Goal: Information Seeking & Learning: Learn about a topic

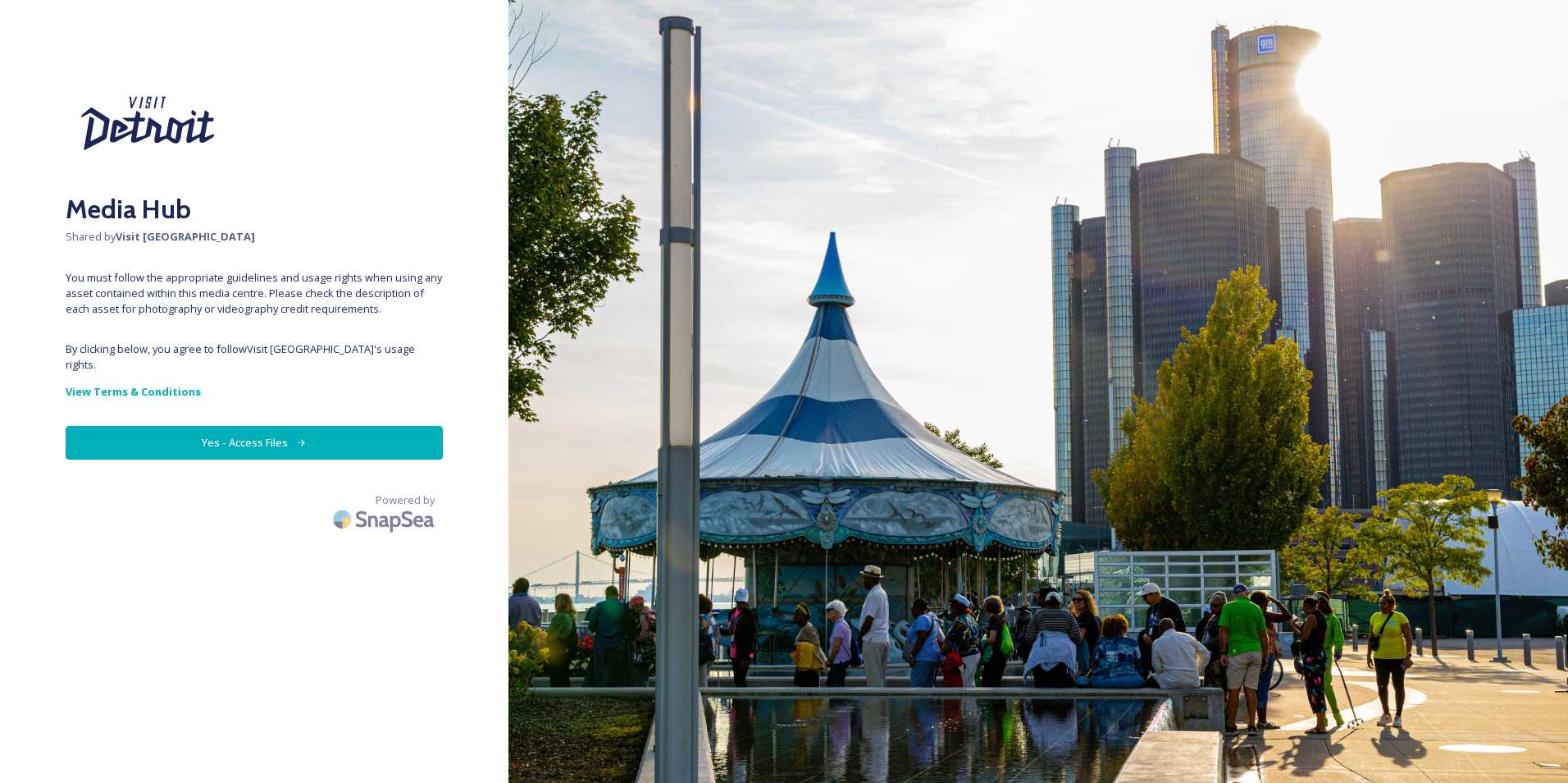
click at [292, 430] on button "Yes - Access Files" at bounding box center [254, 443] width 377 height 34
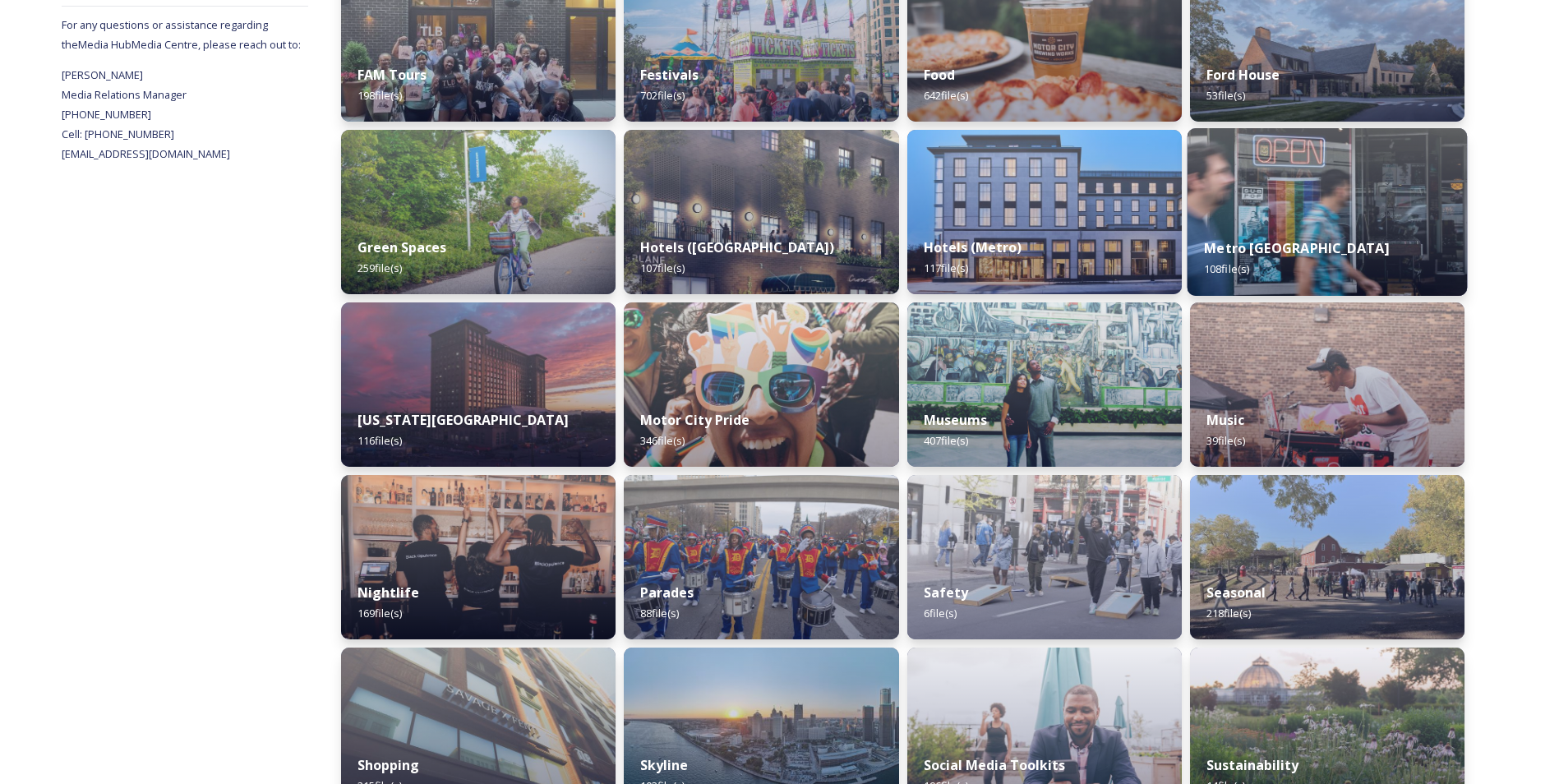
scroll to position [657, 0]
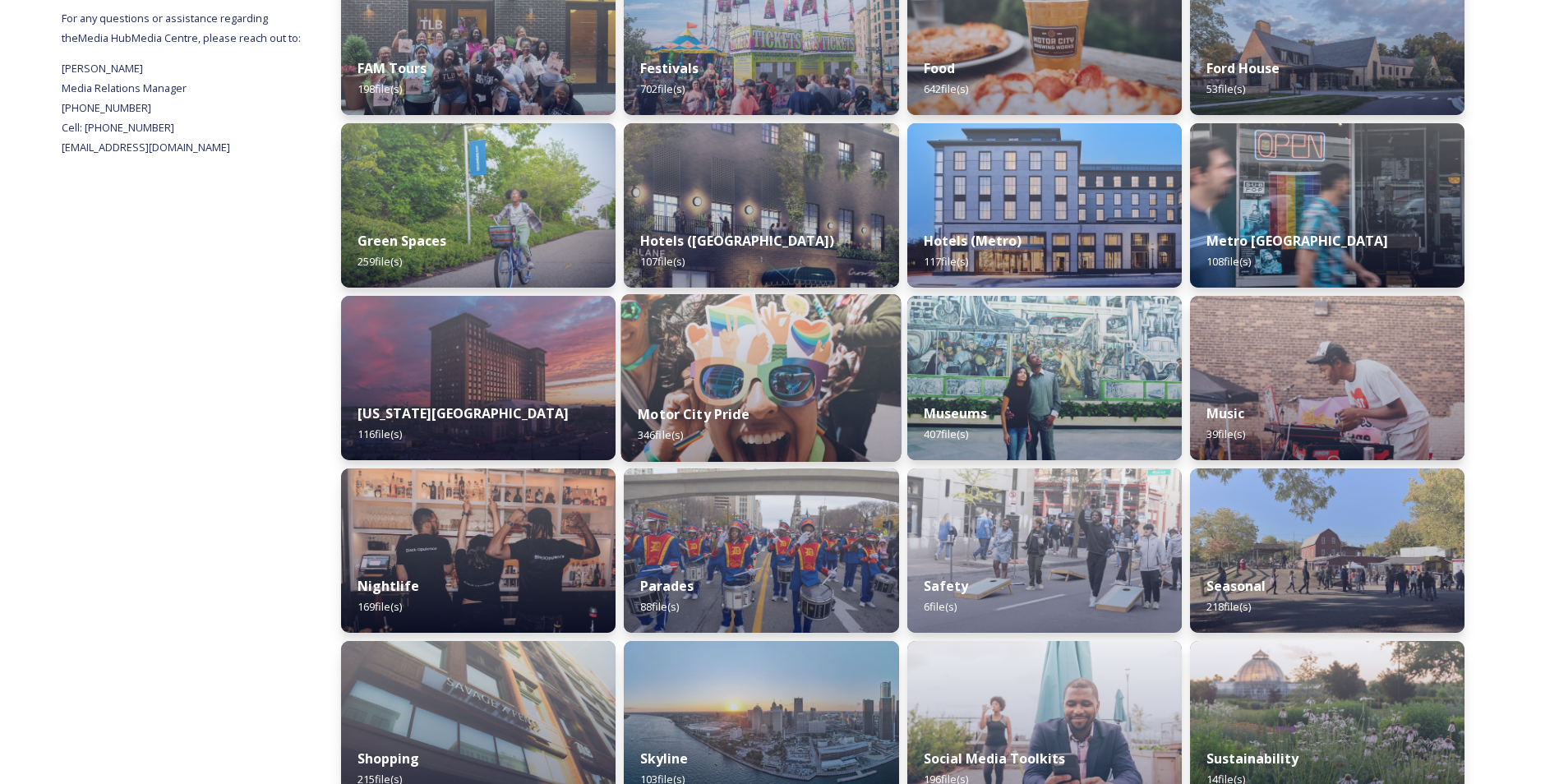
click at [742, 370] on img at bounding box center [761, 377] width 281 height 167
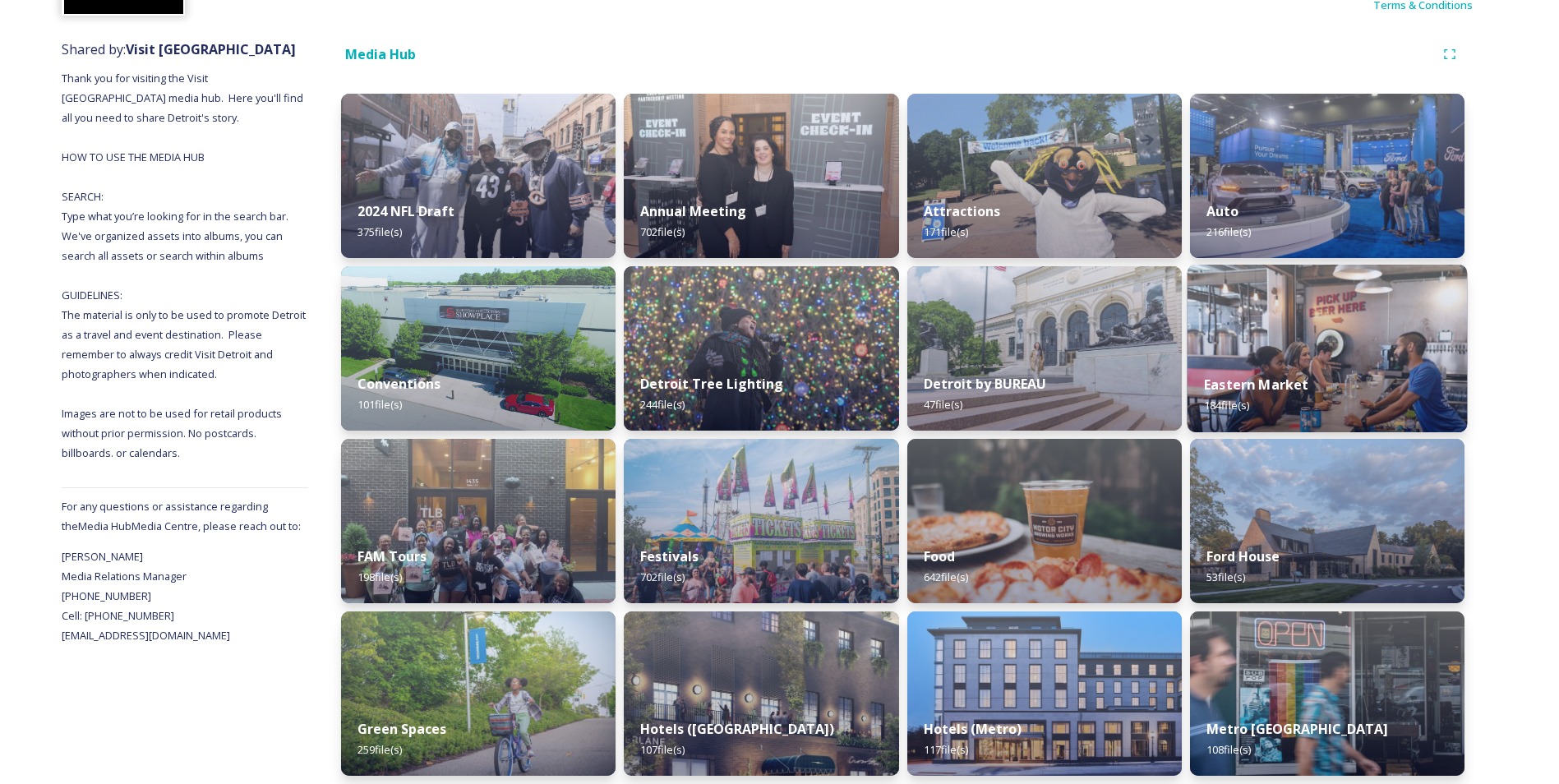
scroll to position [411, 0]
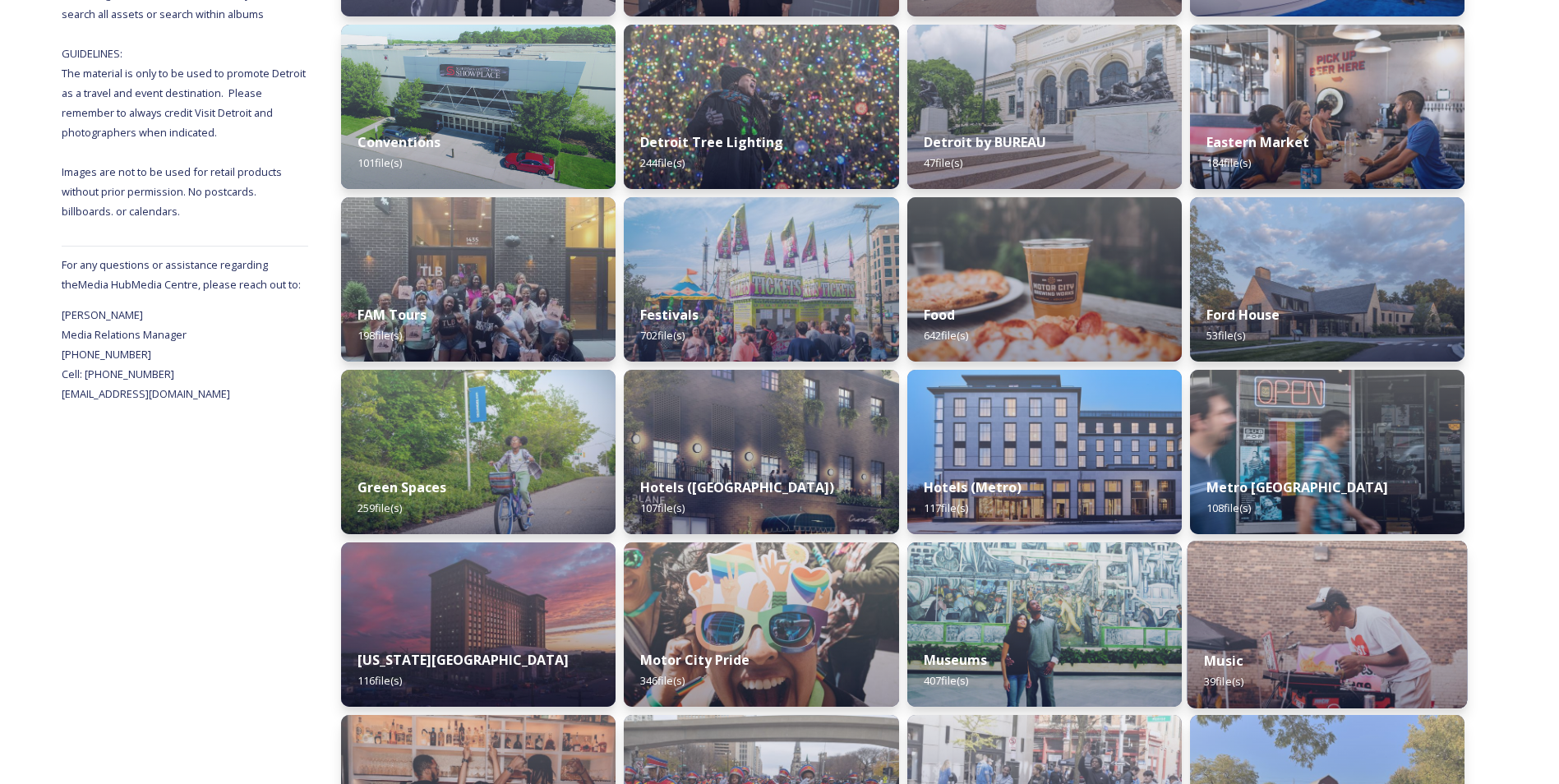
click at [1297, 594] on img at bounding box center [1327, 624] width 281 height 167
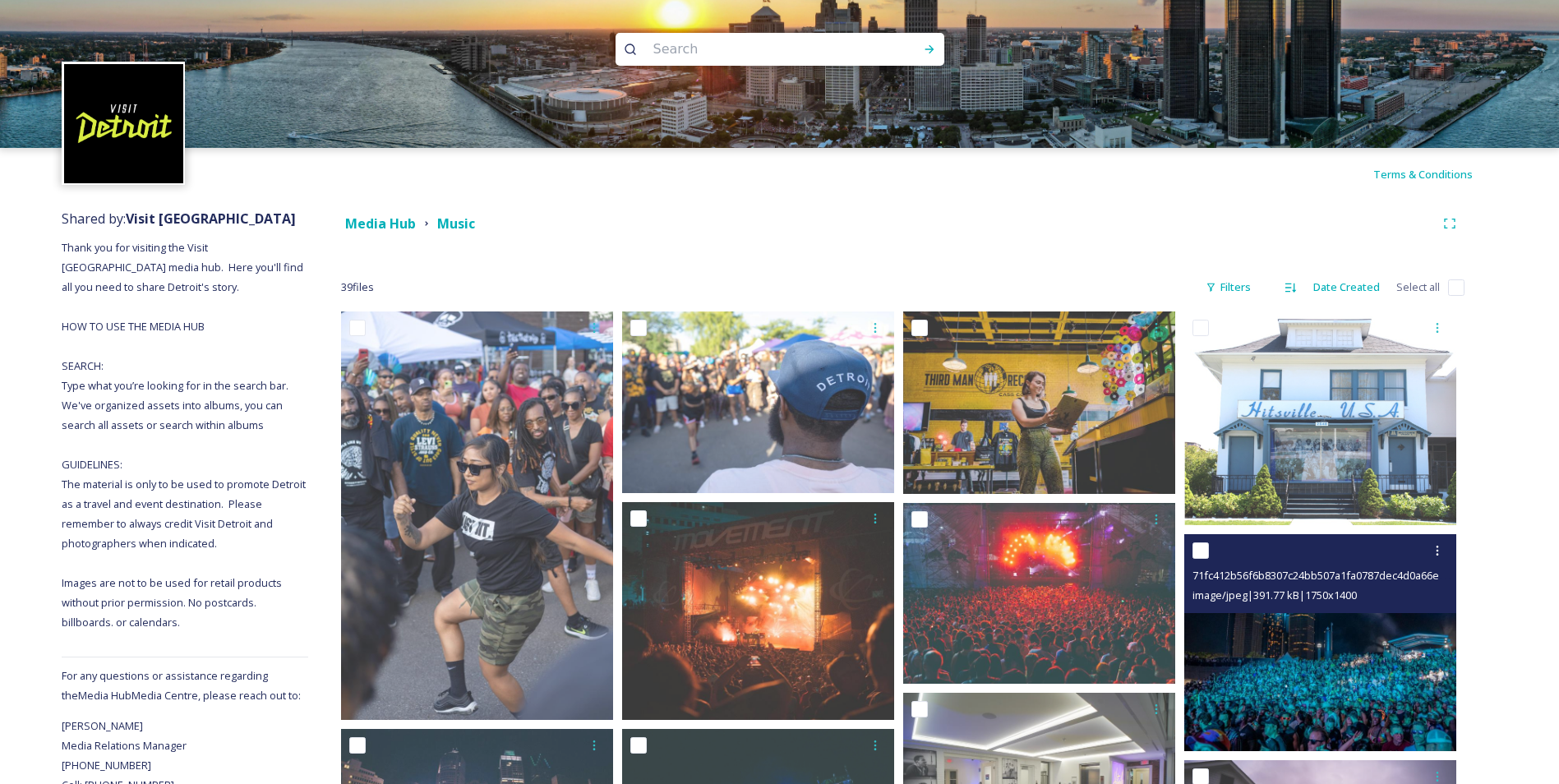
click at [1285, 653] on img at bounding box center [1320, 643] width 272 height 218
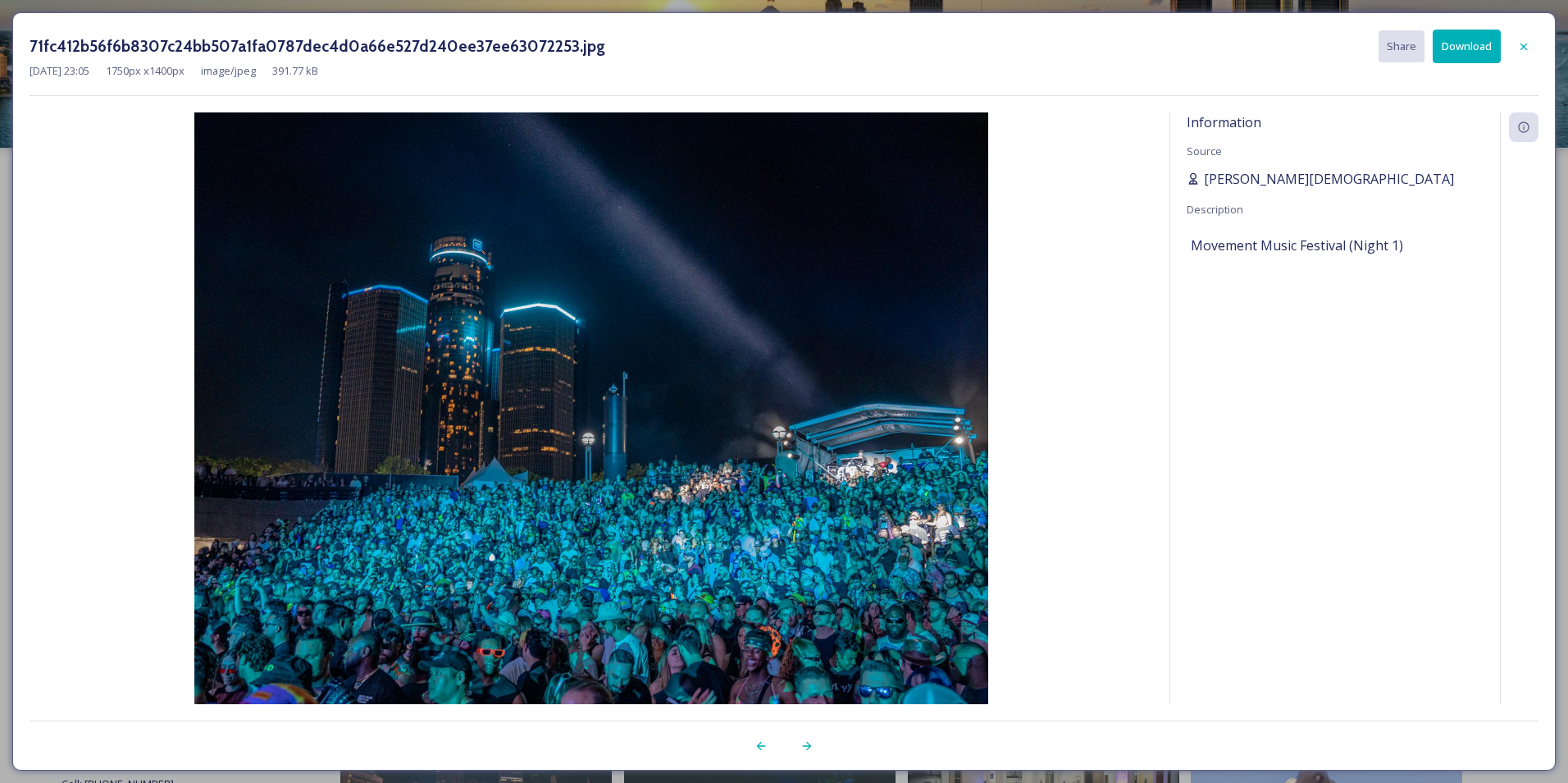
click at [1225, 173] on span "[PERSON_NAME][DEMOGRAPHIC_DATA]" at bounding box center [1329, 179] width 250 height 19
click at [1535, 41] on div at bounding box center [1523, 46] width 29 height 29
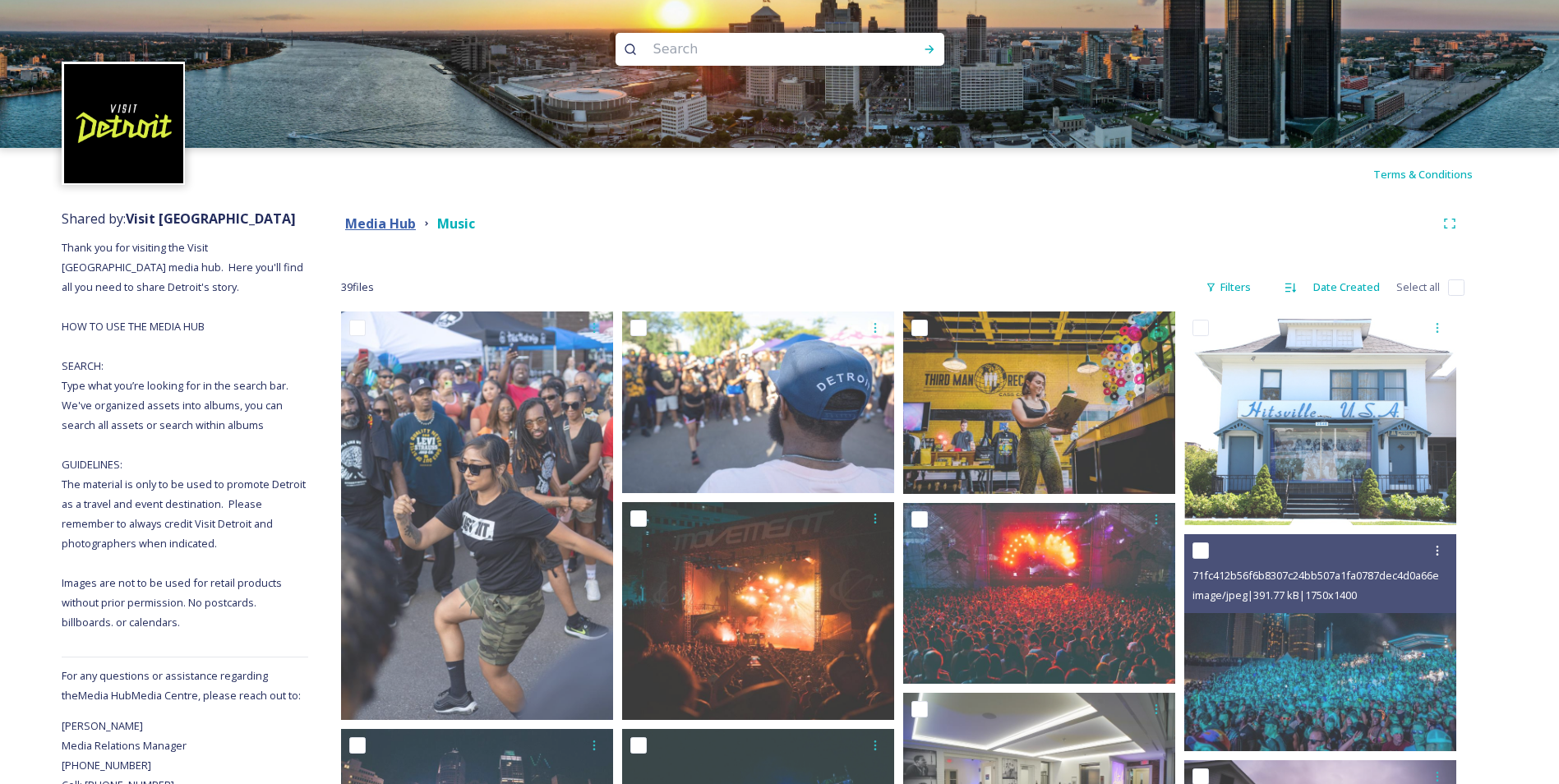
click at [391, 220] on strong "Media Hub" at bounding box center [381, 223] width 71 height 18
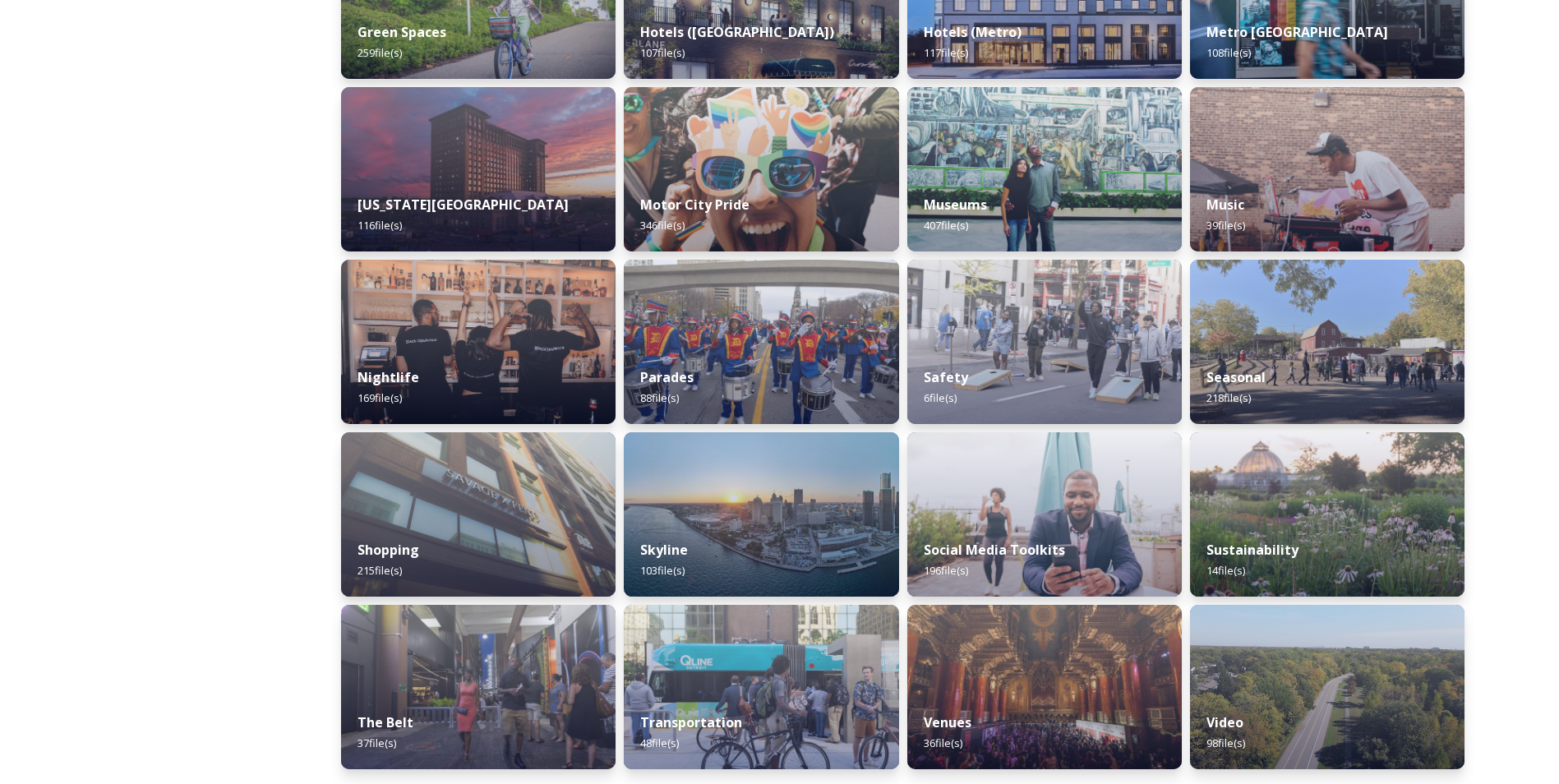
scroll to position [867, 0]
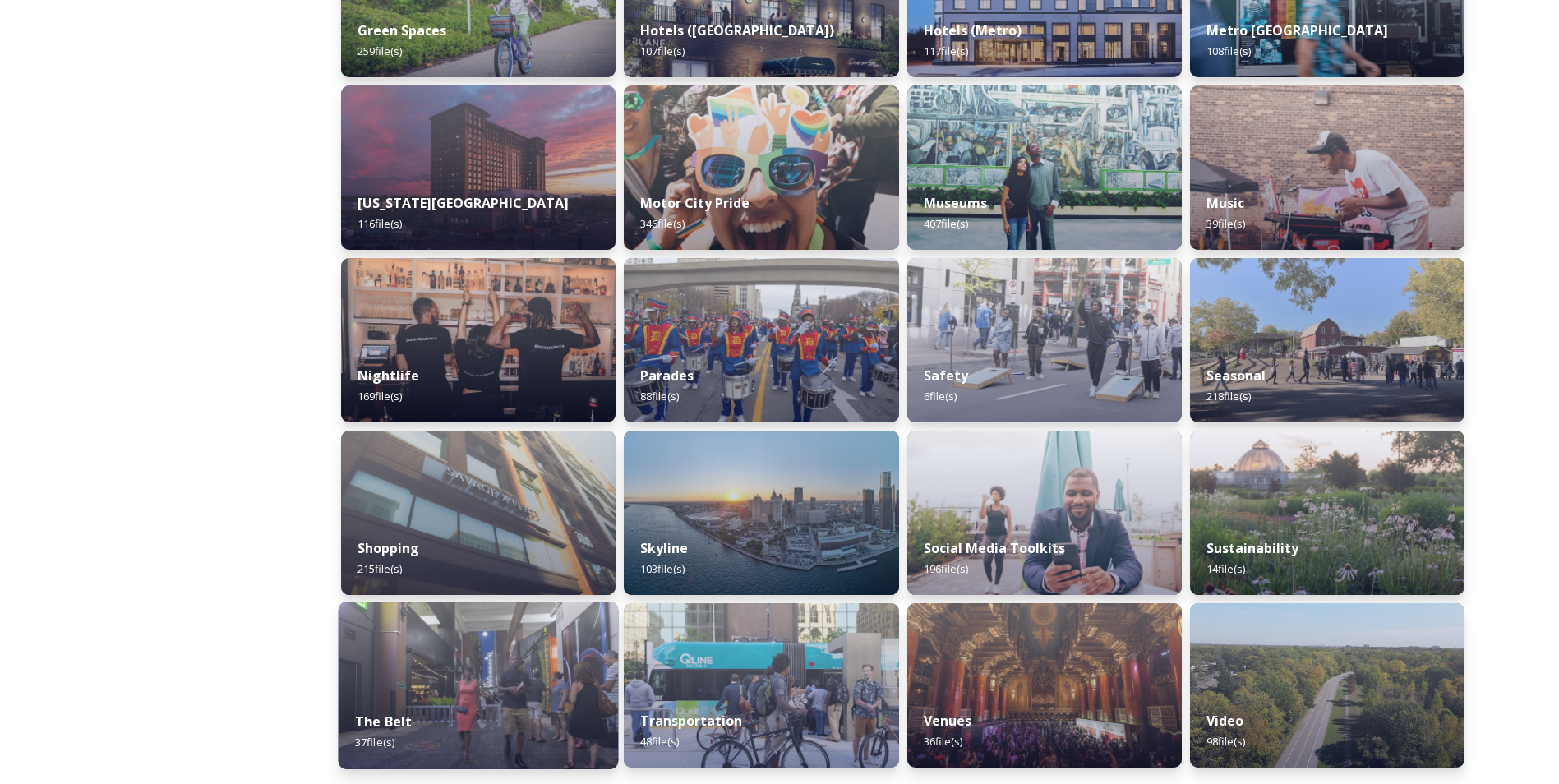
click at [589, 694] on img at bounding box center [479, 685] width 281 height 167
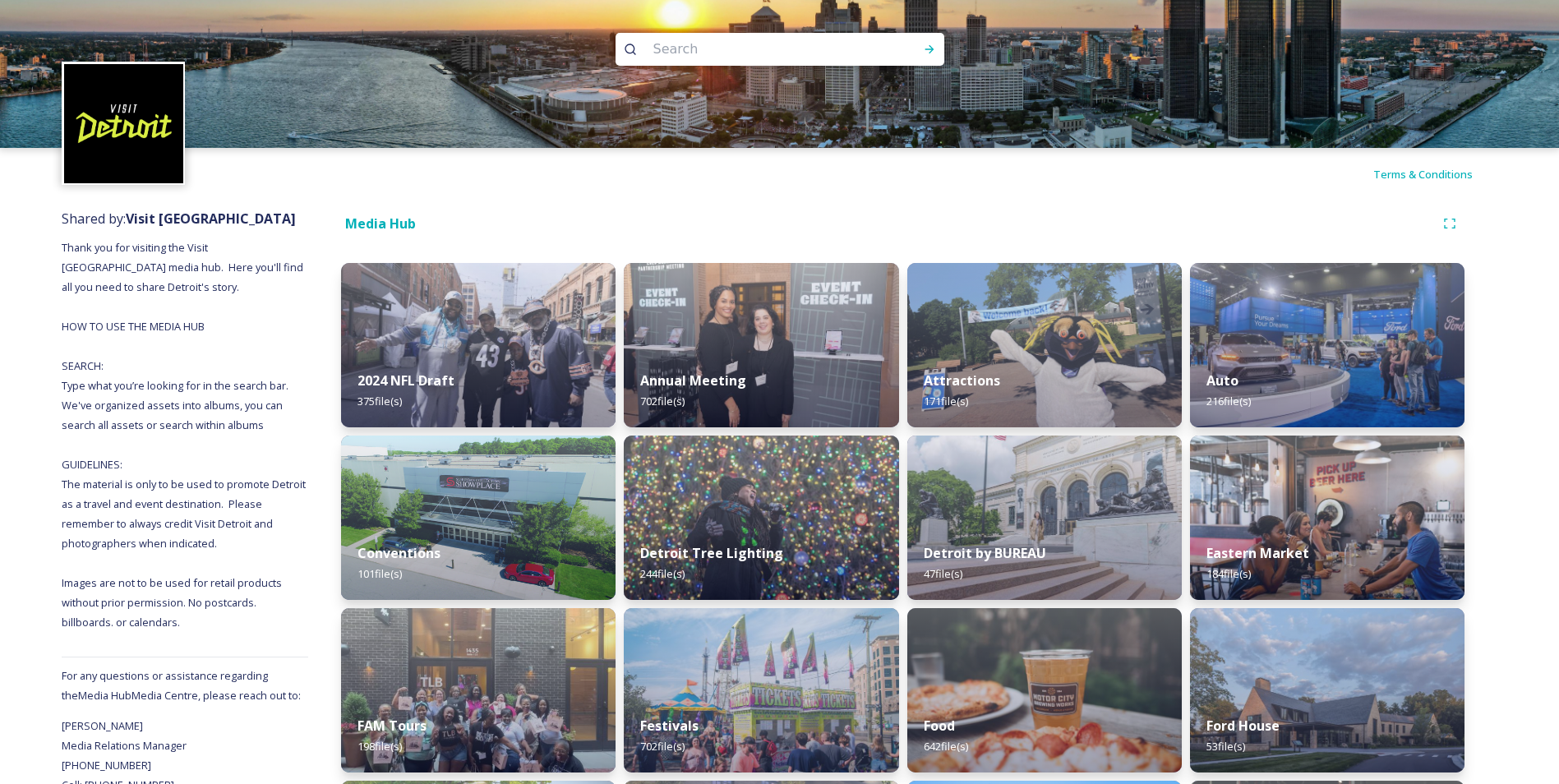
click at [764, 52] on input at bounding box center [758, 49] width 225 height 36
type input "culture"
click at [932, 56] on div "Run Search" at bounding box center [929, 49] width 29 height 29
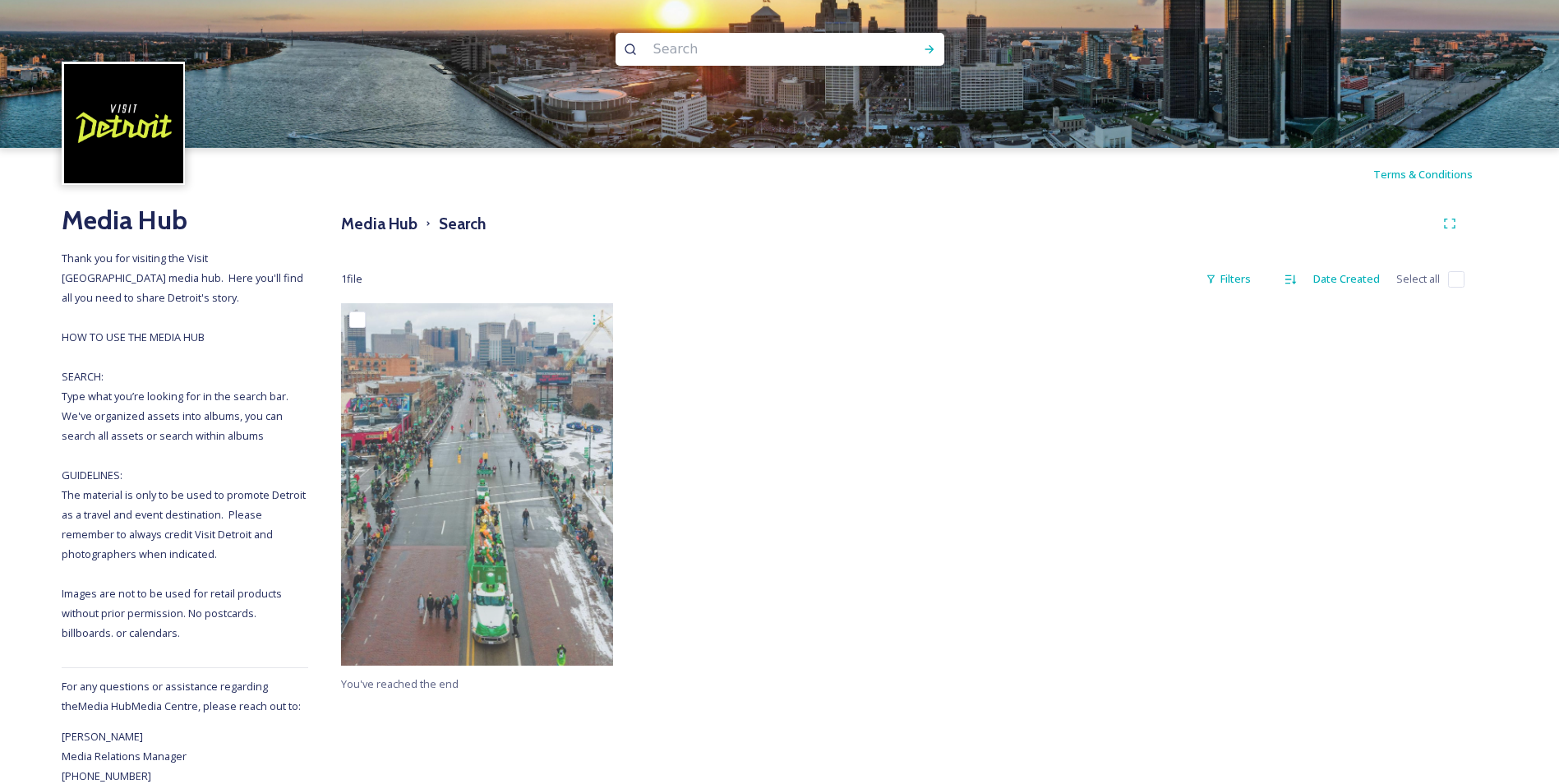
click at [673, 51] on input at bounding box center [758, 49] width 225 height 36
click at [943, 53] on div "Run Search" at bounding box center [929, 49] width 29 height 29
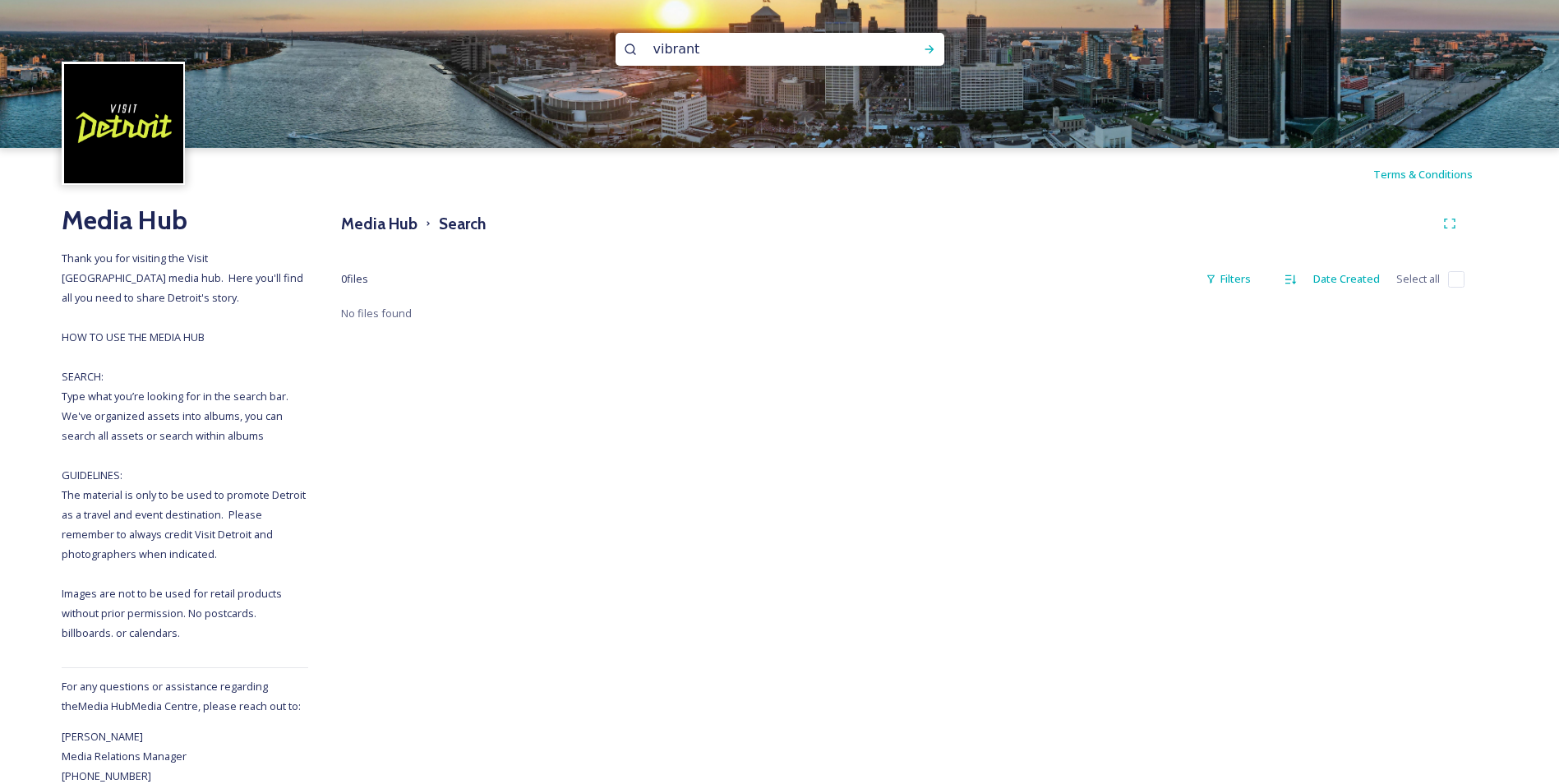
scroll to position [2, 0]
drag, startPoint x: 737, startPoint y: 55, endPoint x: 646, endPoint y: 52, distance: 91.0
click at [646, 52] on input "vibrant" at bounding box center [758, 47] width 225 height 36
click at [937, 48] on div "Run Search" at bounding box center [929, 49] width 29 height 29
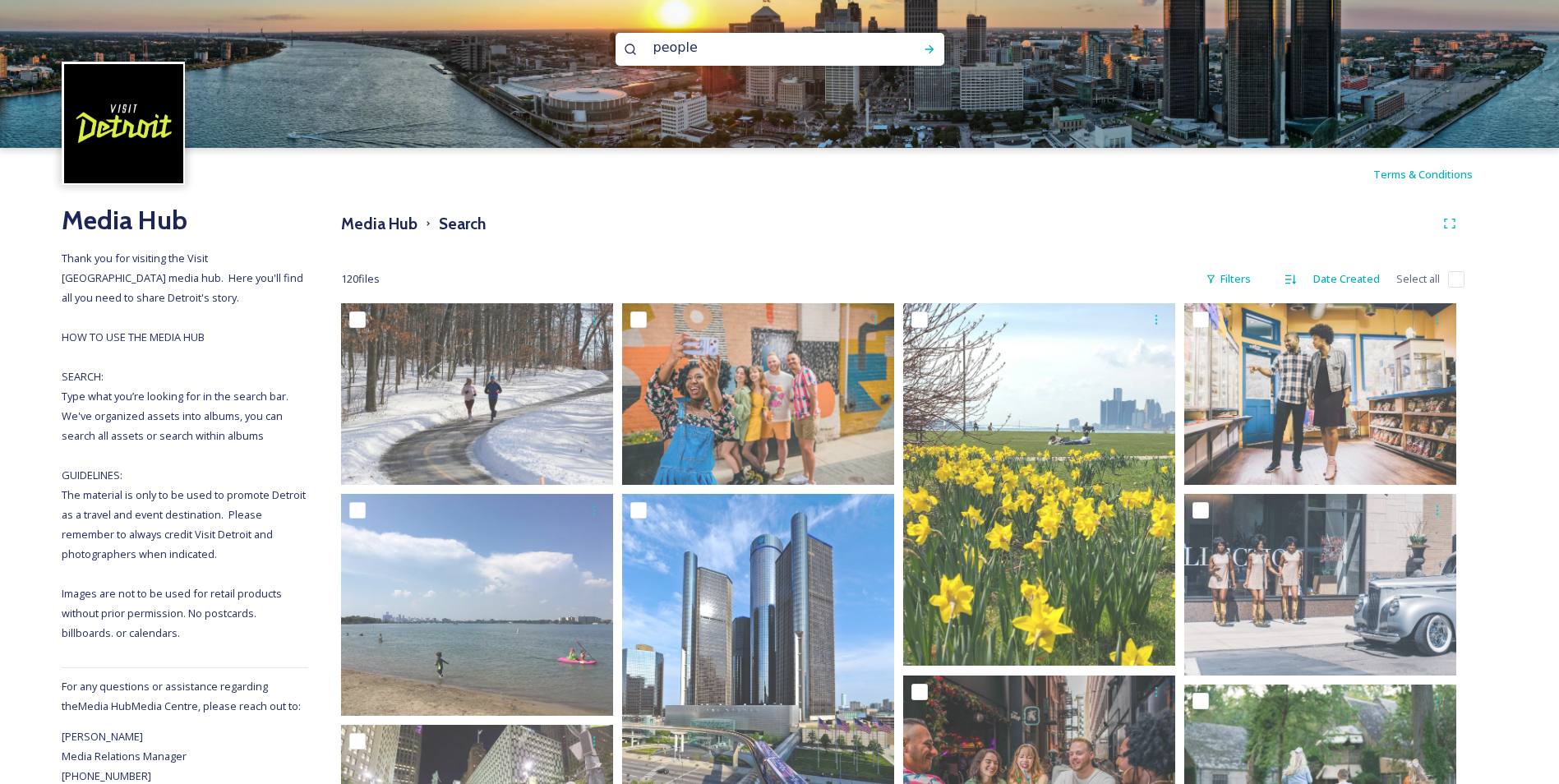
drag, startPoint x: 785, startPoint y: 43, endPoint x: 533, endPoint y: 70, distance: 253.4
click at [533, 70] on div "people" at bounding box center [779, 73] width 1559 height 148
type input "eastern"
click at [930, 53] on icon at bounding box center [930, 49] width 13 height 13
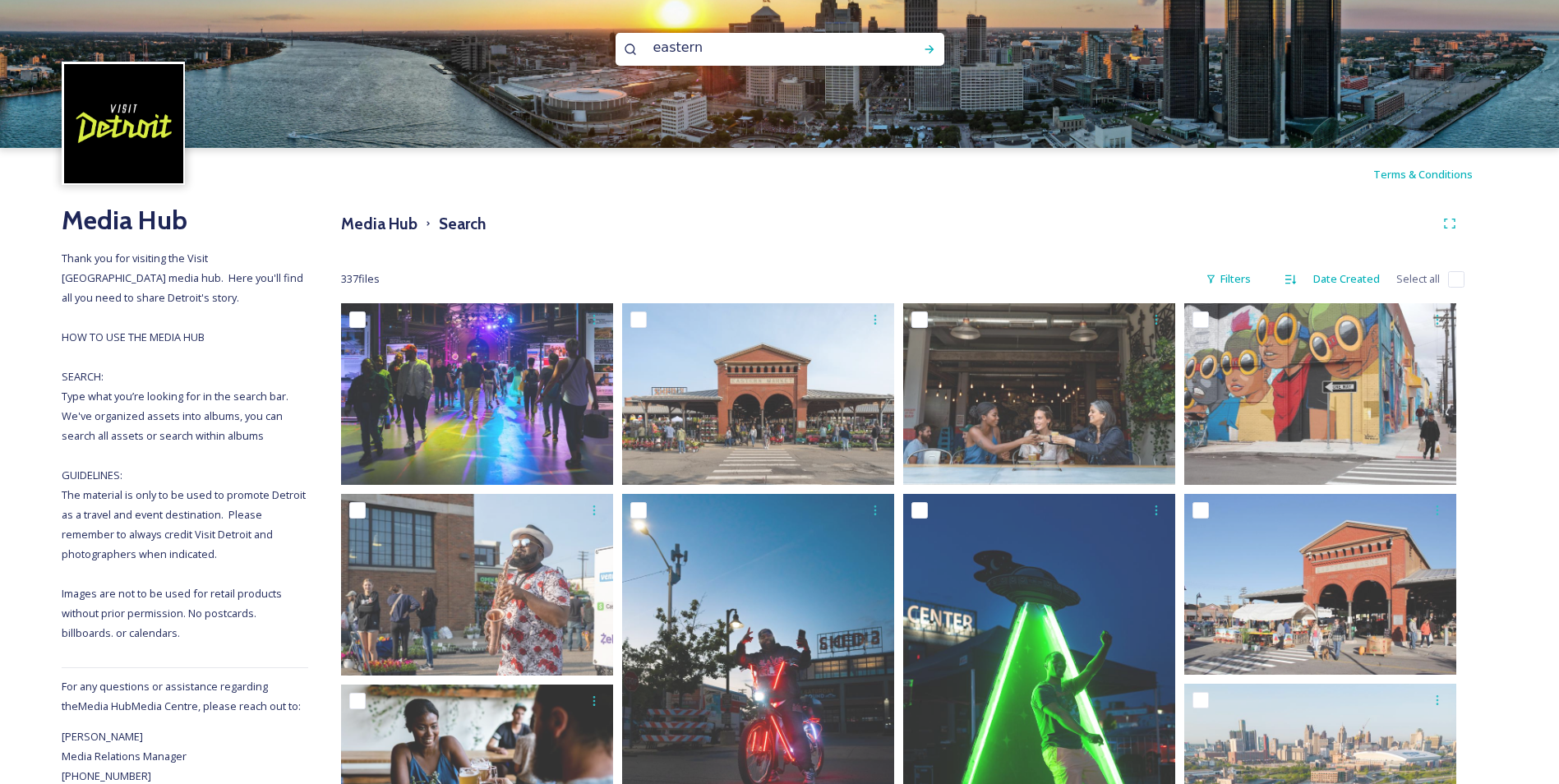
click at [71, 114] on img at bounding box center [123, 123] width 120 height 119
click at [394, 225] on h3 "Media Hub" at bounding box center [379, 224] width 76 height 24
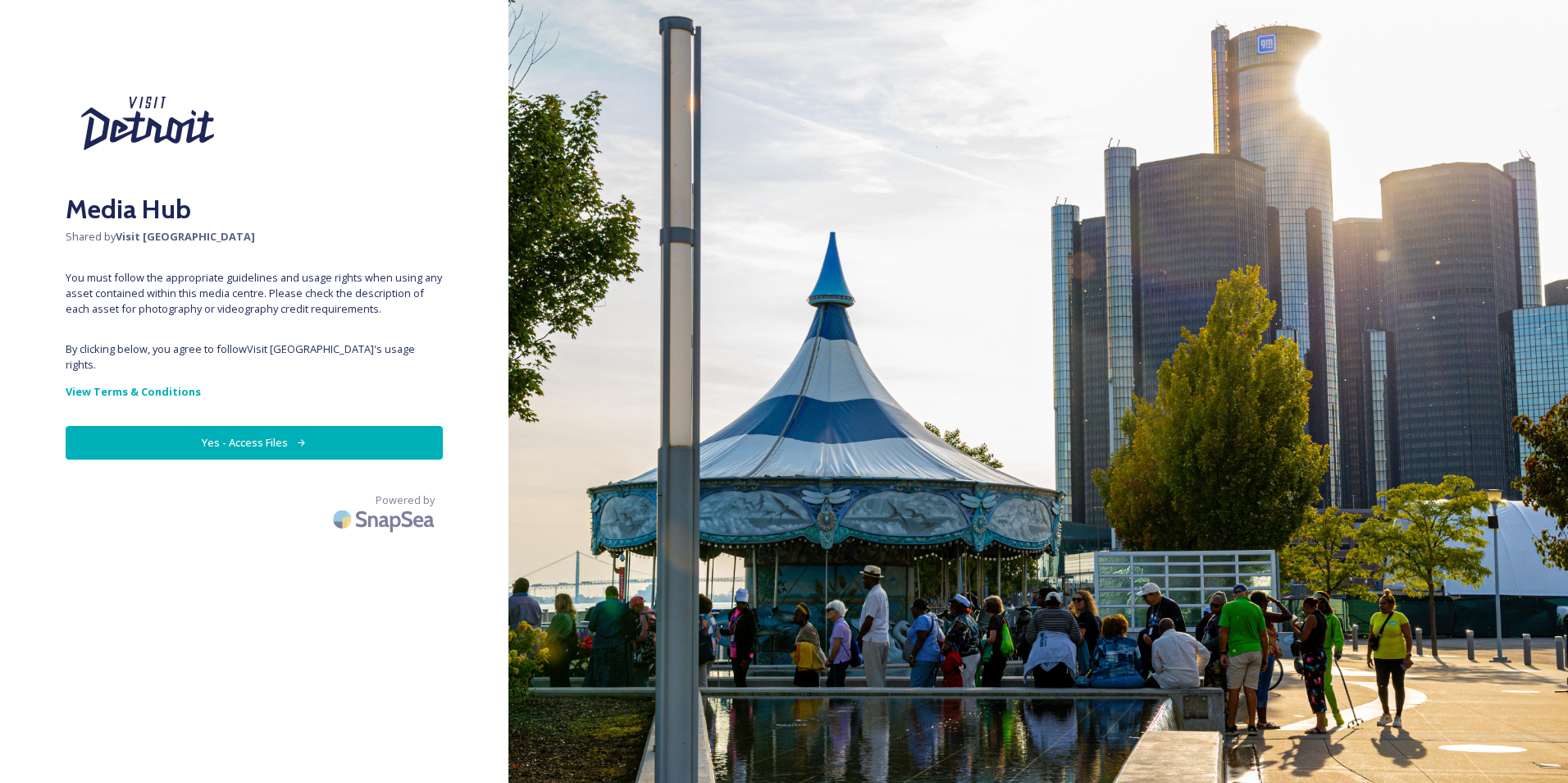
click at [271, 436] on button "Yes - Access Files" at bounding box center [254, 443] width 377 height 34
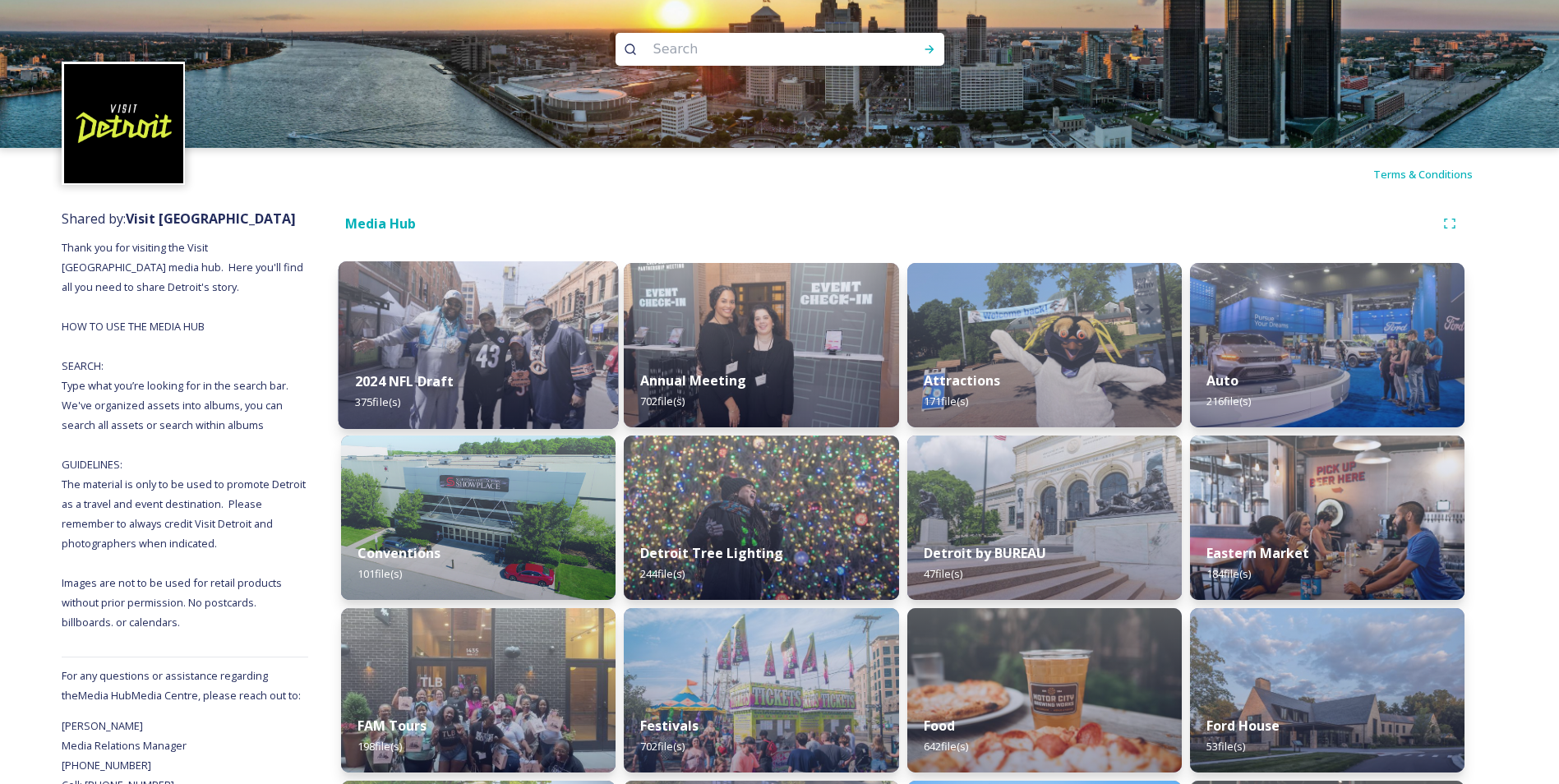
click at [557, 327] on img at bounding box center [479, 344] width 281 height 167
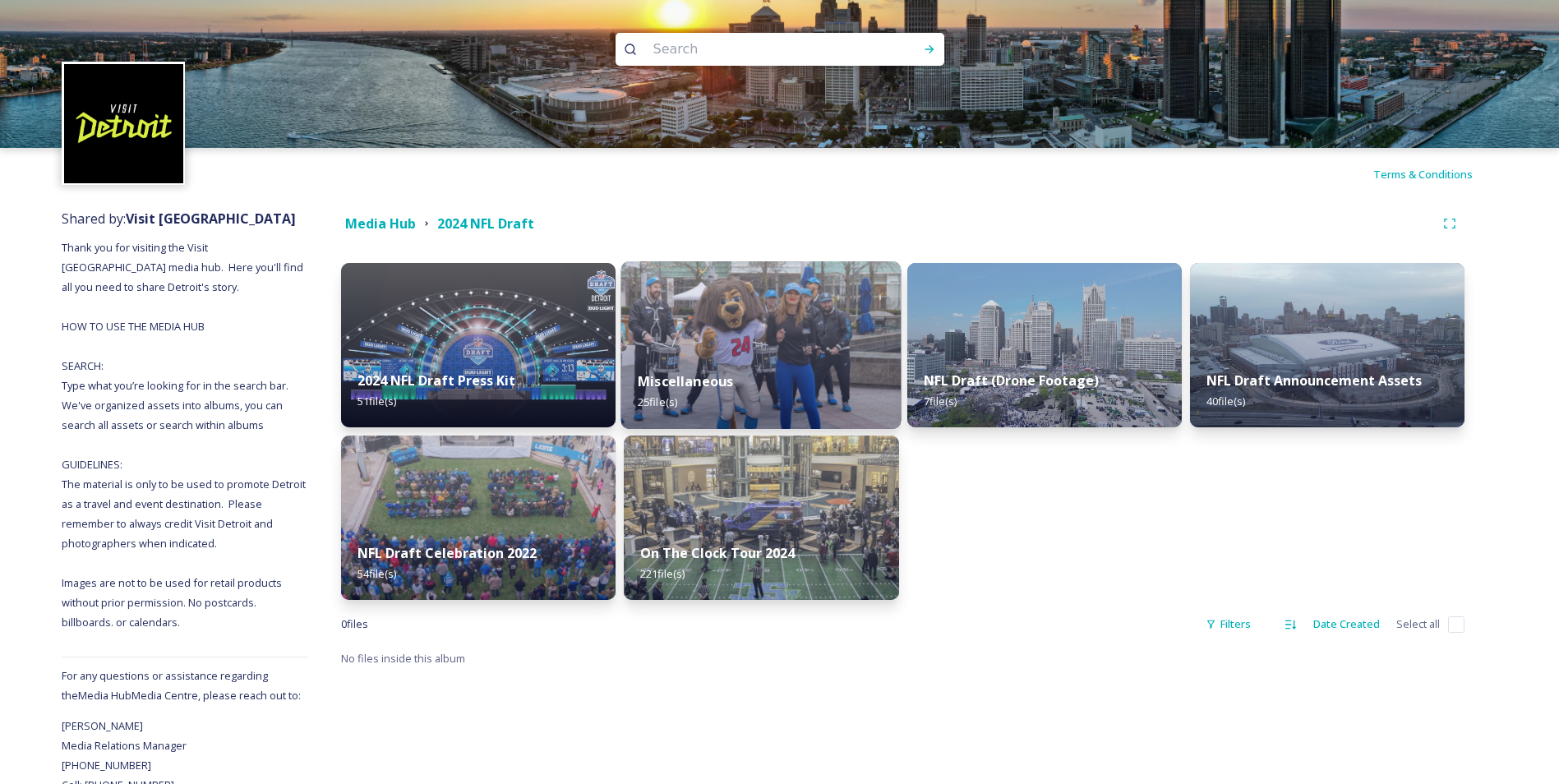
click at [848, 388] on div "Miscellaneous 25 file(s)" at bounding box center [761, 391] width 281 height 74
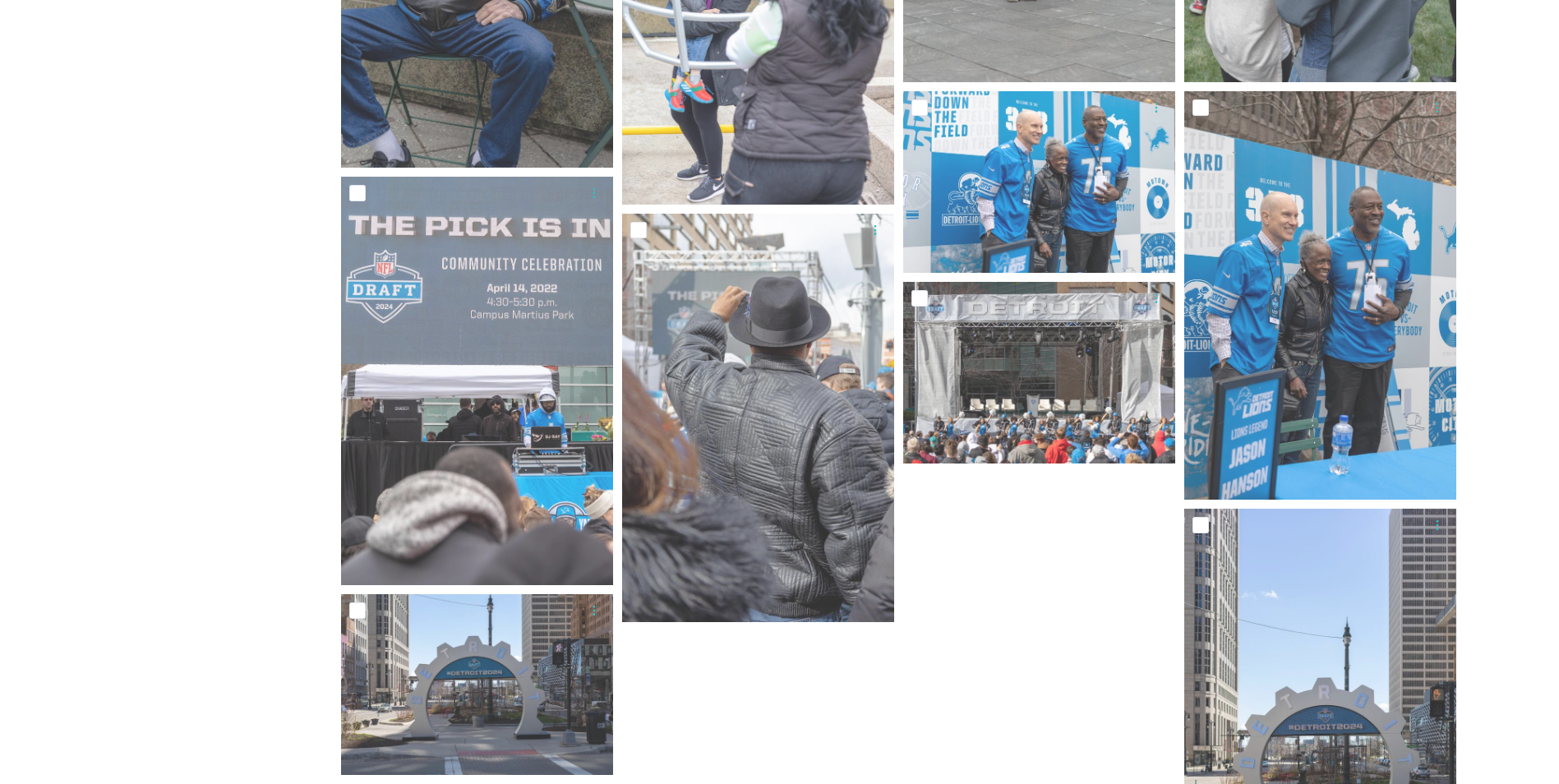
scroll to position [1830, 0]
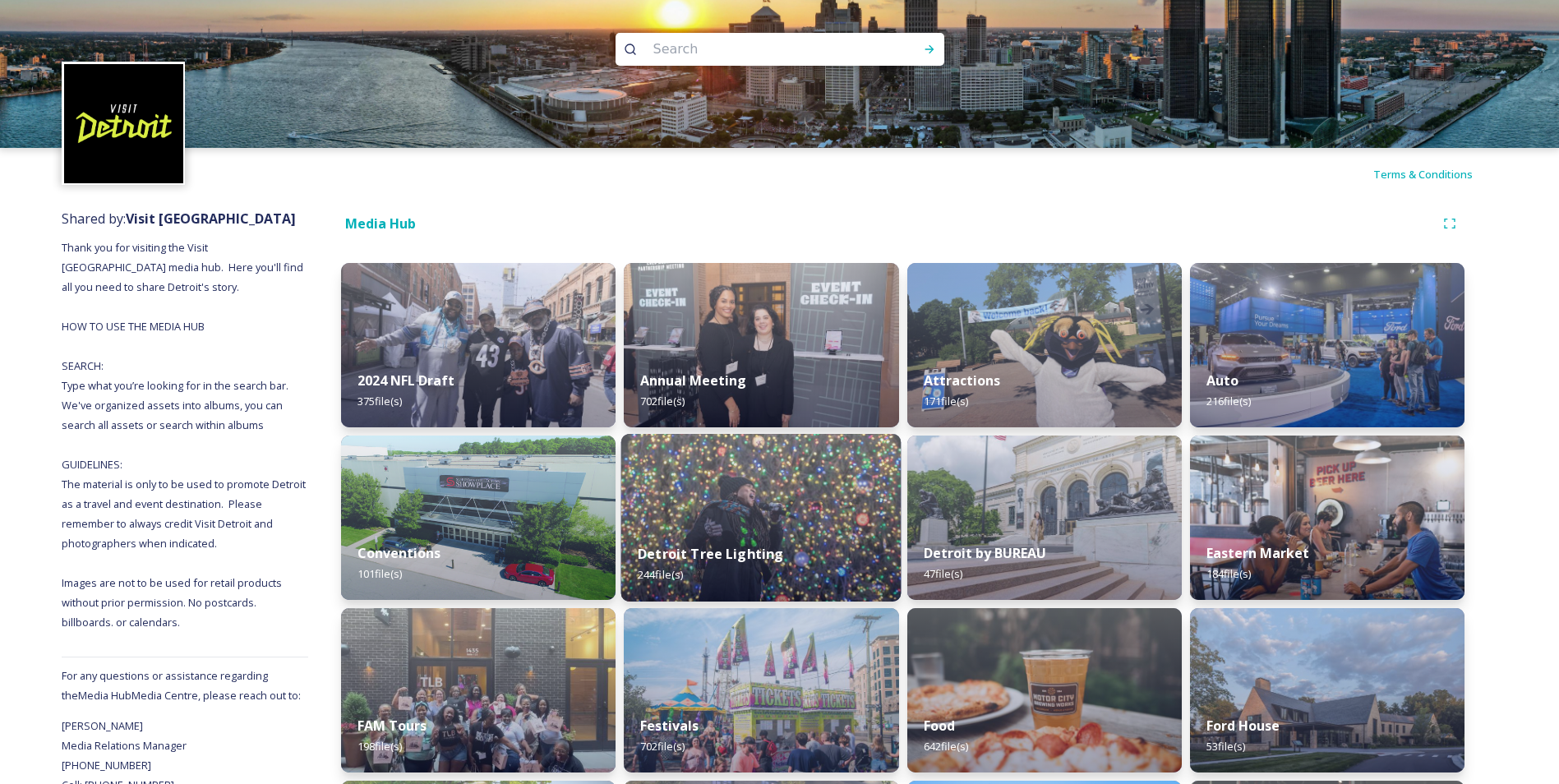
click at [863, 465] on img at bounding box center [761, 517] width 281 height 167
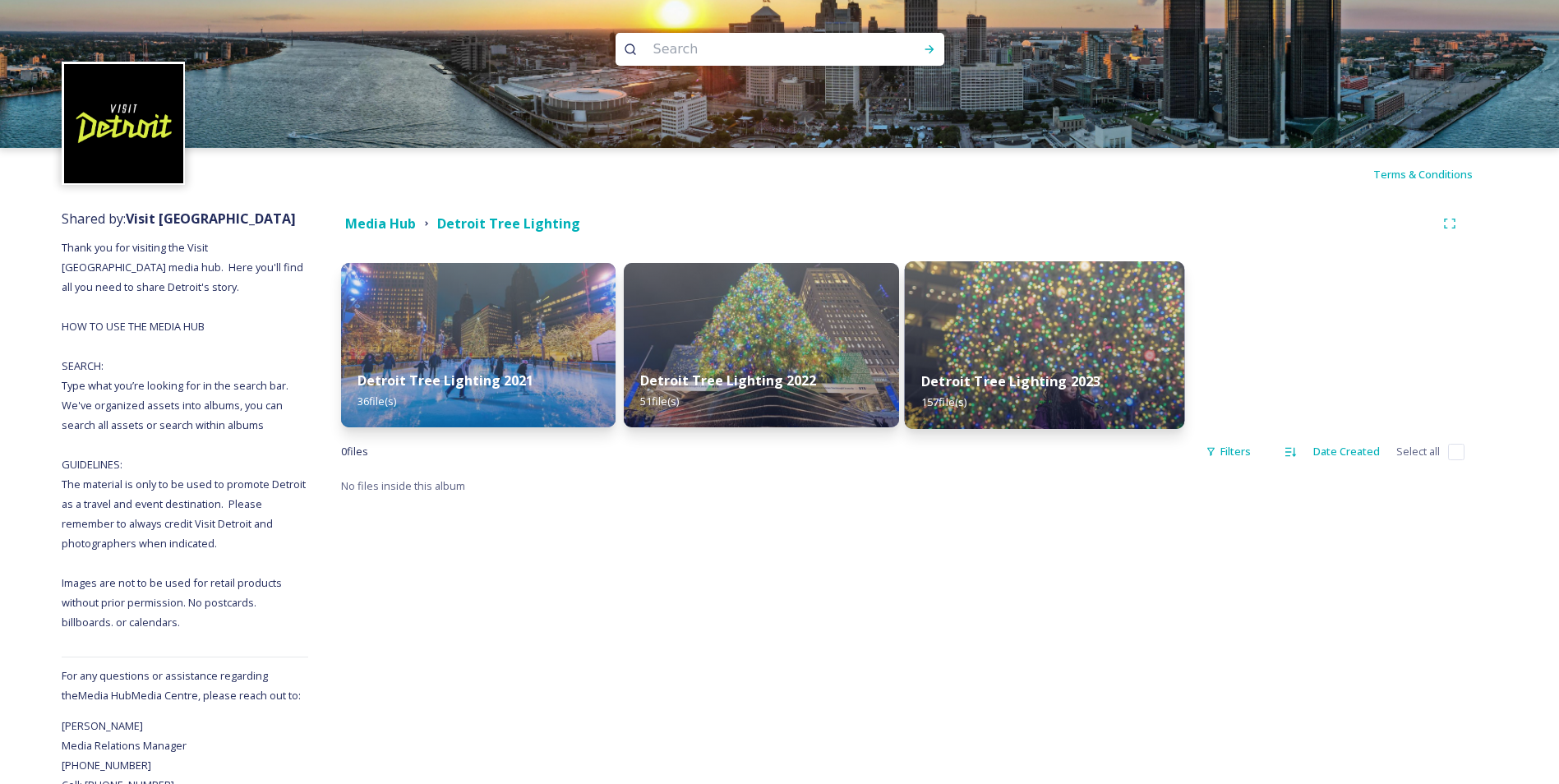
click at [1157, 400] on div "Detroit Tree Lighting 2023 157 file(s)" at bounding box center [1044, 391] width 281 height 74
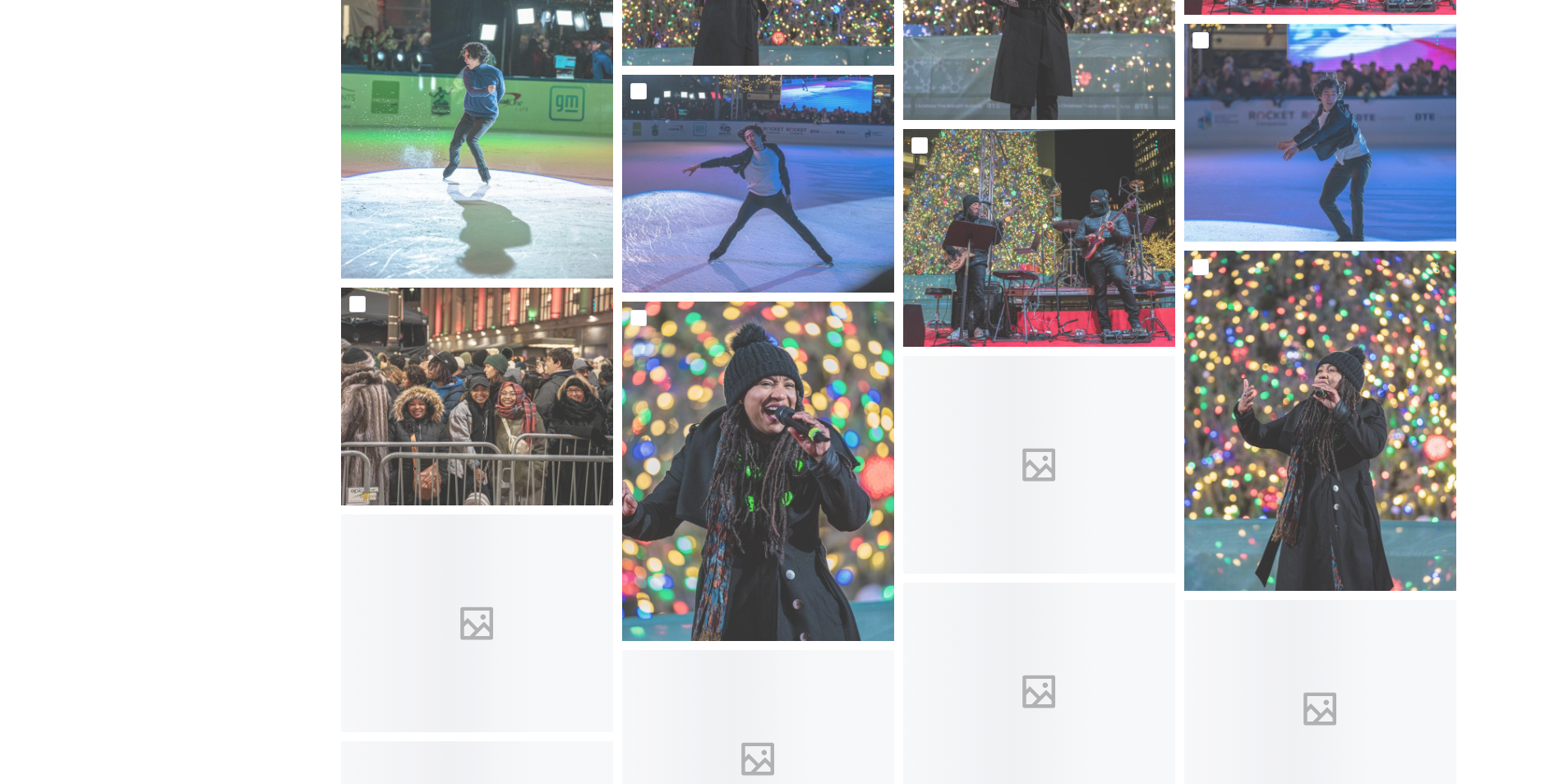
scroll to position [7559, 0]
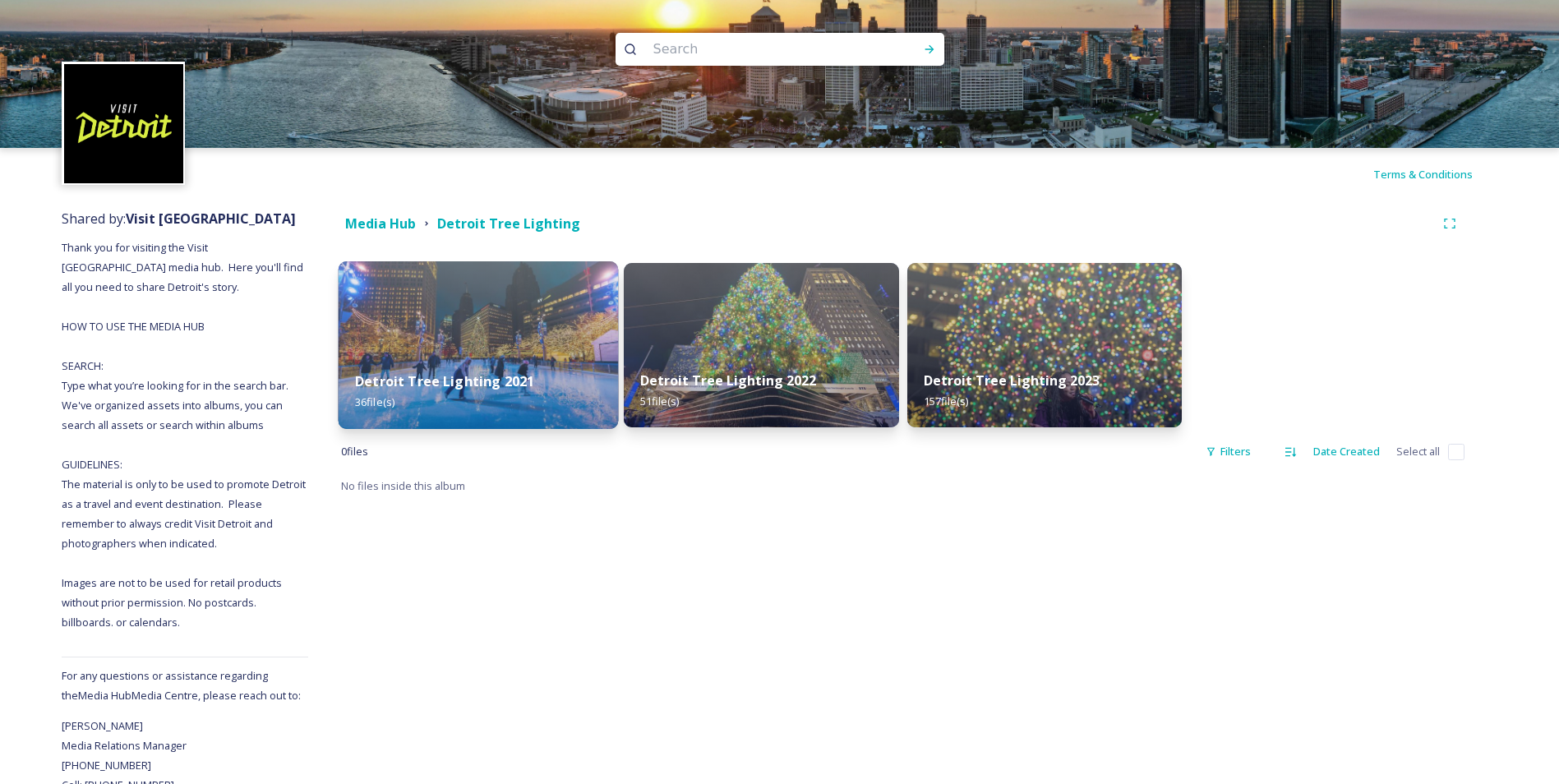
click at [587, 372] on div "Detroit Tree Lighting 2021 36 file(s)" at bounding box center [479, 391] width 281 height 74
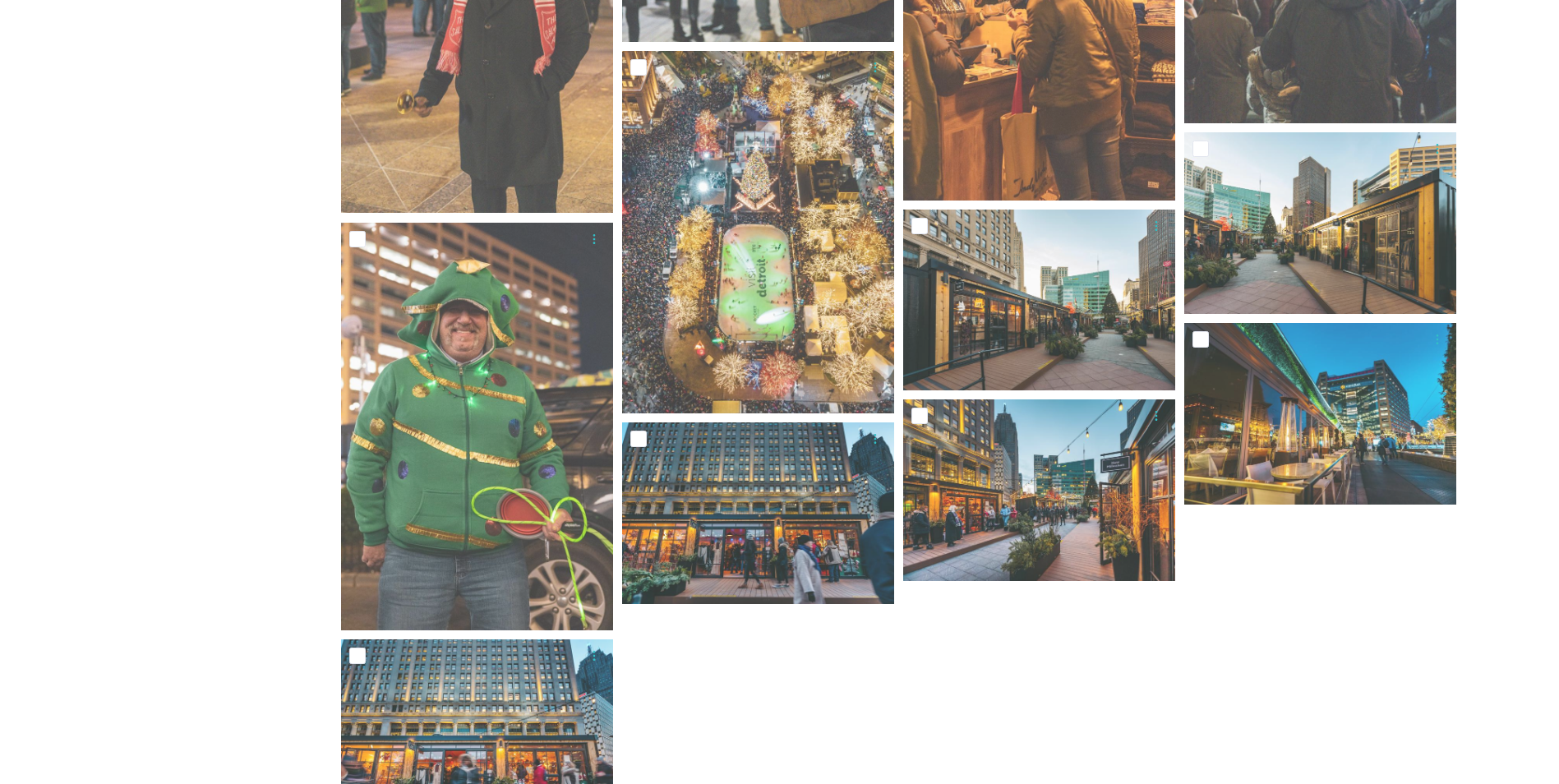
scroll to position [1150, 0]
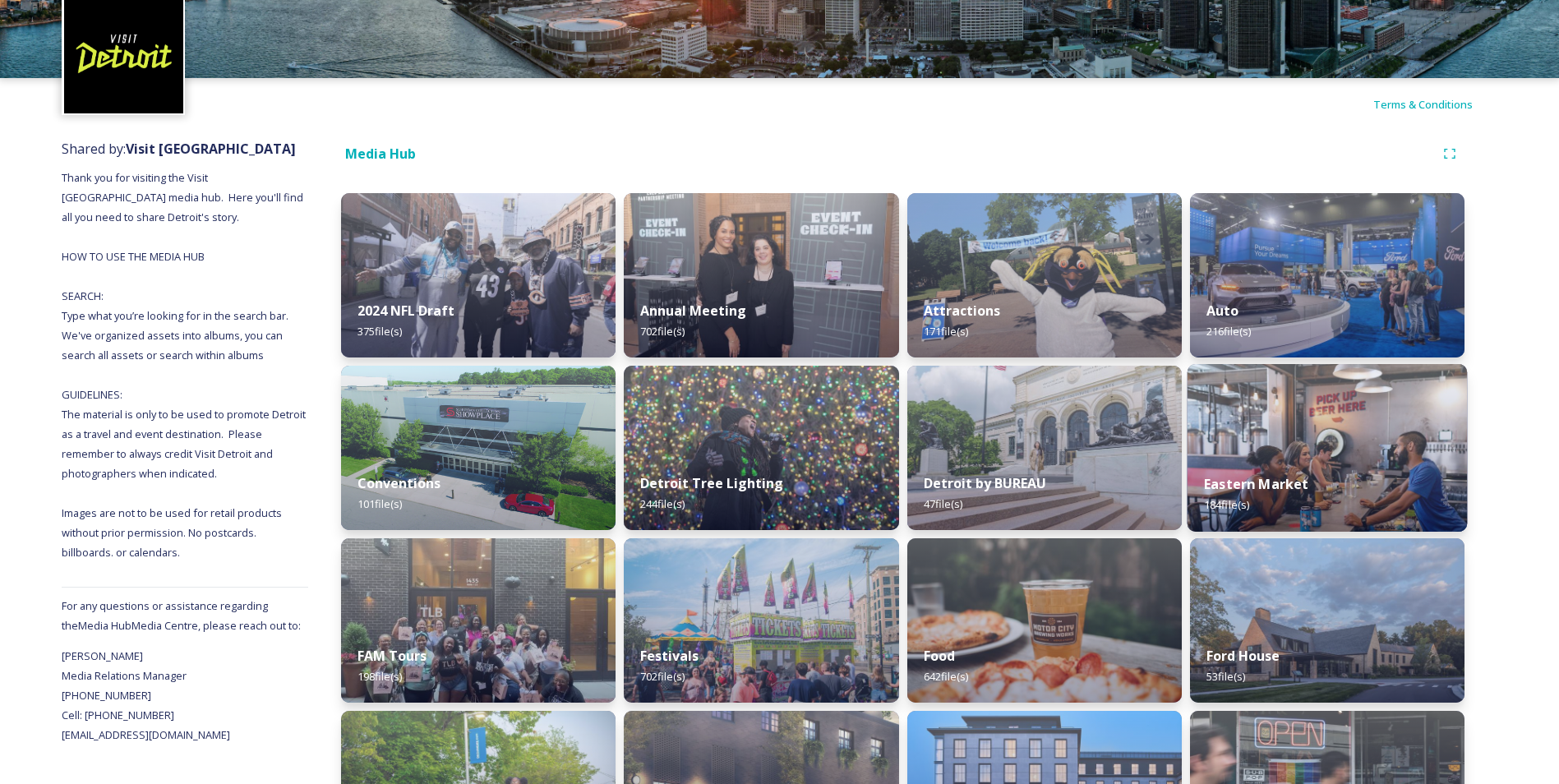
scroll to position [165, 0]
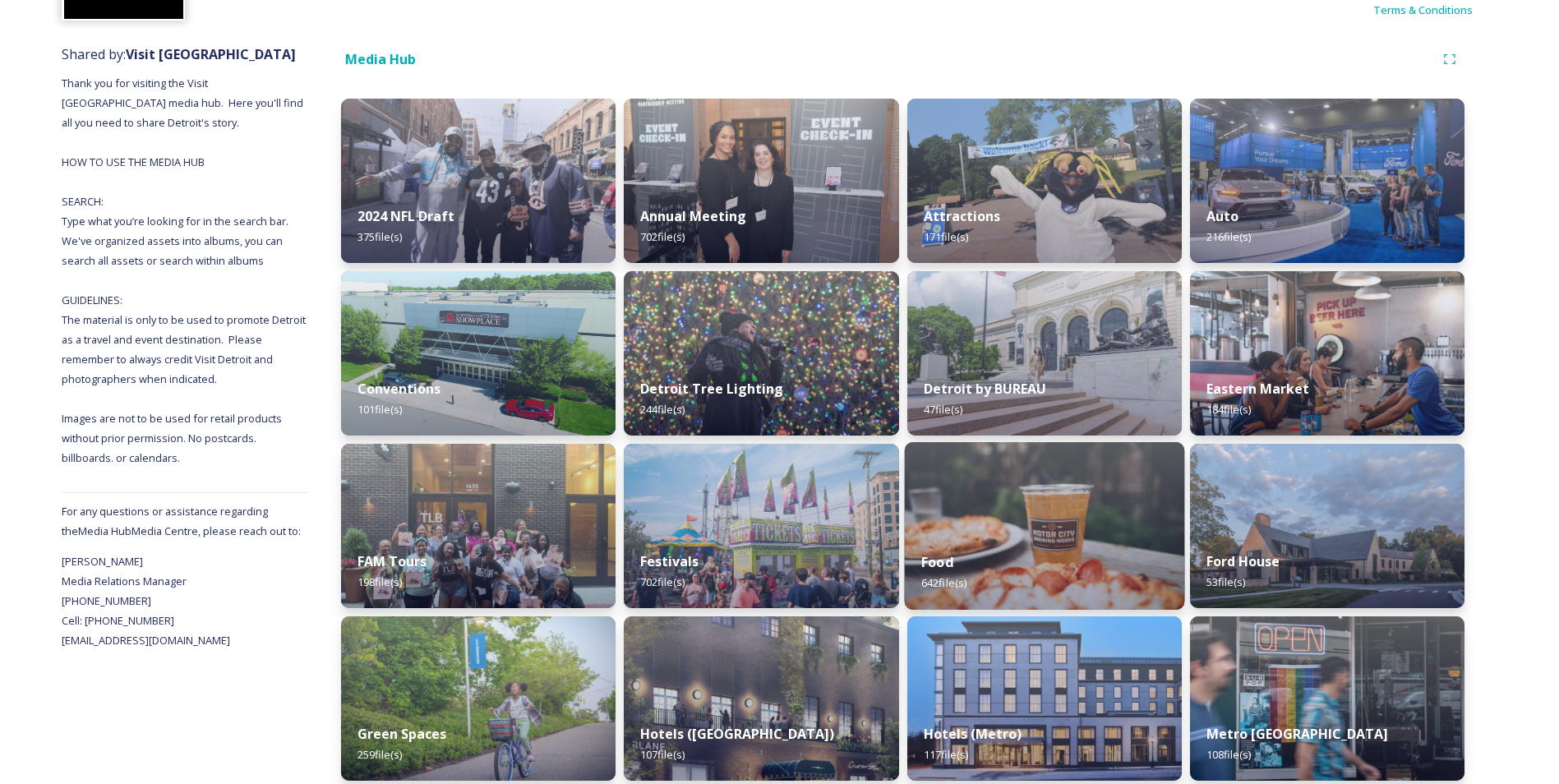
click at [1029, 527] on img at bounding box center [1044, 526] width 281 height 167
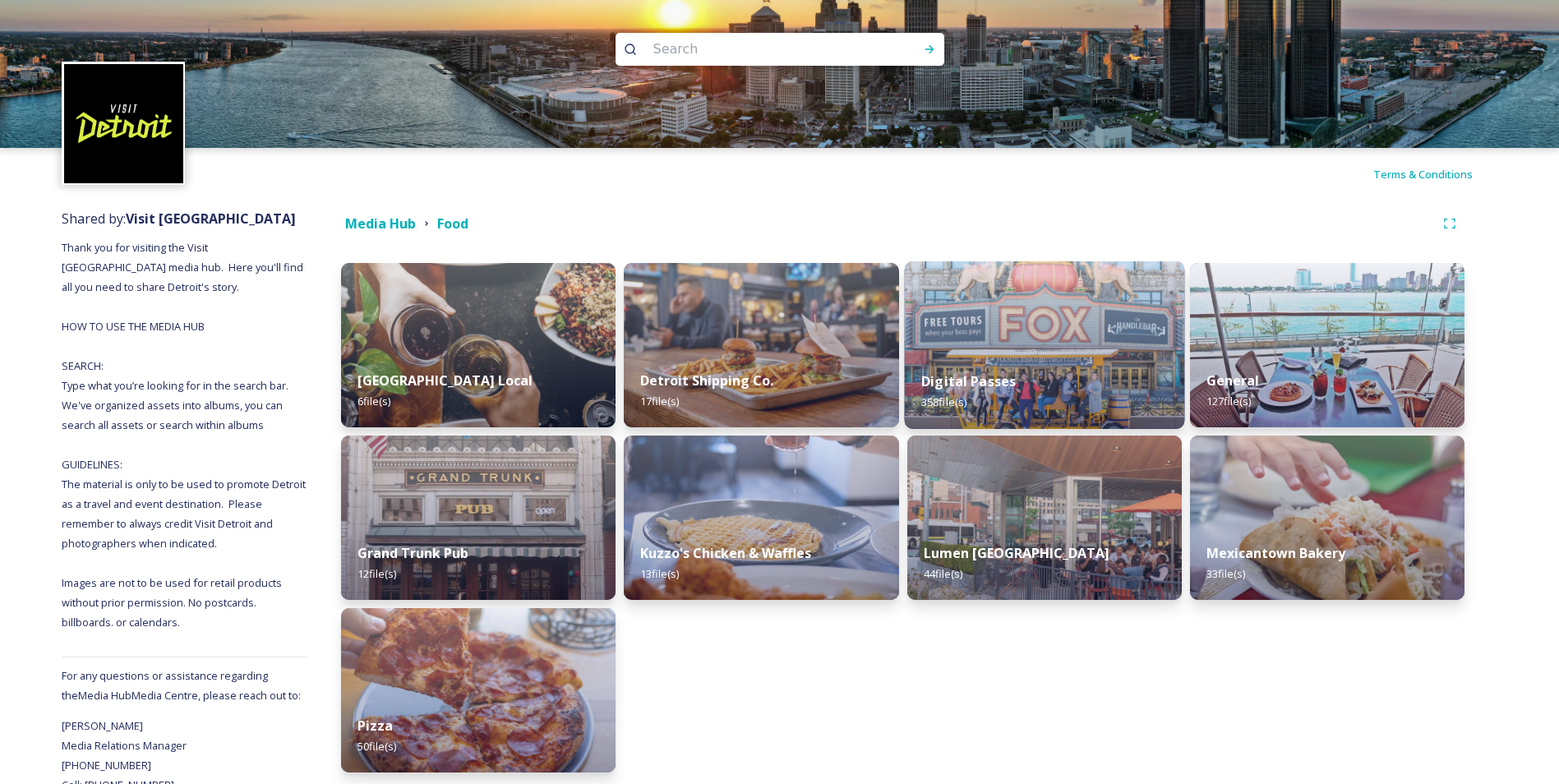
click at [1089, 369] on div "Digital Passes 358 file(s)" at bounding box center [1044, 391] width 281 height 74
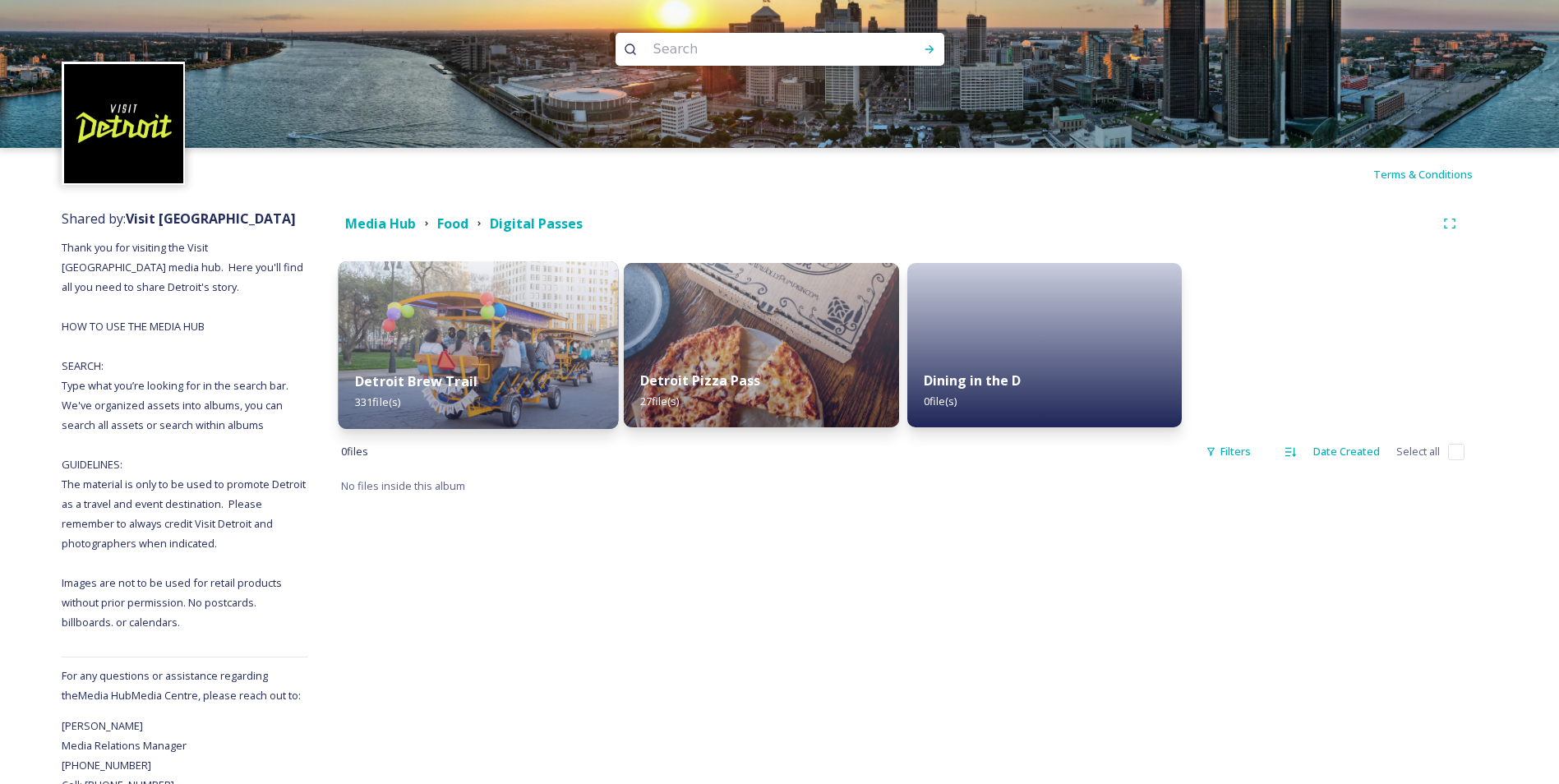
click at [482, 397] on div "Detroit Brew Trail 331 file(s)" at bounding box center [479, 391] width 281 height 74
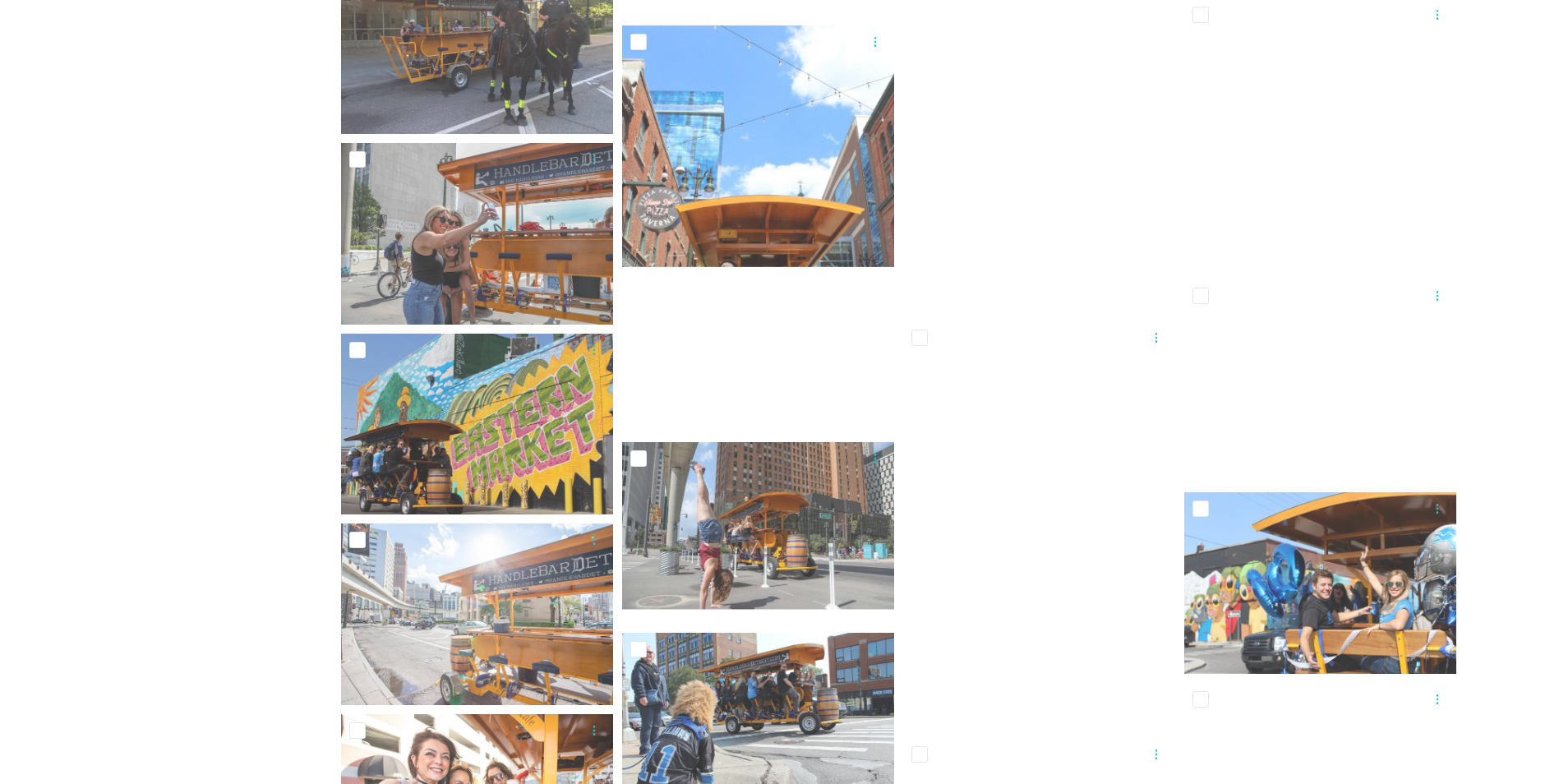
scroll to position [7312, 0]
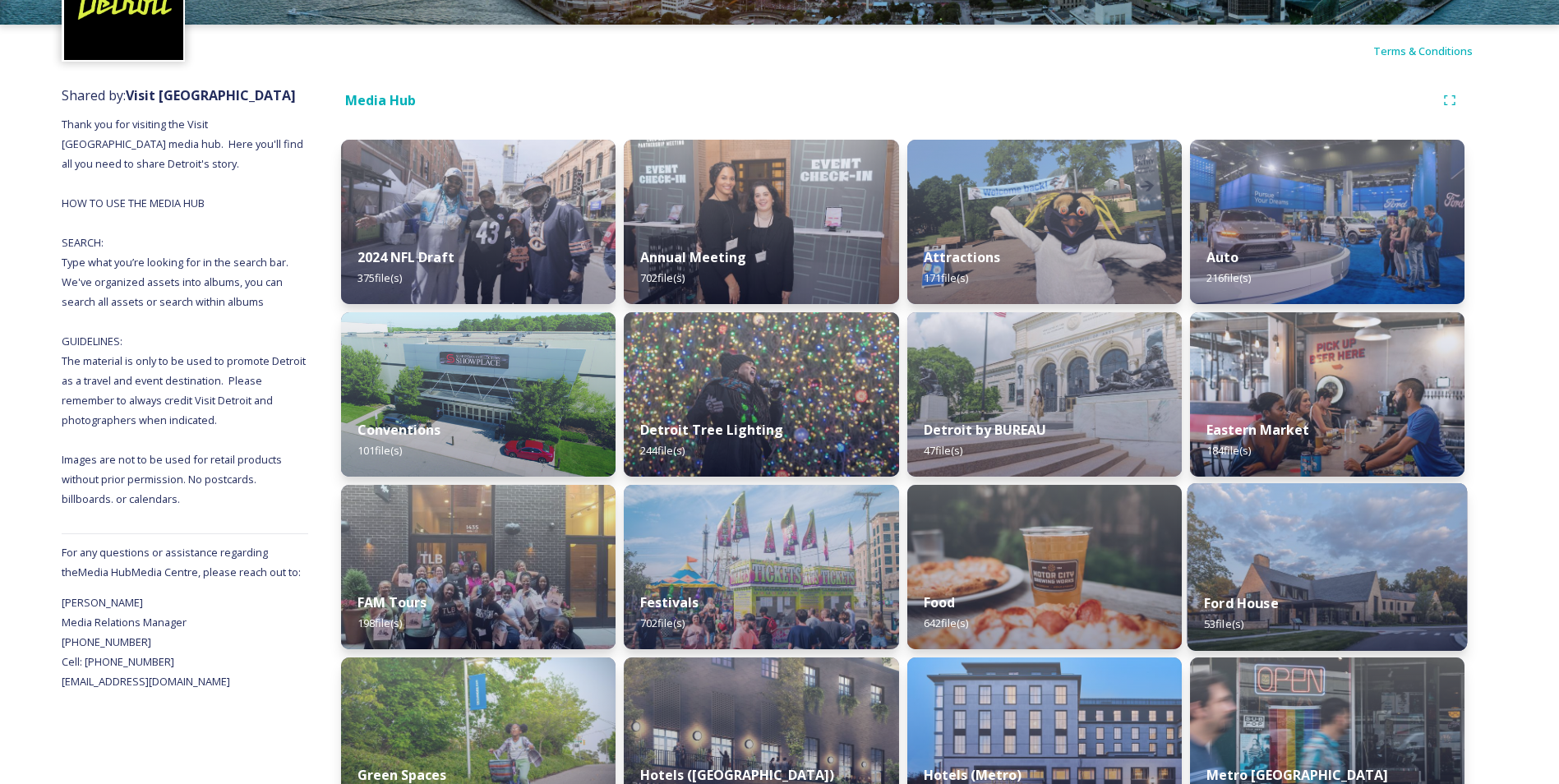
scroll to position [247, 0]
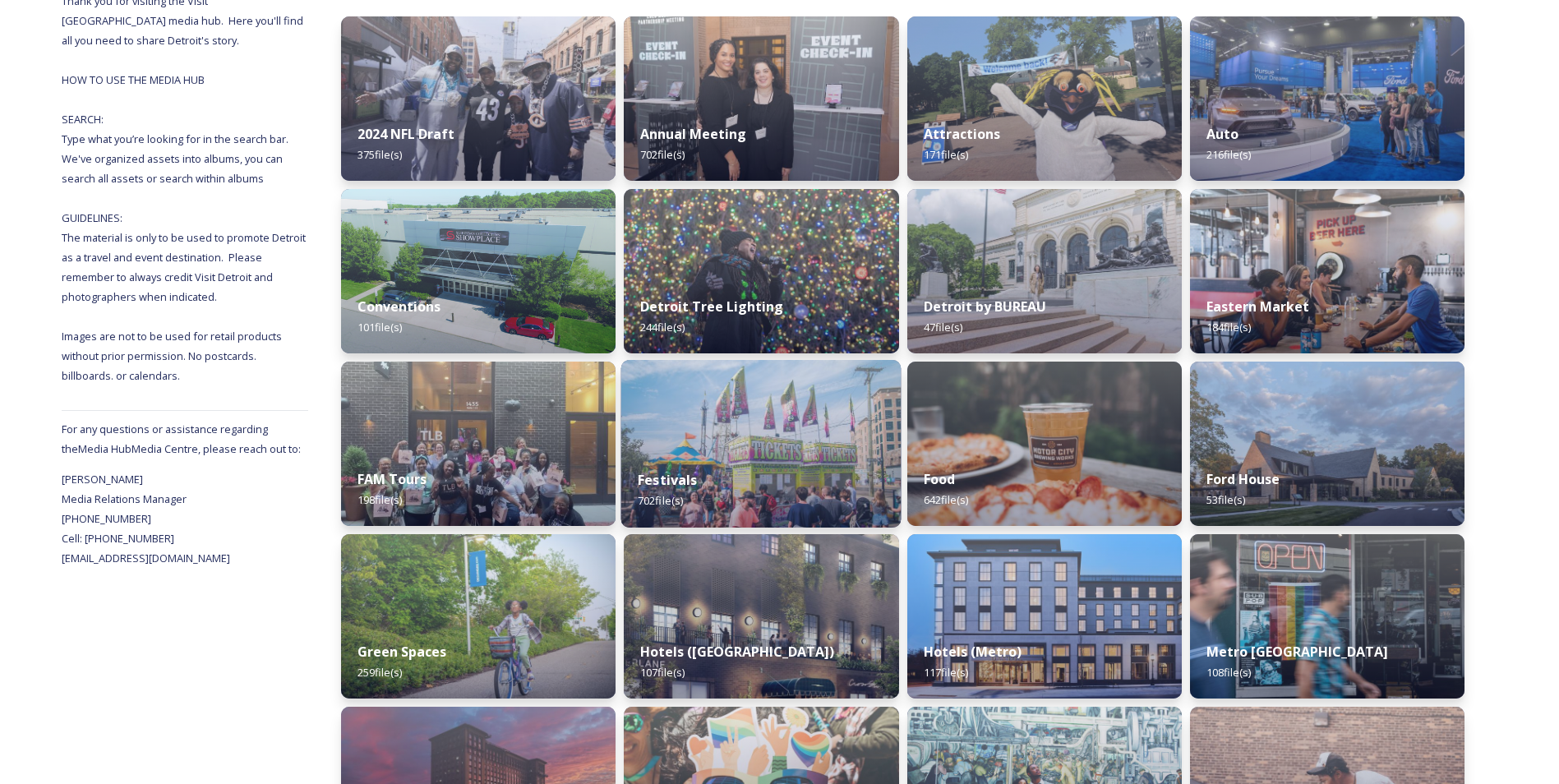
click at [684, 475] on strong "Festivals" at bounding box center [667, 480] width 59 height 18
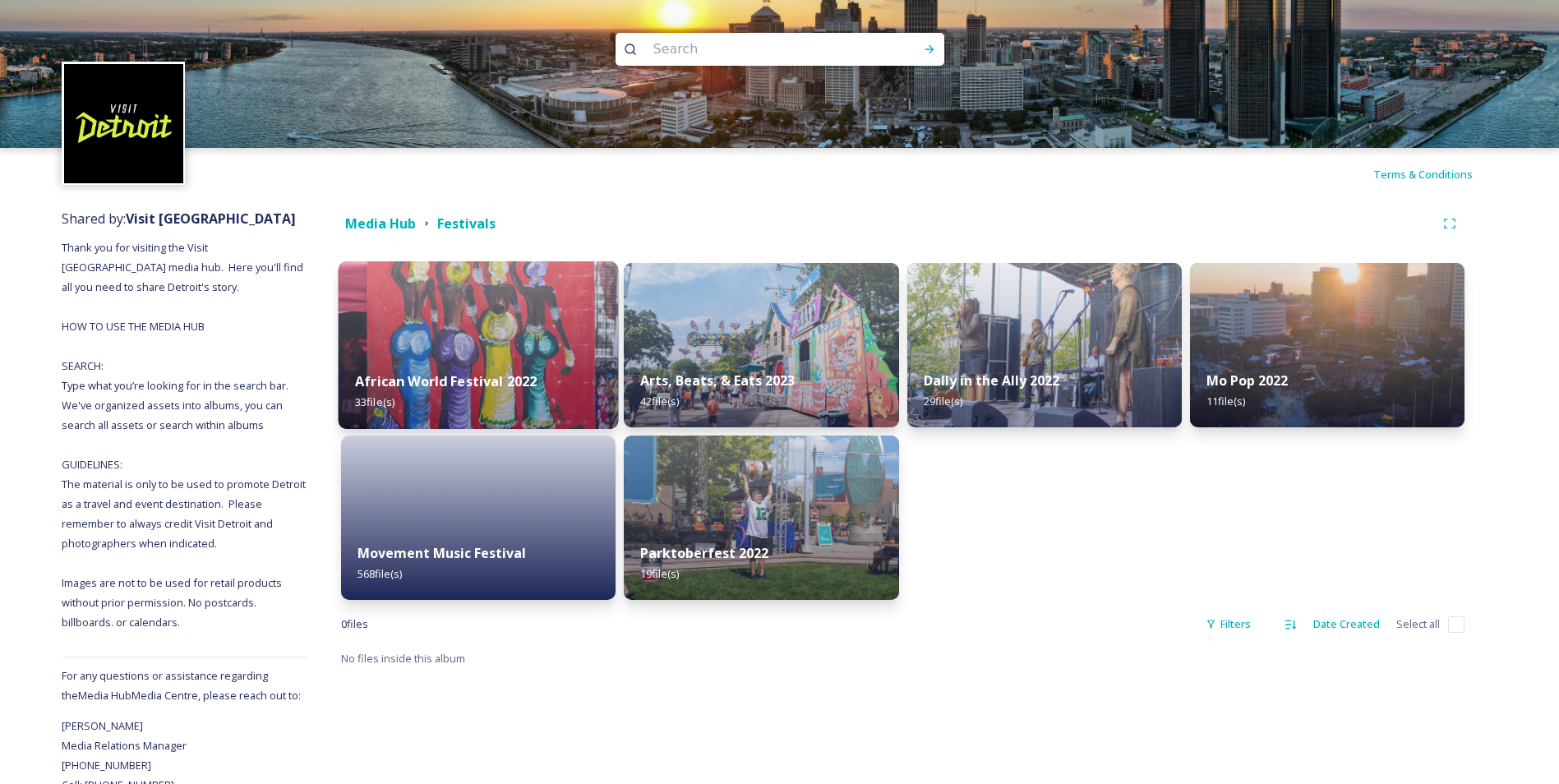
click at [441, 375] on strong "African World Festival 2022" at bounding box center [445, 381] width 181 height 18
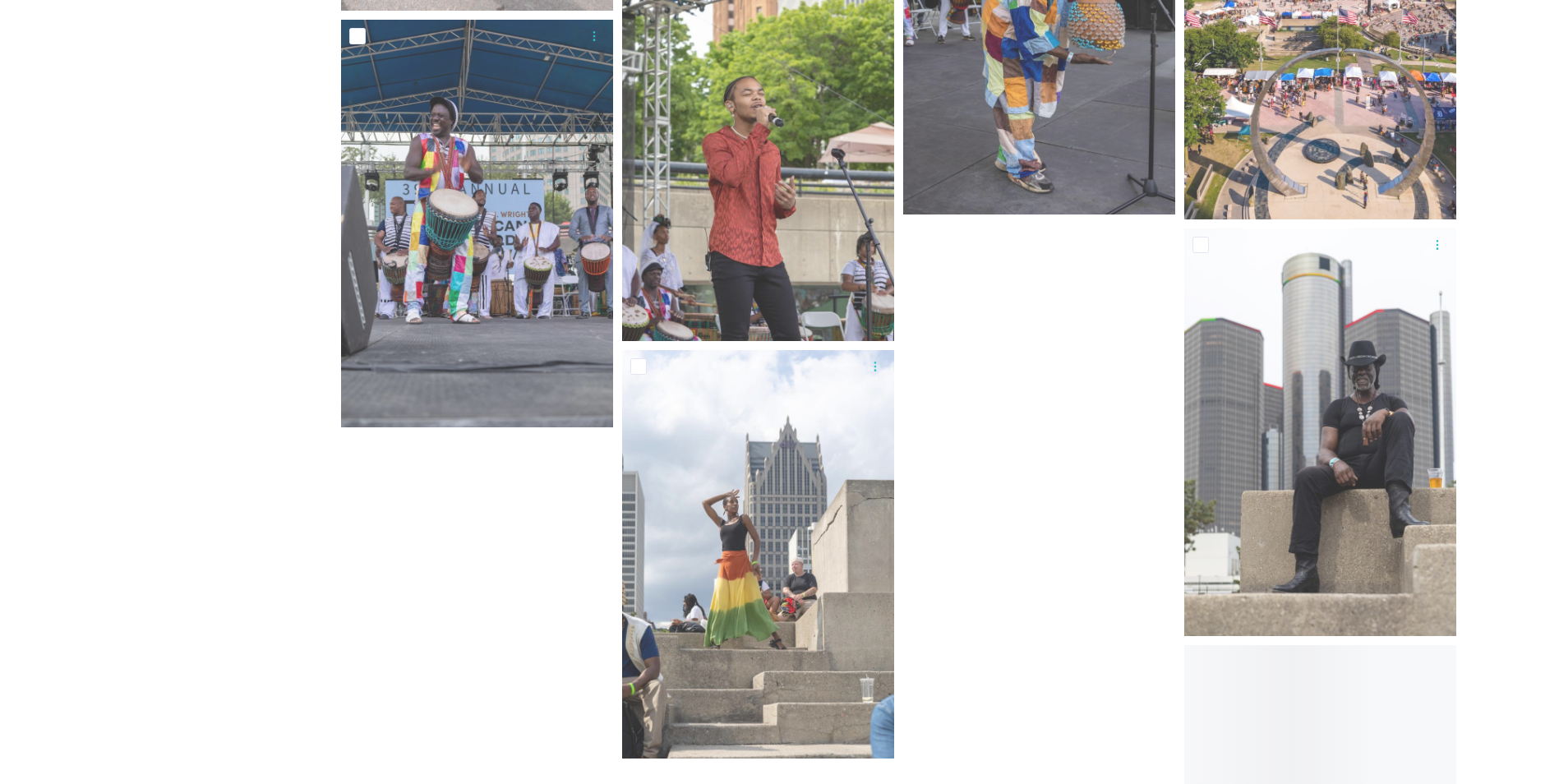
scroll to position [2755, 0]
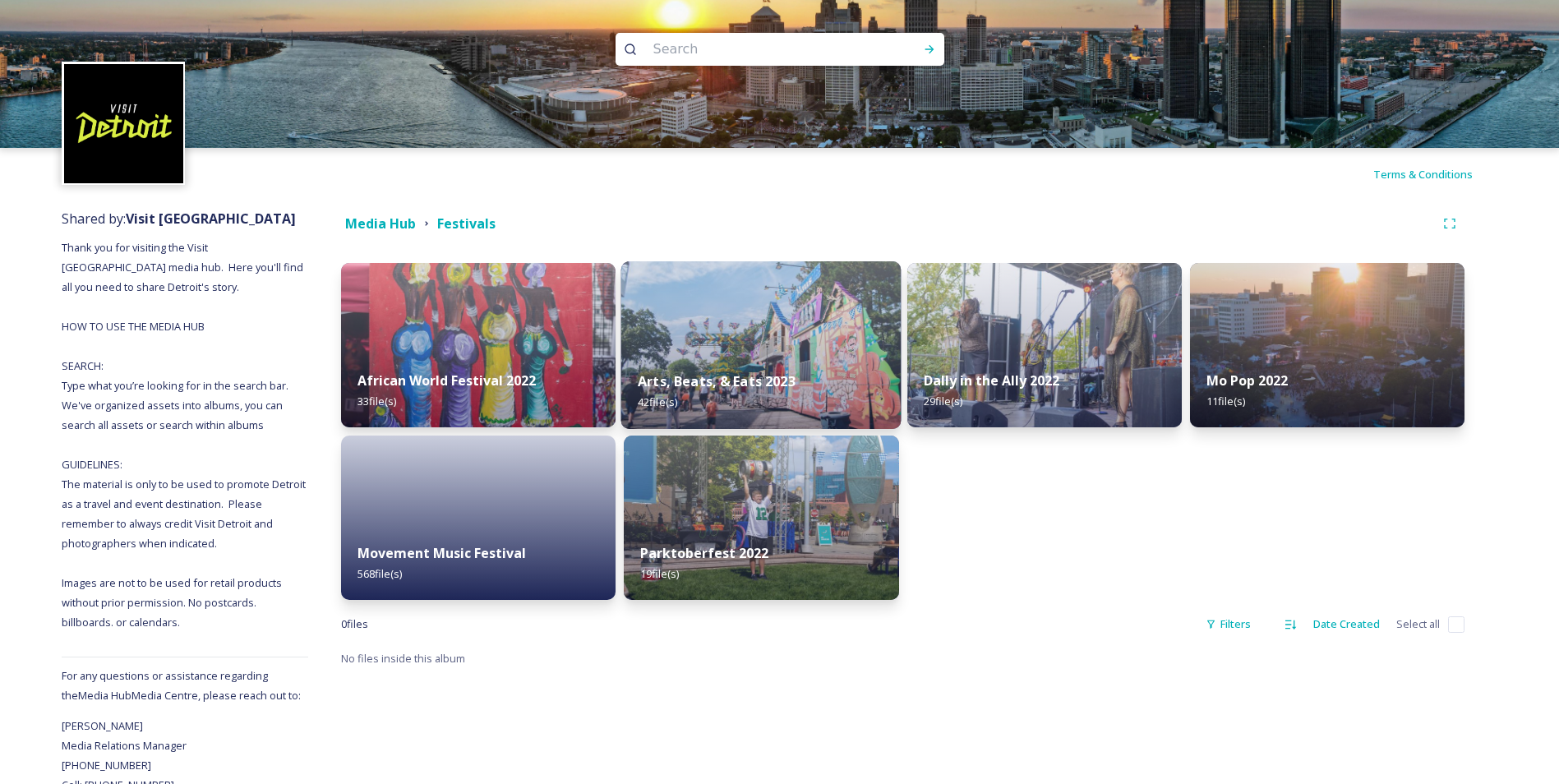
click at [811, 374] on div "Arts, Beats, & Eats 2023 42 file(s)" at bounding box center [761, 391] width 281 height 74
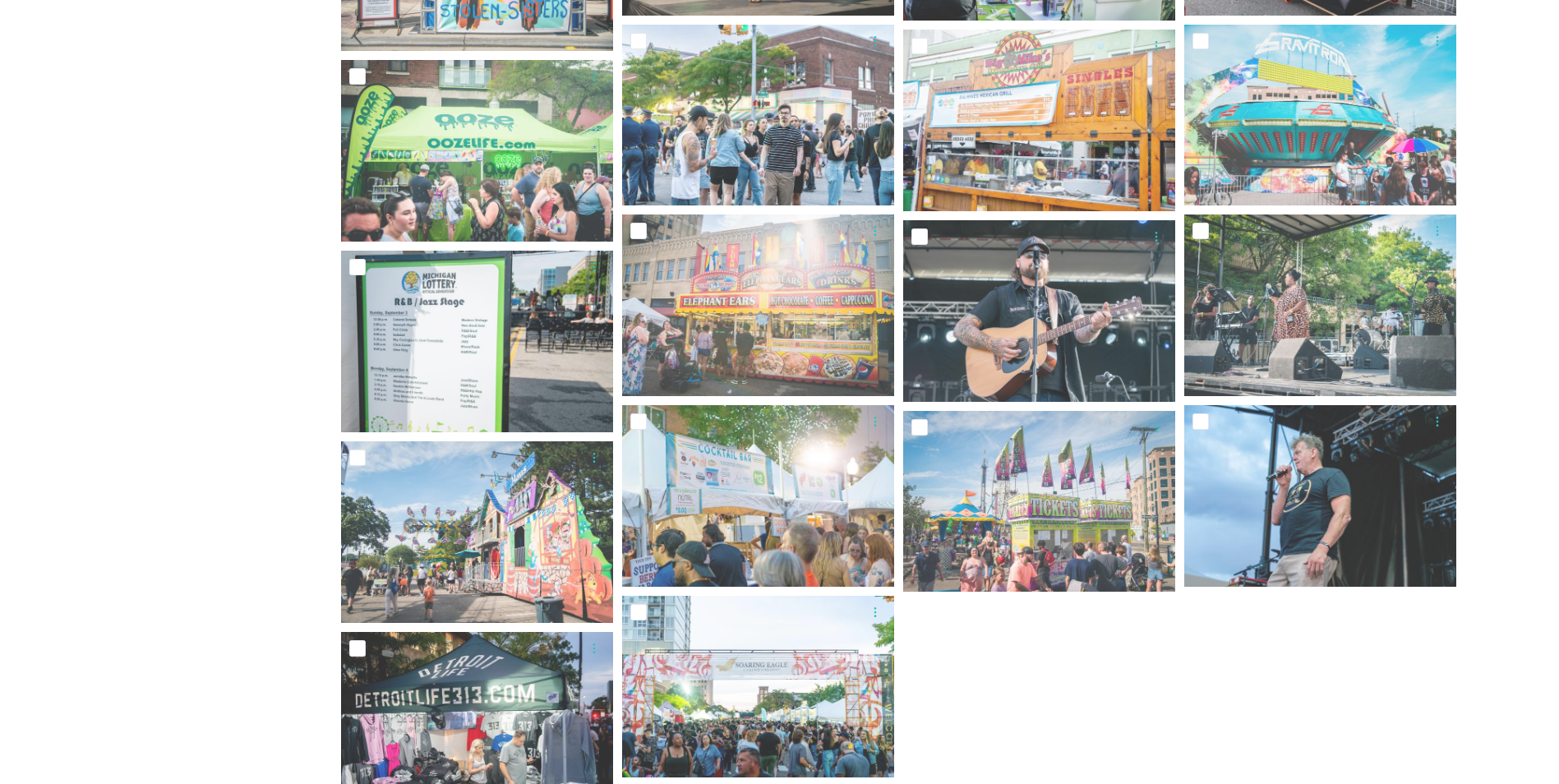
scroll to position [1871, 0]
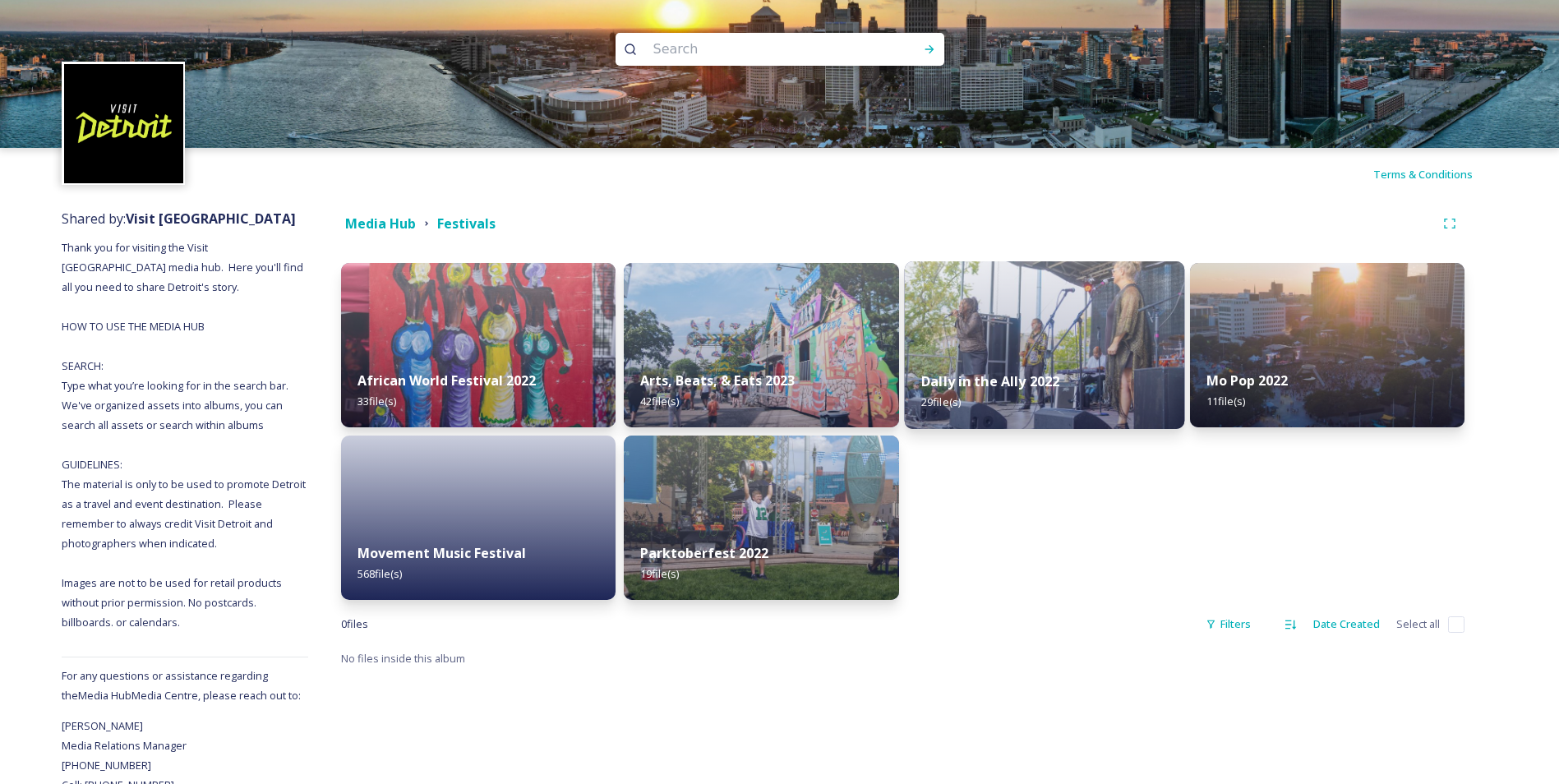
click at [1154, 359] on div "Dally in the Ally 2022 29 file(s)" at bounding box center [1044, 391] width 281 height 74
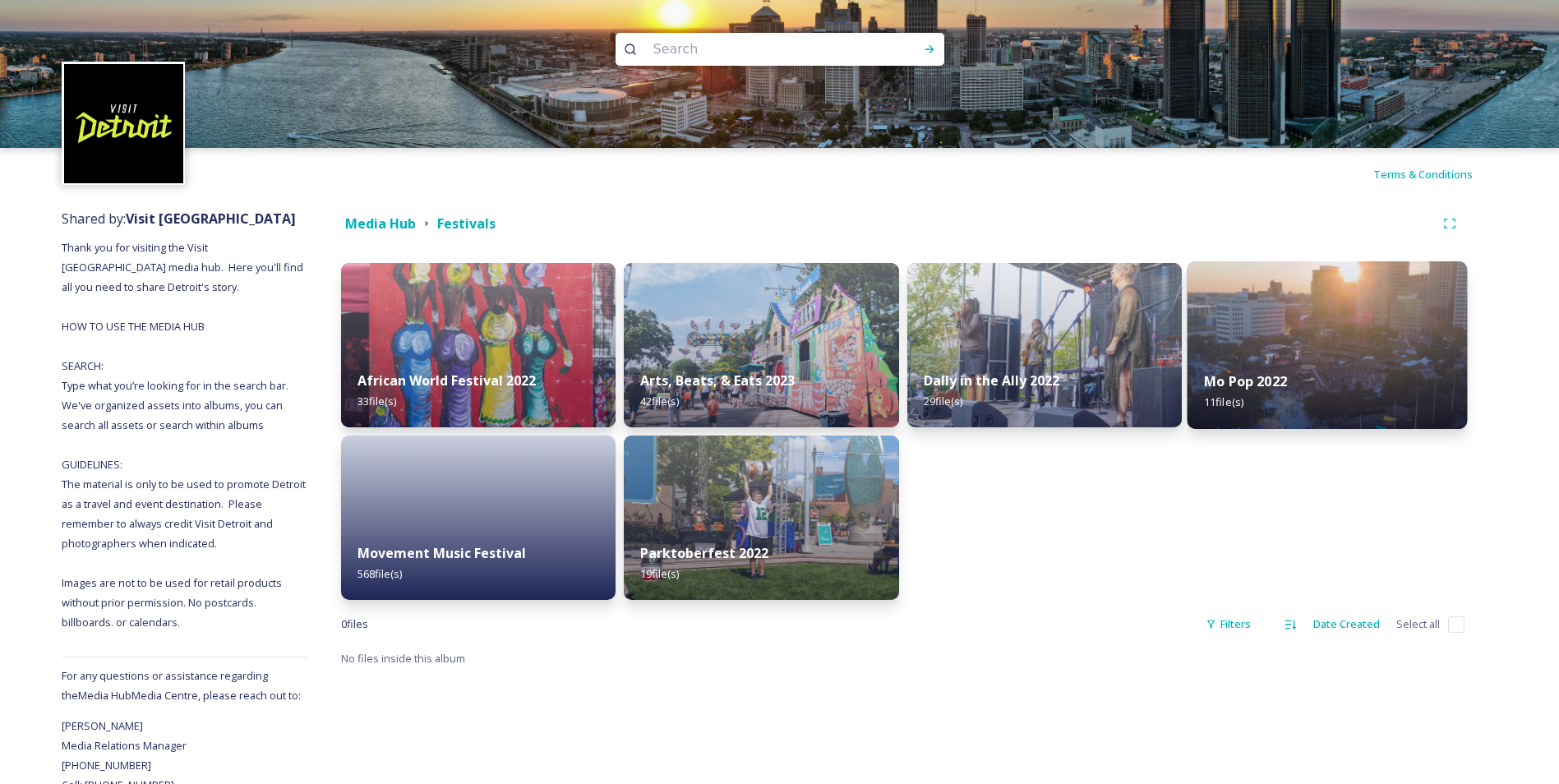
click at [1328, 372] on div "Mo Pop 2022 11 file(s)" at bounding box center [1327, 391] width 281 height 74
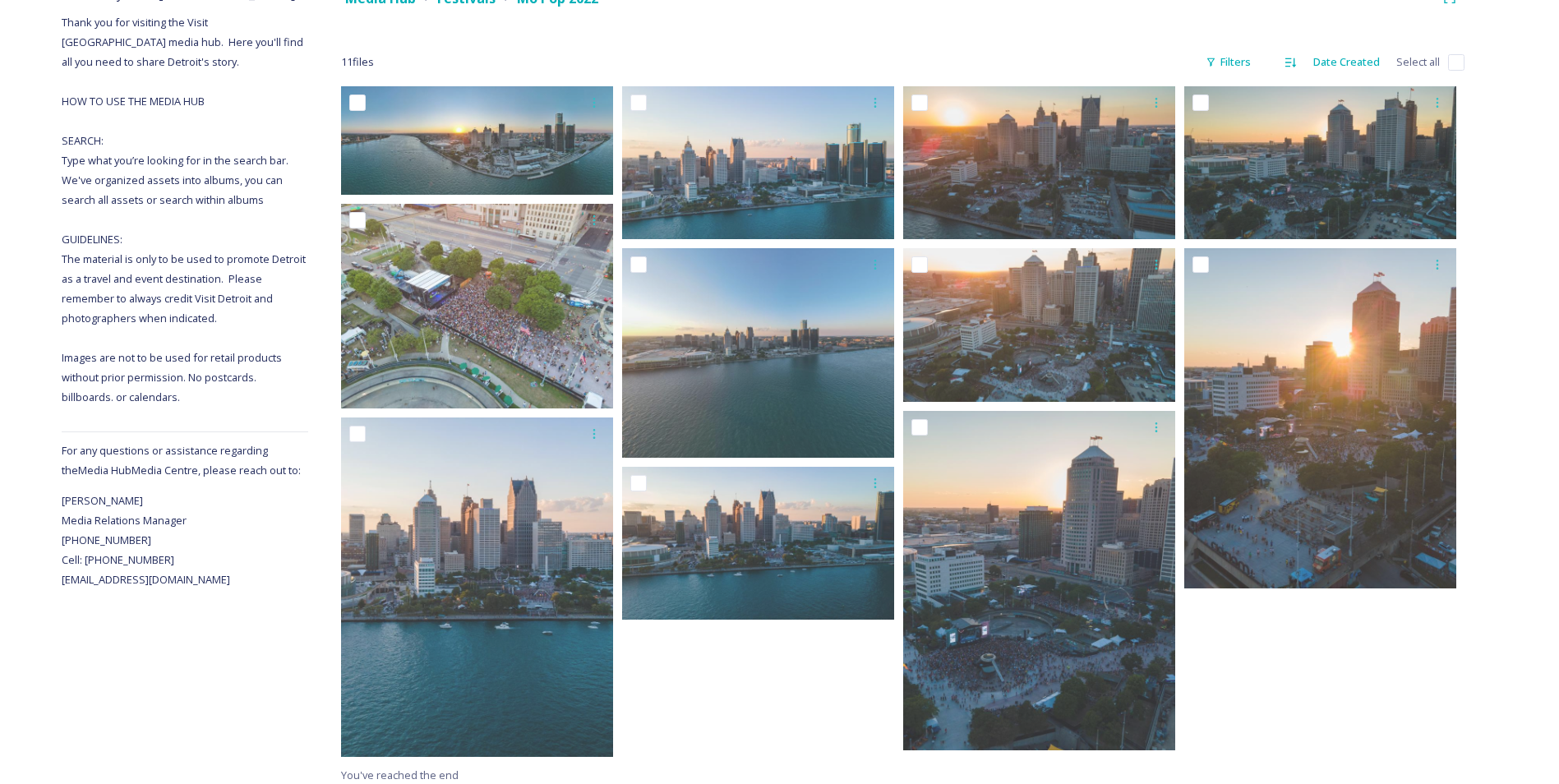
scroll to position [234, 0]
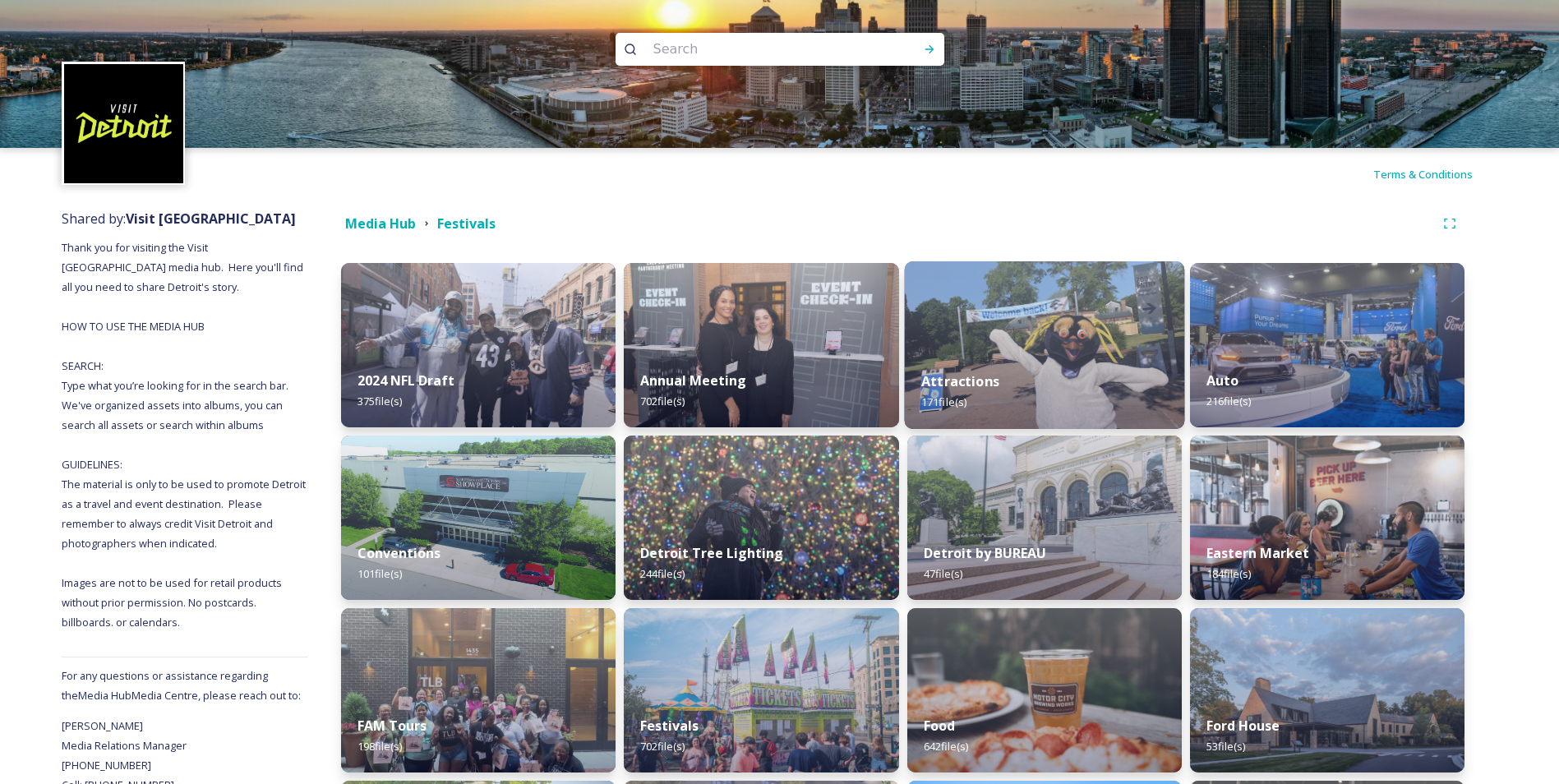
click at [1003, 341] on img at bounding box center [1044, 344] width 281 height 167
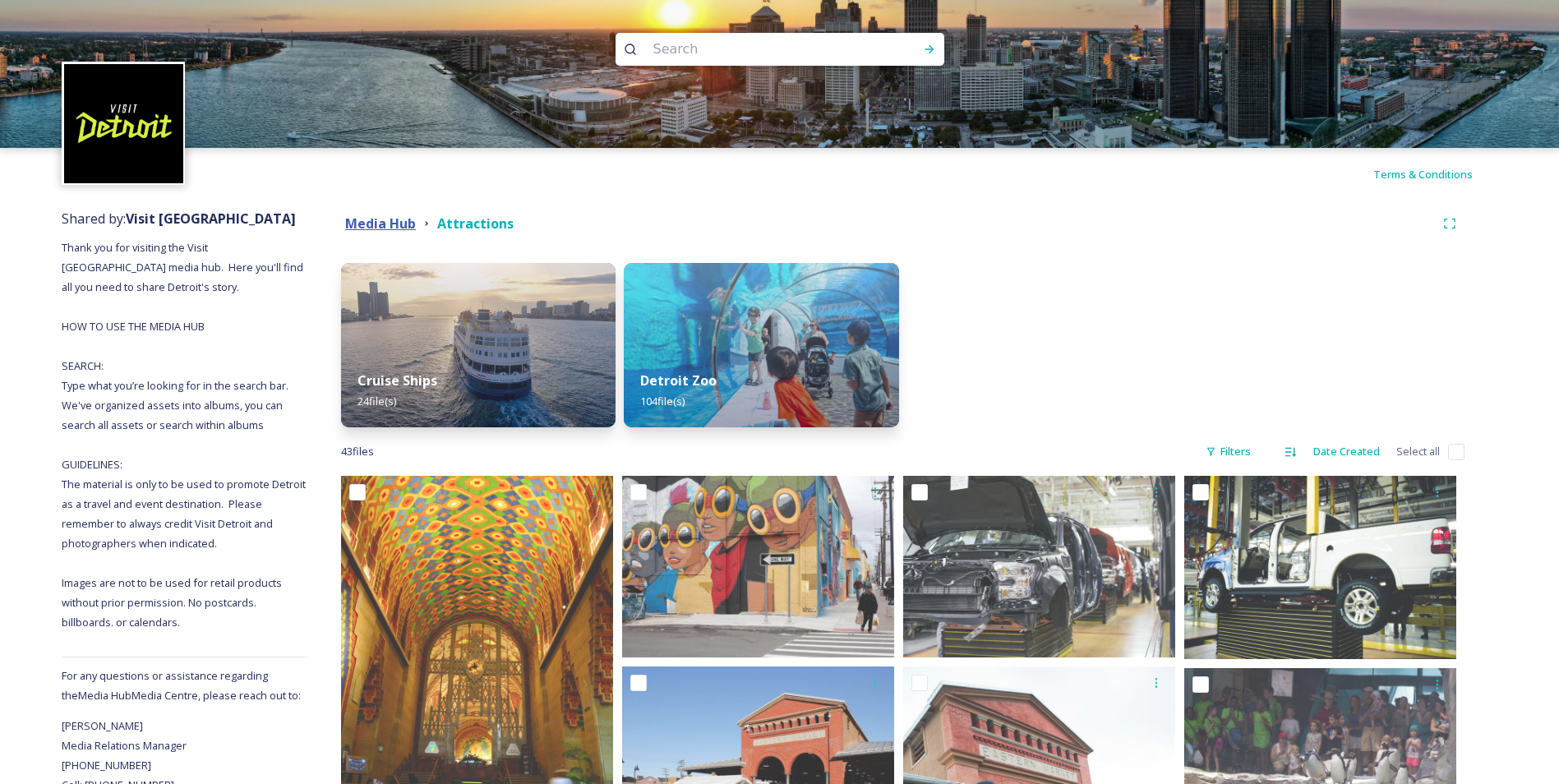
click at [390, 231] on strong "Media Hub" at bounding box center [381, 223] width 71 height 18
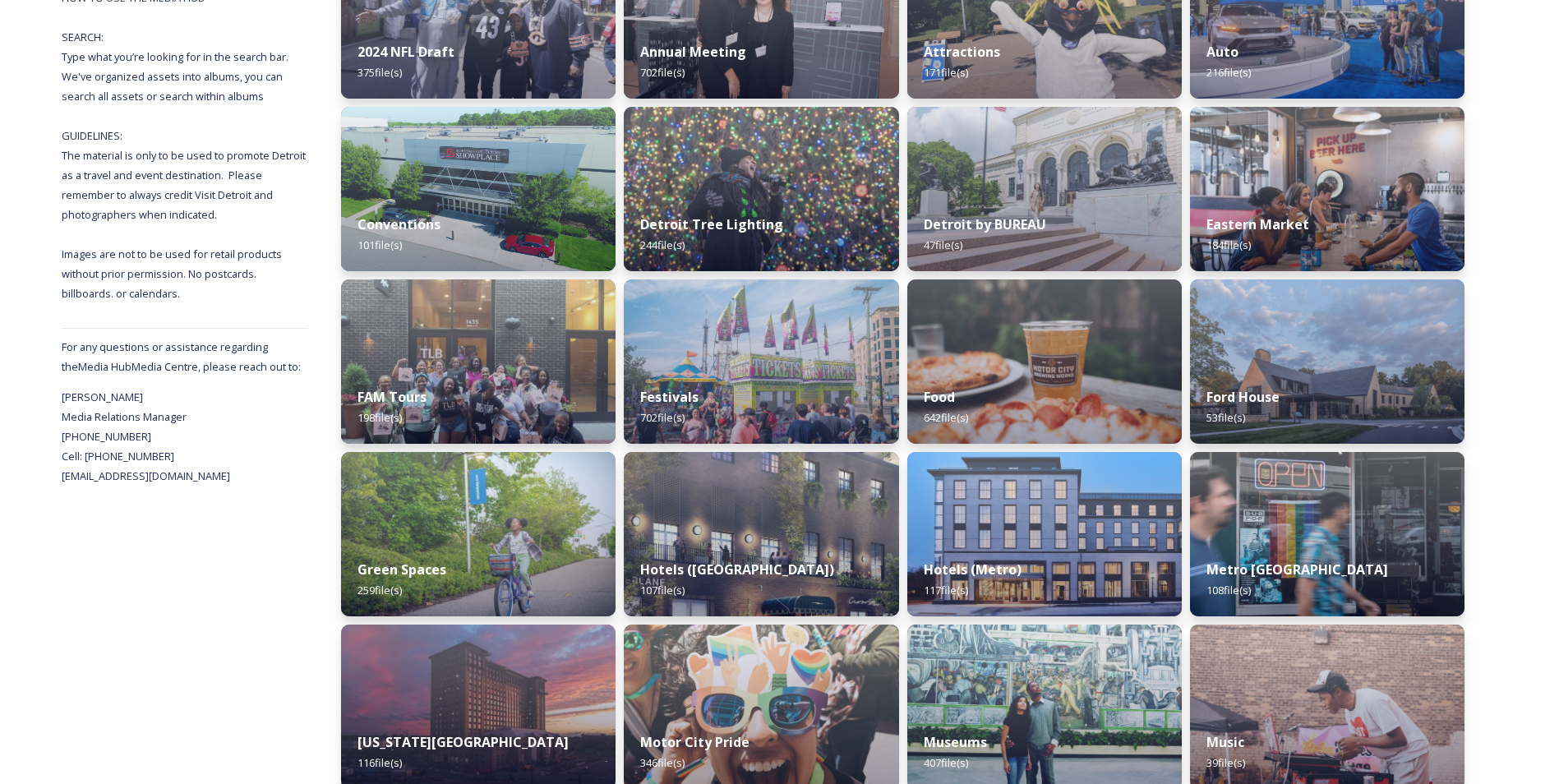
scroll to position [657, 0]
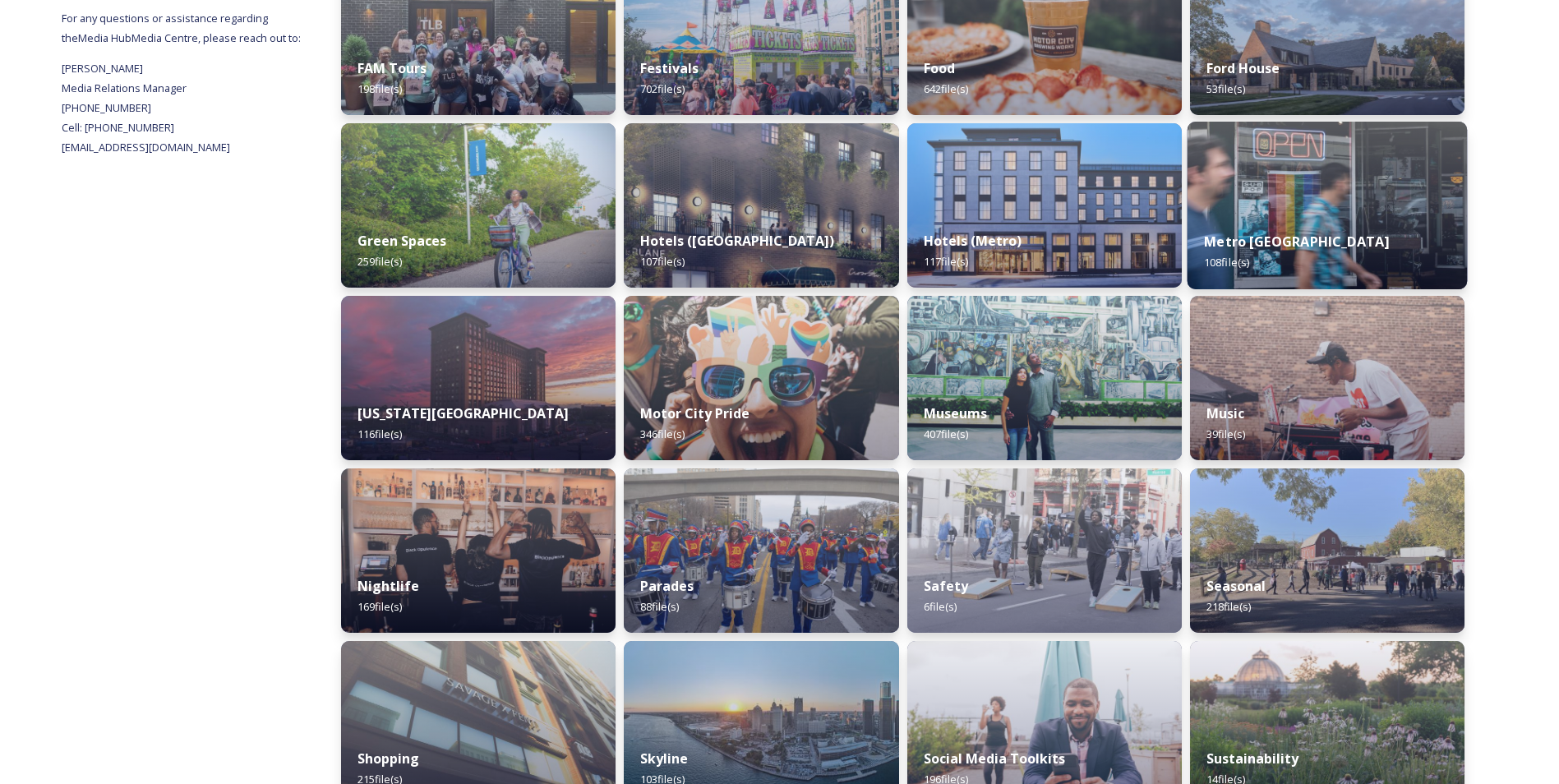
click at [1305, 210] on img at bounding box center [1327, 204] width 281 height 167
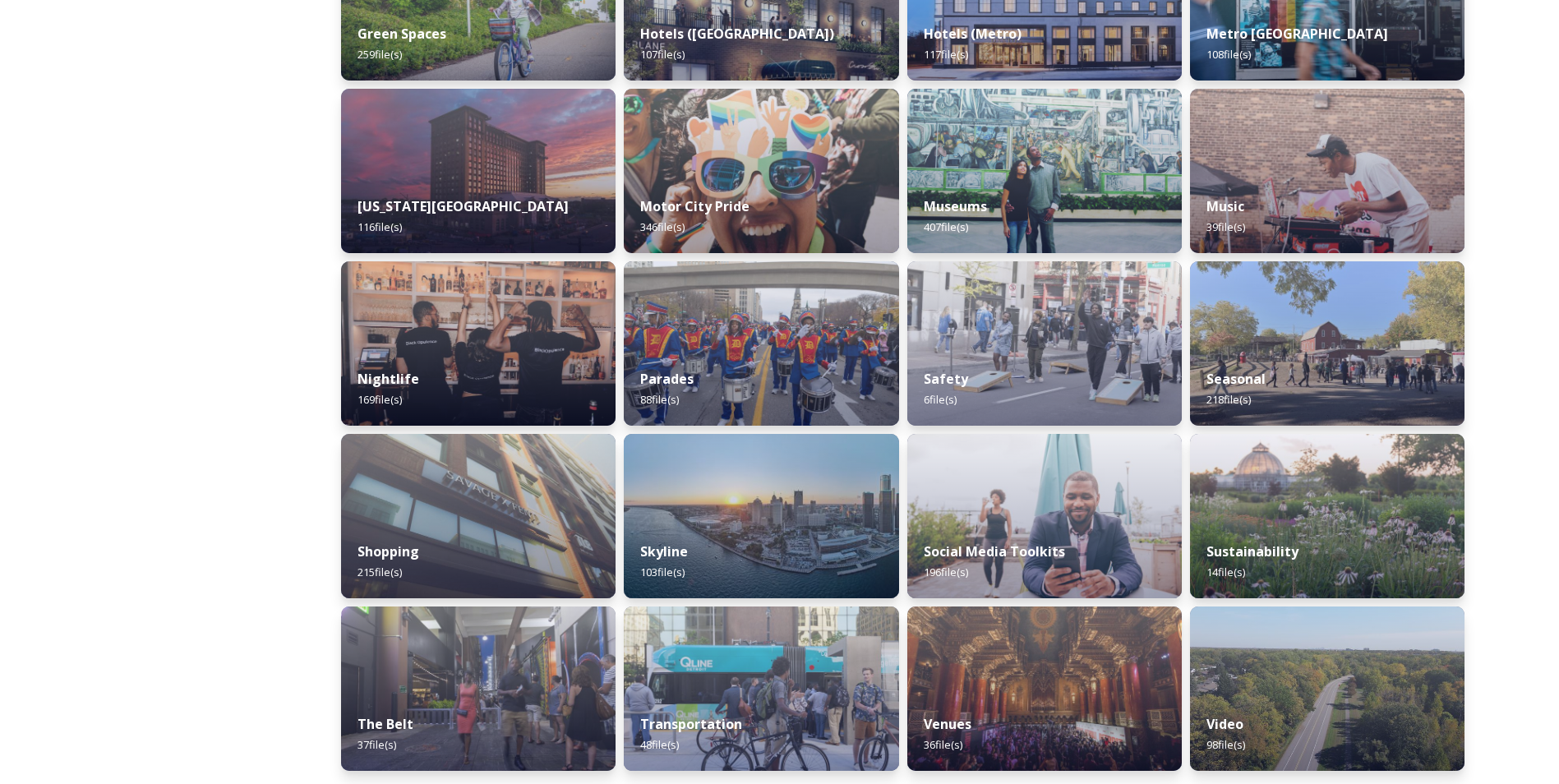
scroll to position [867, 0]
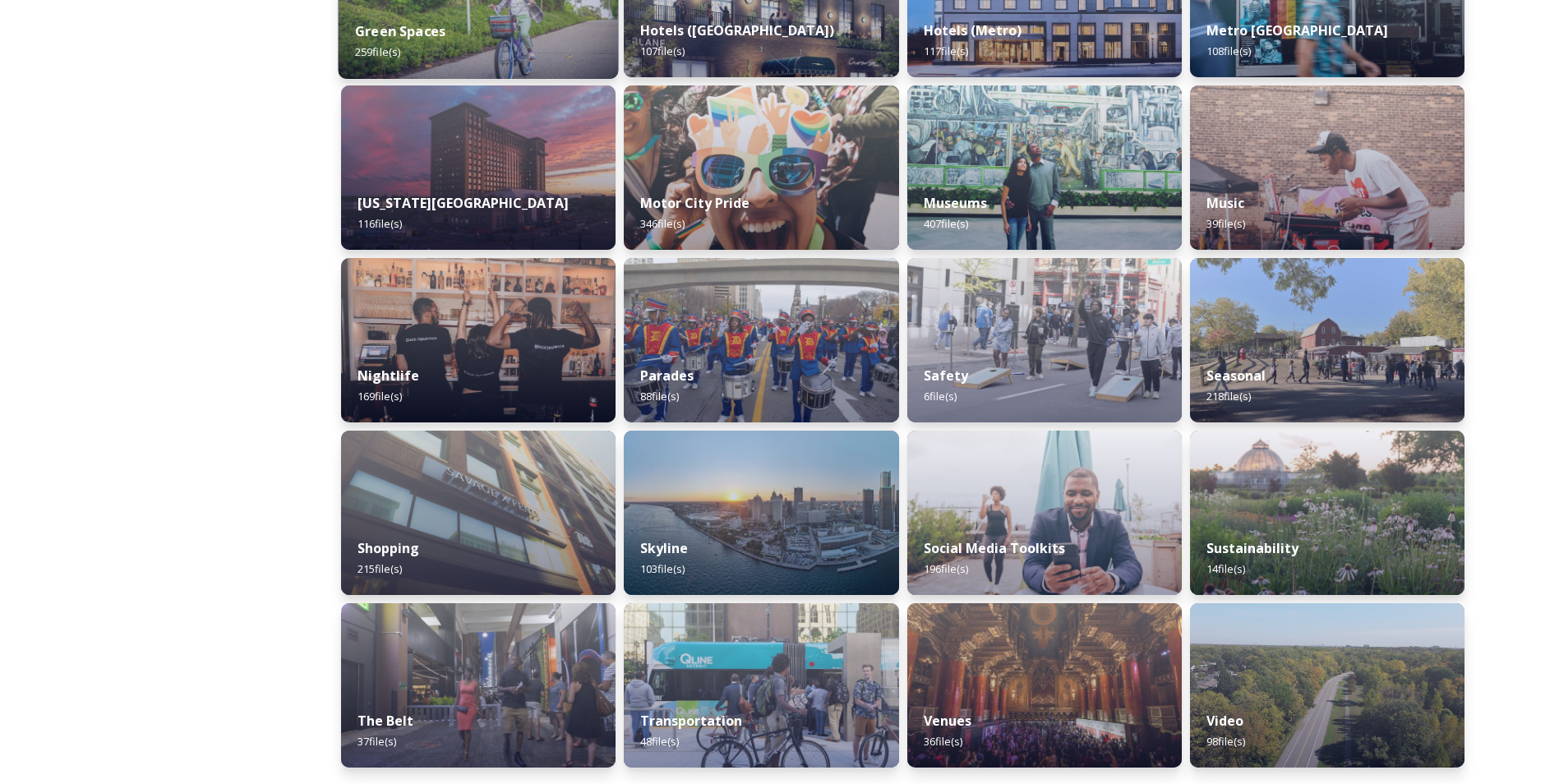
click at [509, 51] on div "Green Spaces 259 file(s)" at bounding box center [479, 42] width 281 height 74
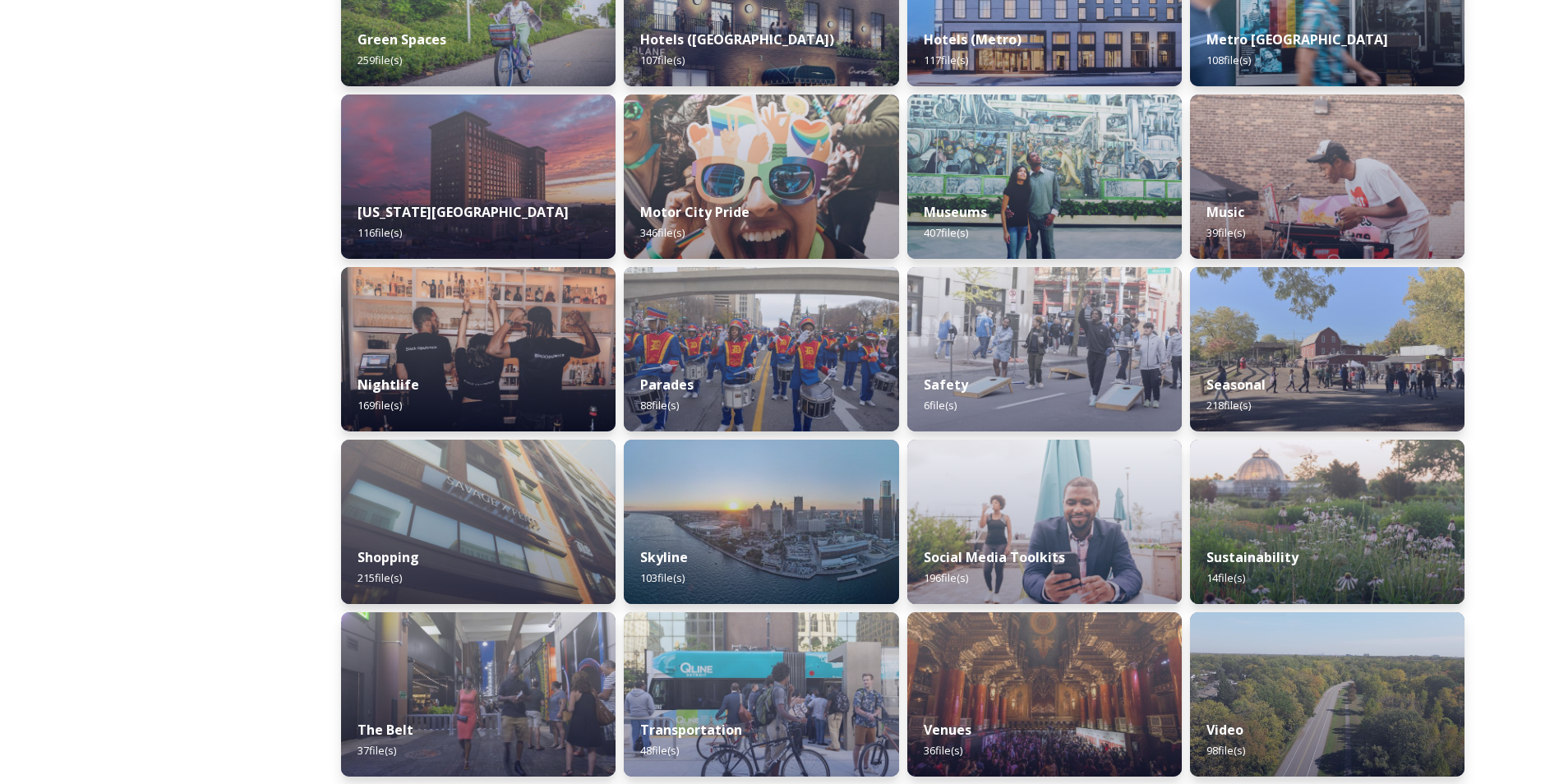
scroll to position [867, 0]
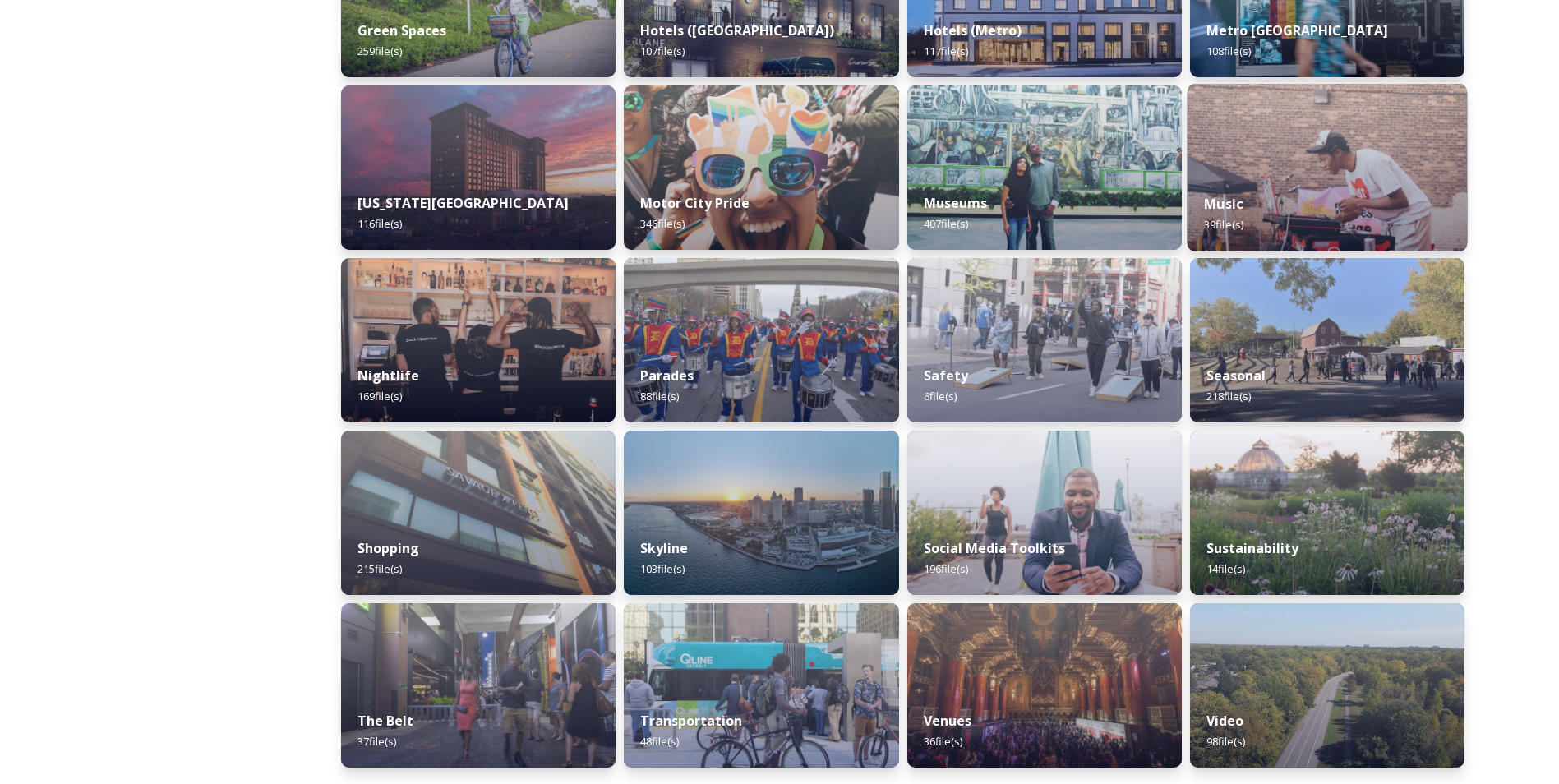
click at [1253, 203] on div "Music 39 file(s)" at bounding box center [1327, 214] width 281 height 74
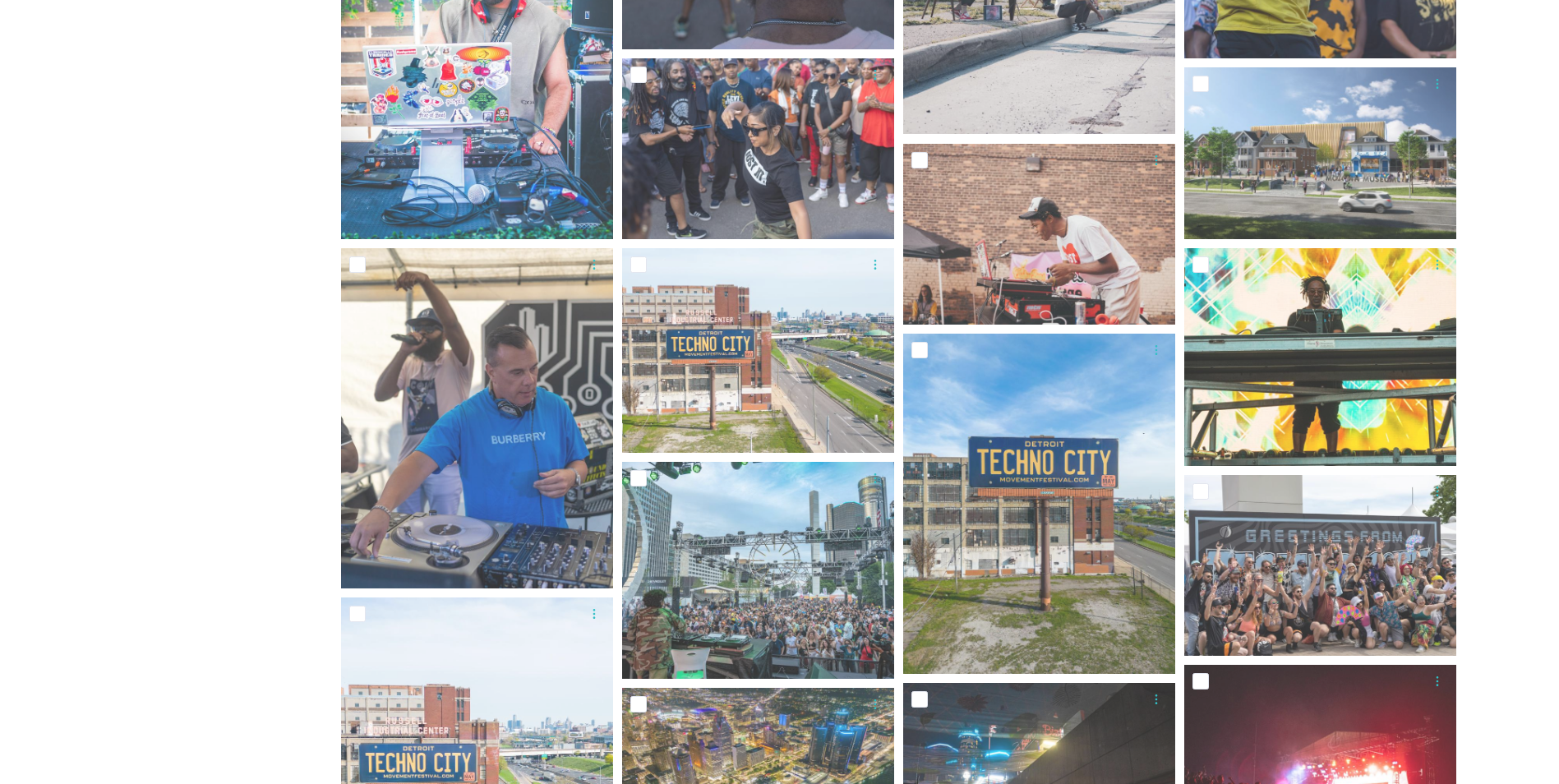
scroll to position [821, 0]
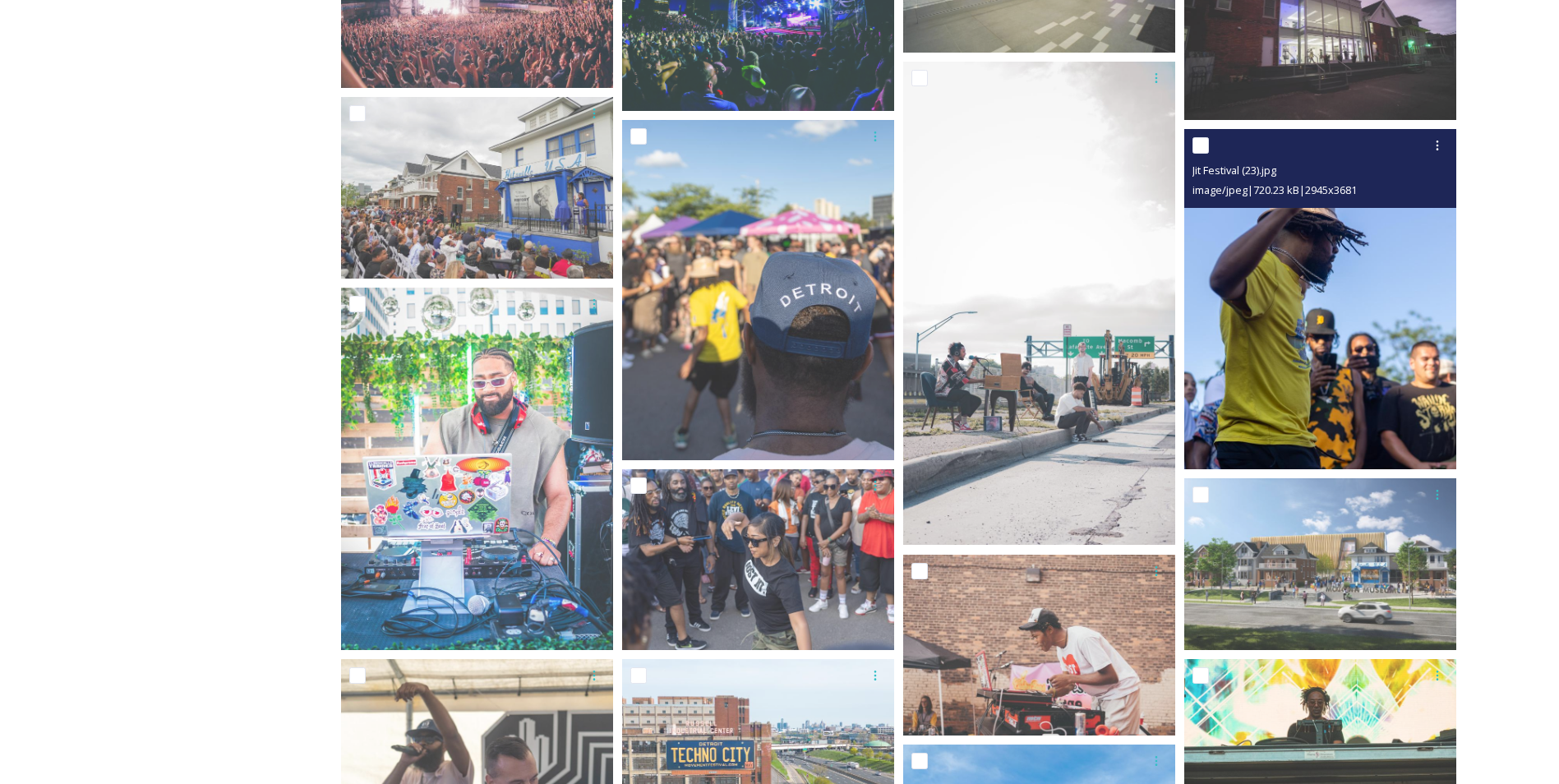
click at [1417, 376] on img at bounding box center [1320, 299] width 272 height 340
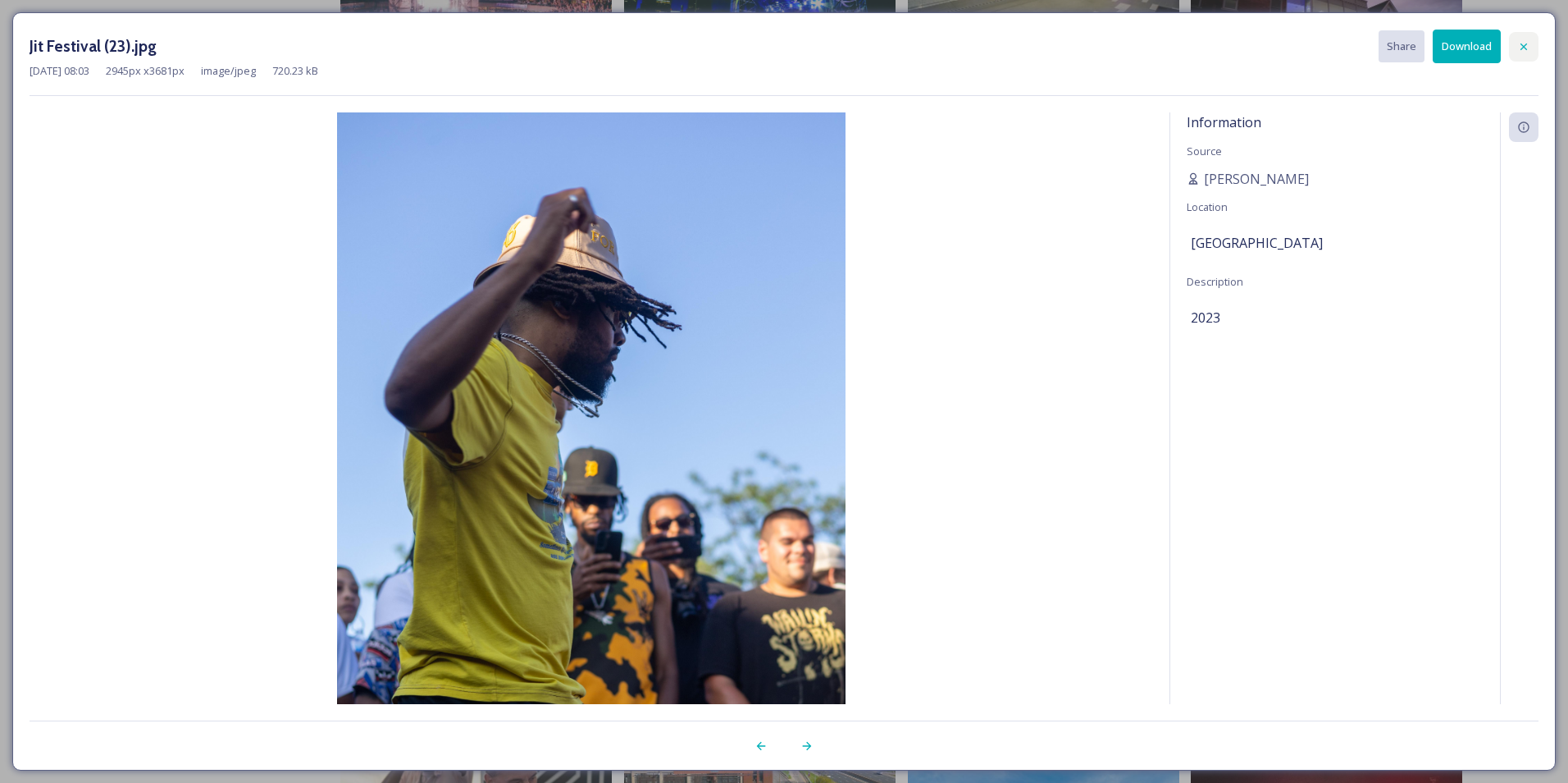
click at [1534, 44] on div at bounding box center [1523, 46] width 29 height 29
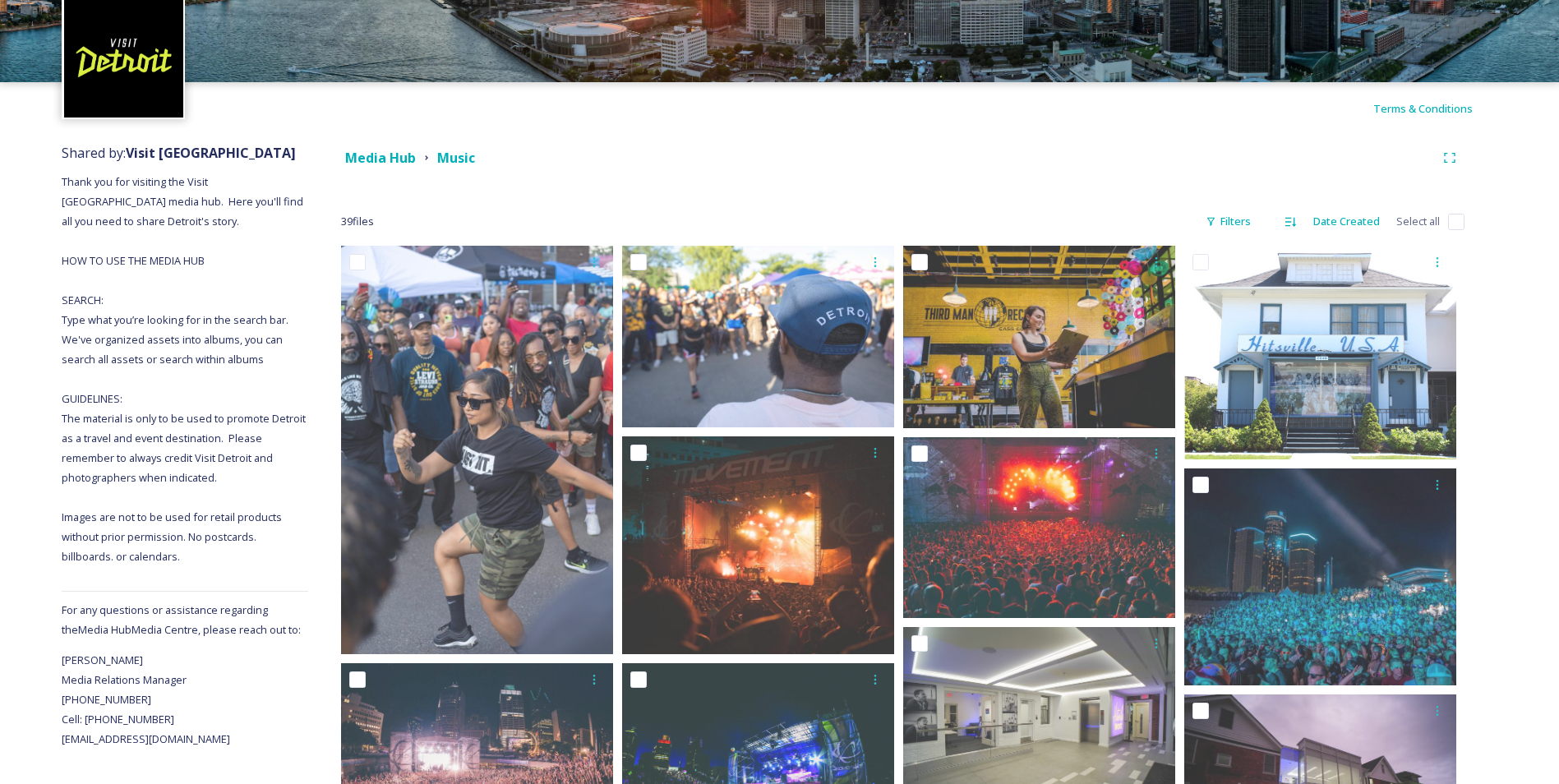
scroll to position [0, 0]
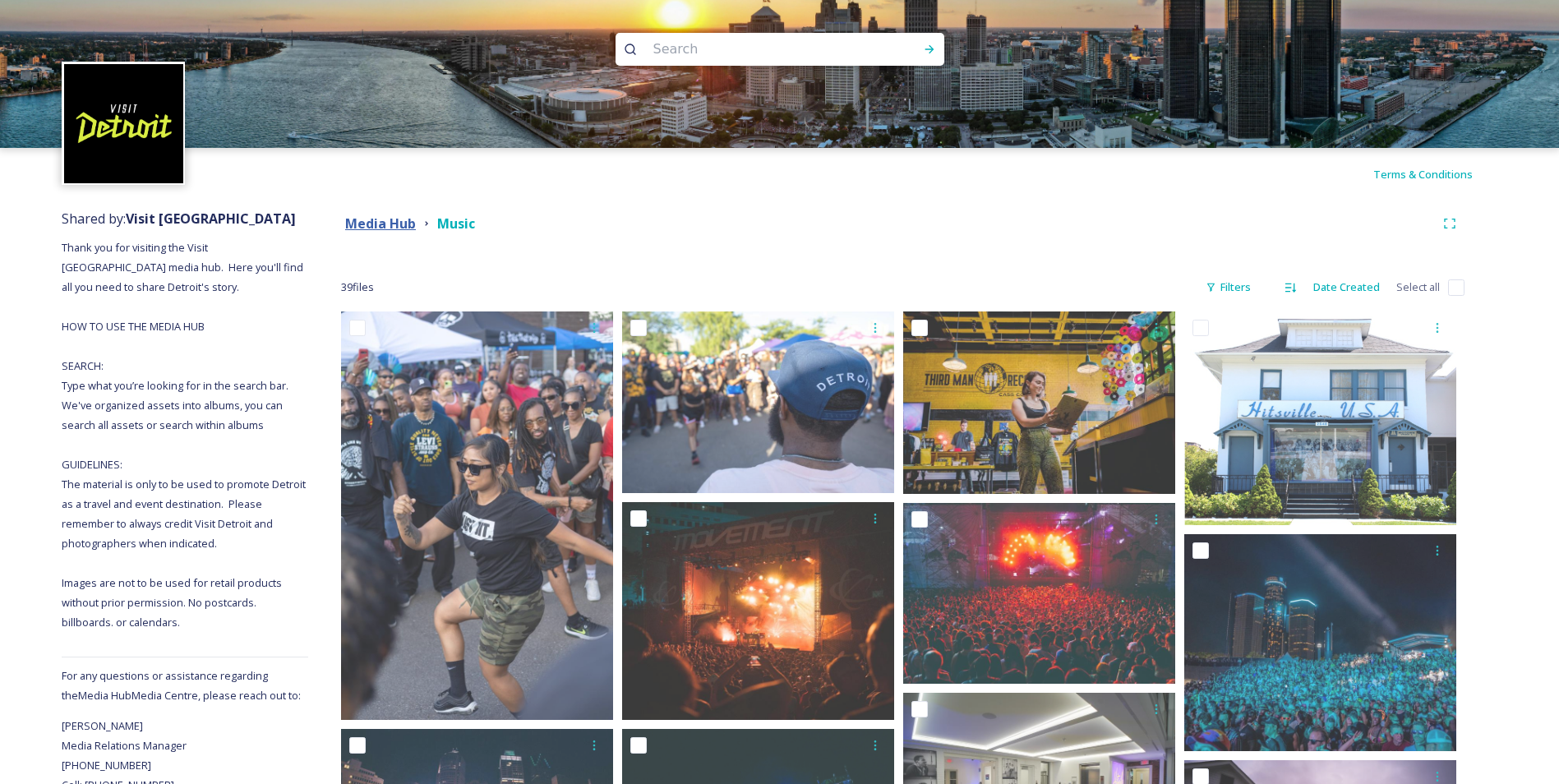
click at [357, 219] on strong "Media Hub" at bounding box center [381, 223] width 71 height 18
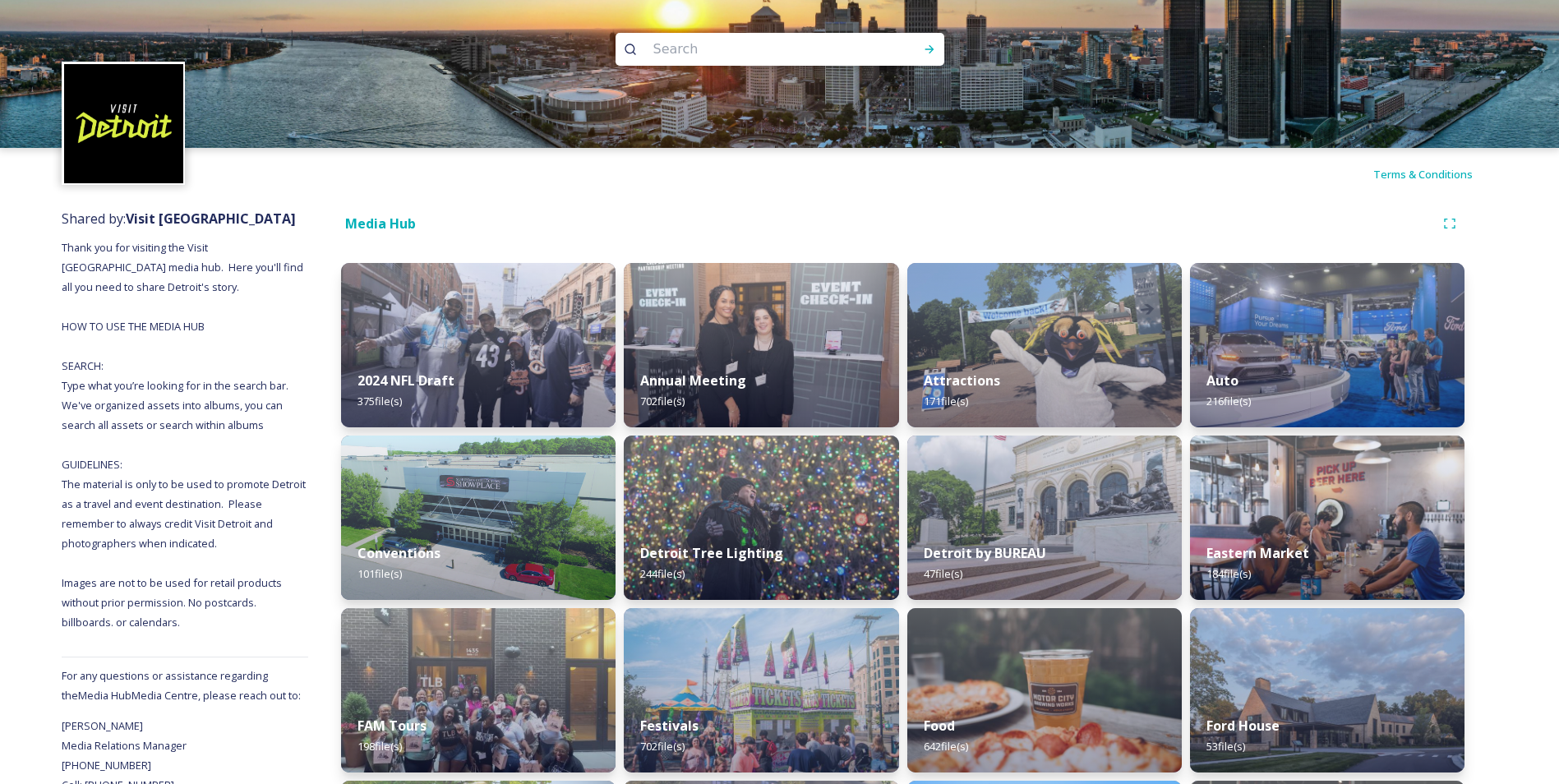
click at [660, 45] on input at bounding box center [758, 49] width 225 height 36
type input "neighbor"
click at [935, 46] on icon at bounding box center [930, 49] width 13 height 13
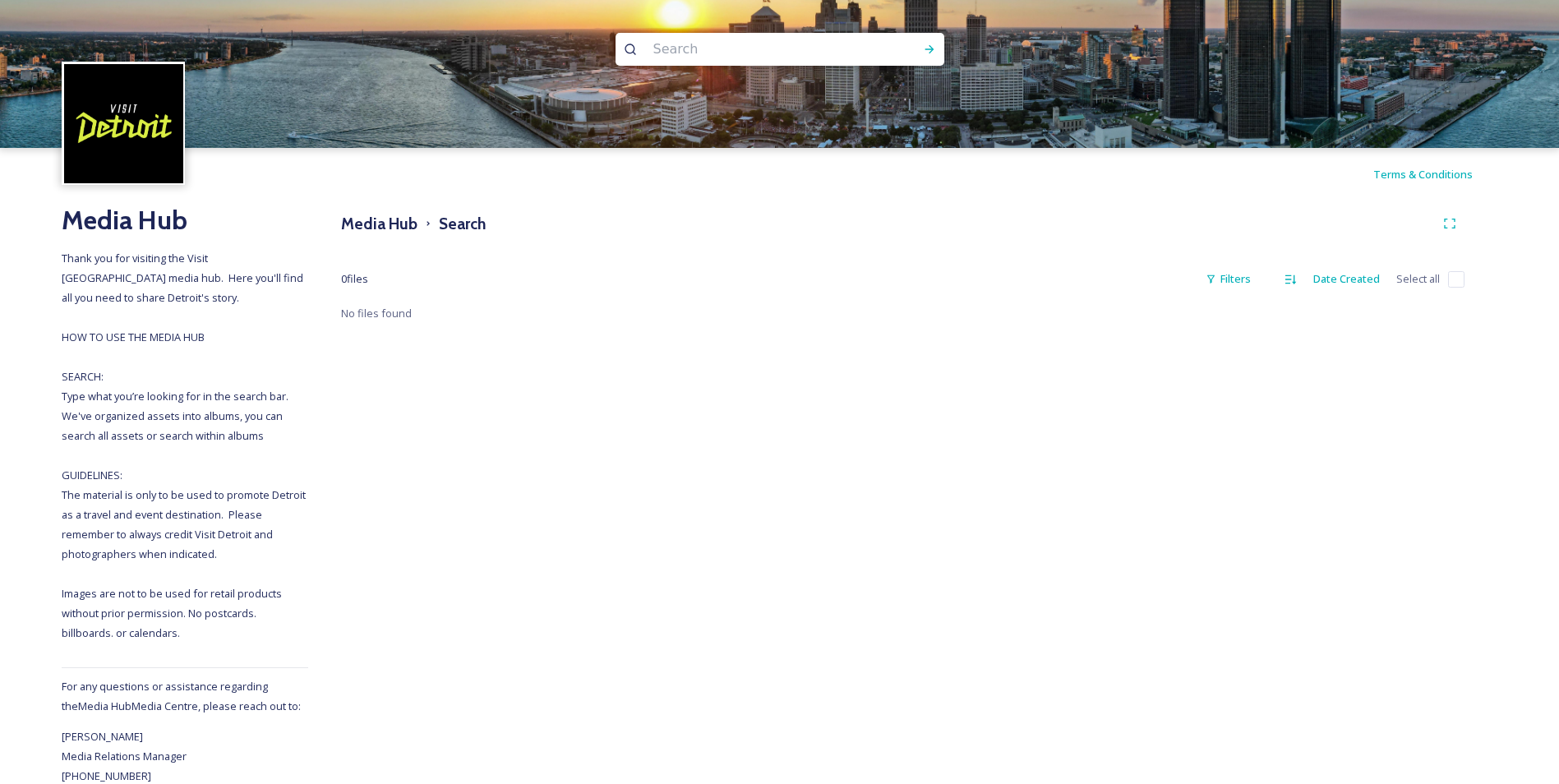
click at [741, 66] on img at bounding box center [779, 73] width 1559 height 148
click at [742, 56] on input at bounding box center [758, 49] width 225 height 36
type input "houses"
type input "h"
click at [926, 50] on icon at bounding box center [930, 49] width 13 height 13
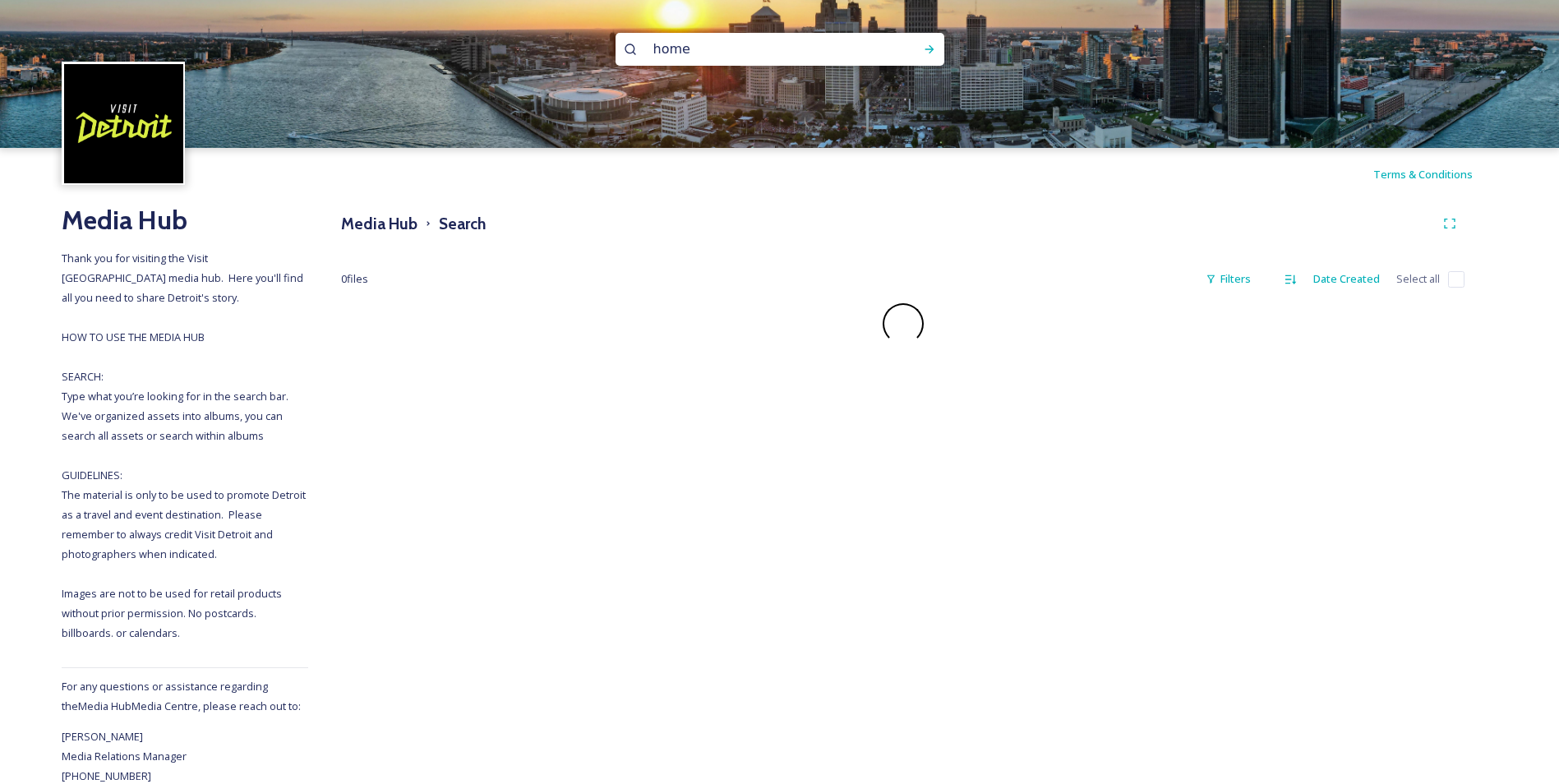
scroll to position [2, 0]
drag, startPoint x: 775, startPoint y: 52, endPoint x: 490, endPoint y: 60, distance: 285.1
click at [490, 60] on div "home" at bounding box center [779, 73] width 1559 height 148
type input "street"
click at [930, 55] on icon at bounding box center [930, 49] width 13 height 13
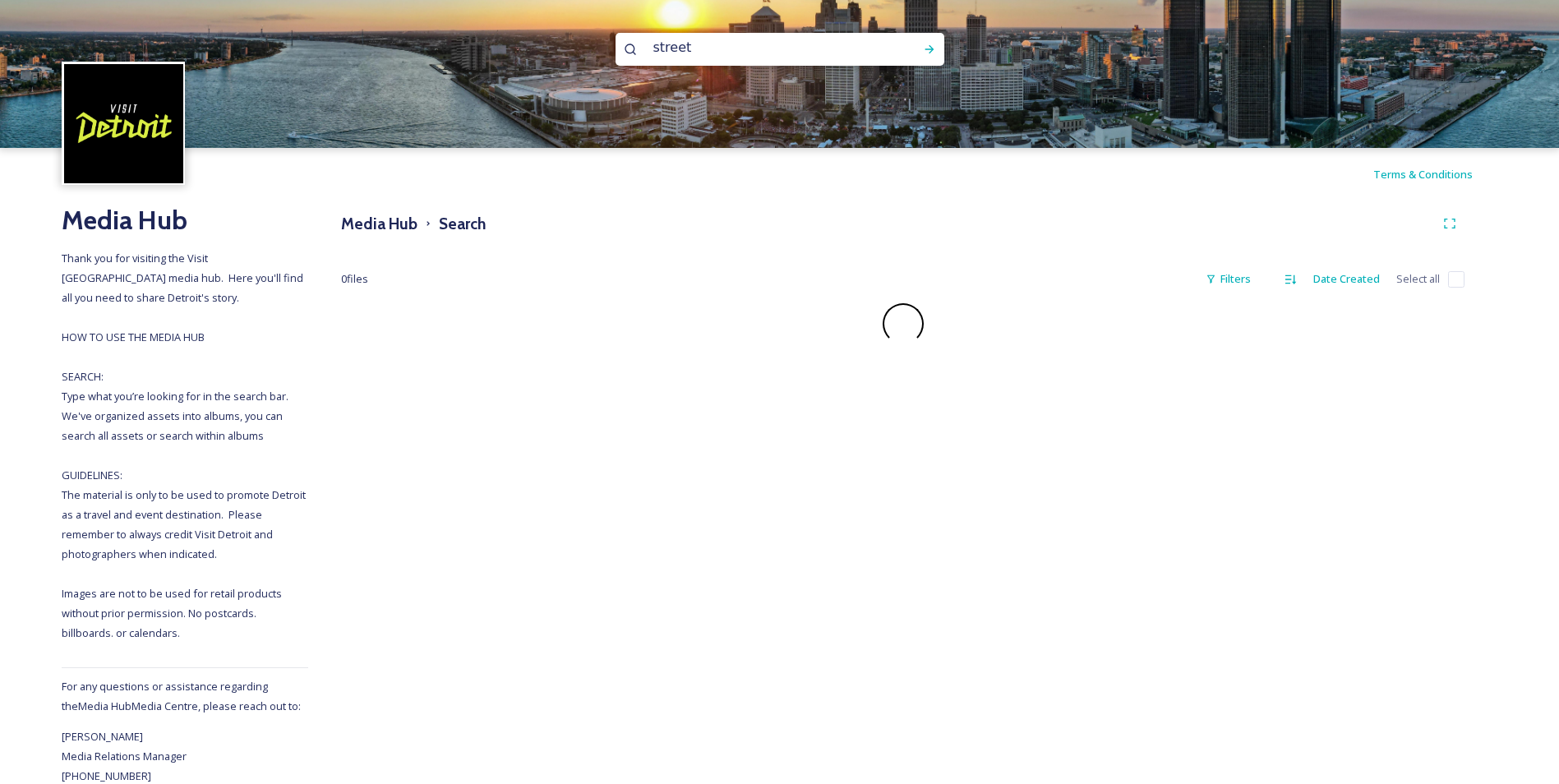
click at [945, 45] on img at bounding box center [779, 73] width 1559 height 148
click at [930, 50] on icon at bounding box center [930, 49] width 13 height 13
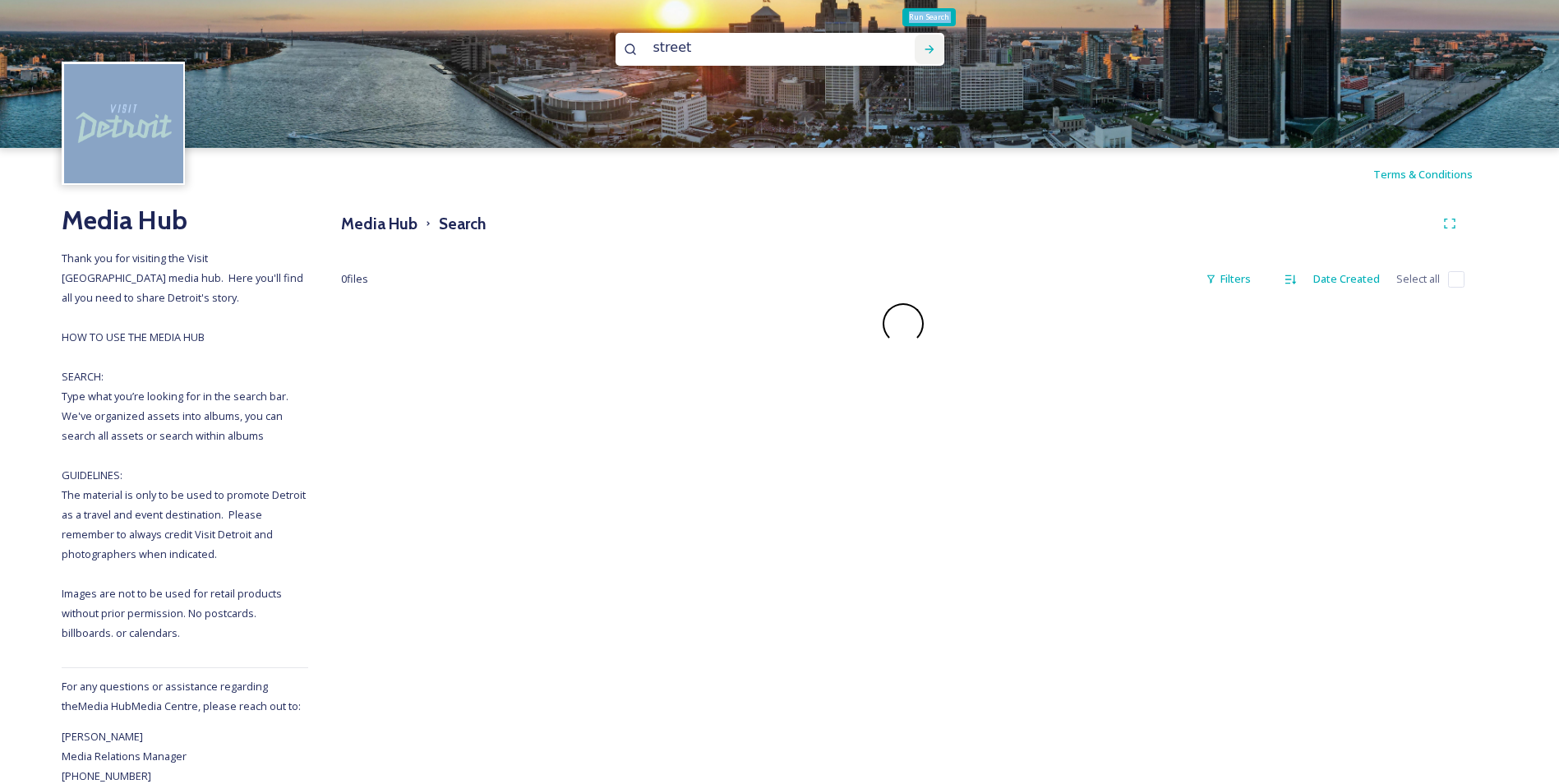
click at [930, 50] on icon at bounding box center [930, 49] width 13 height 13
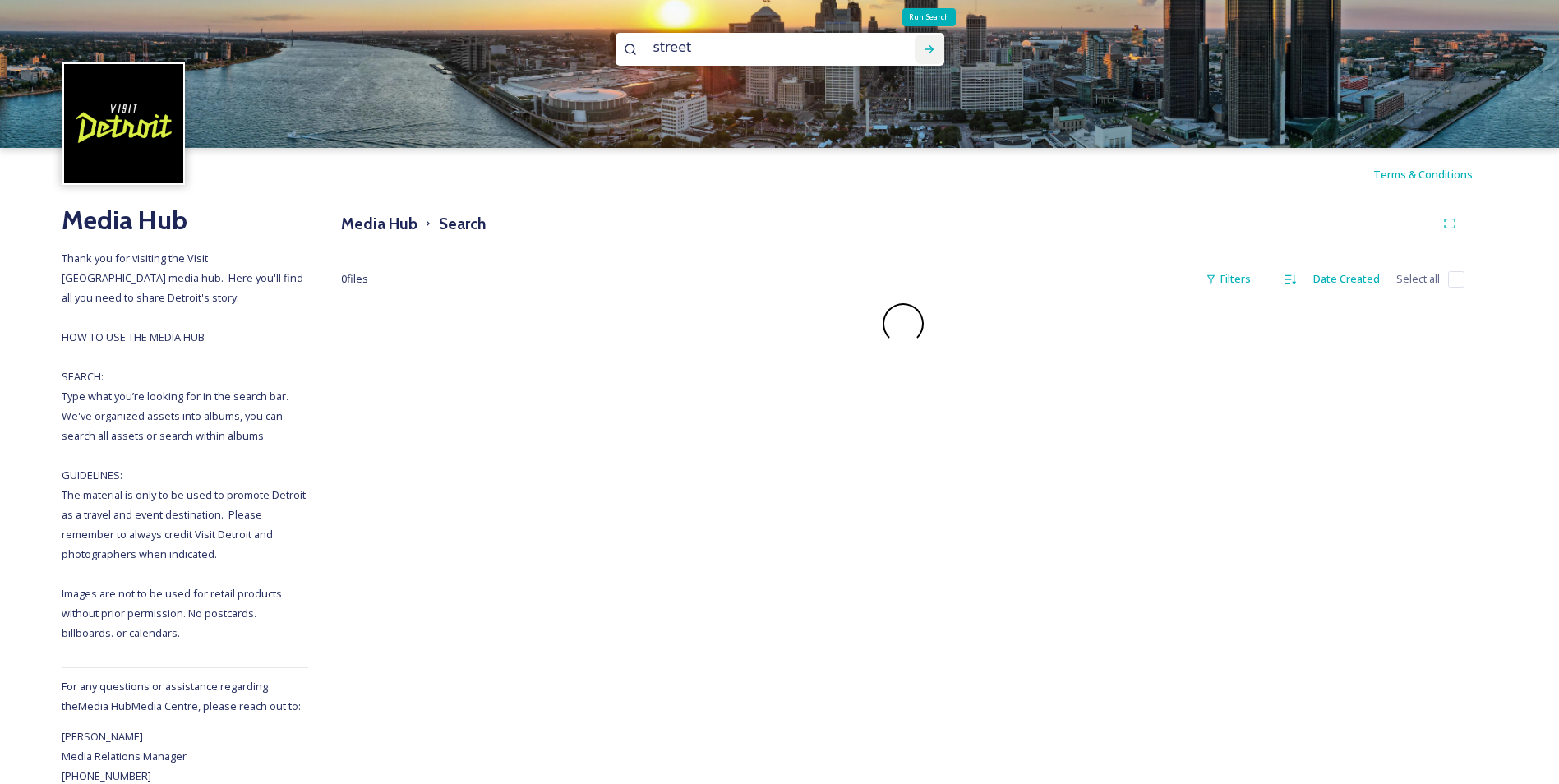
click at [930, 53] on icon at bounding box center [930, 49] width 13 height 13
click at [111, 50] on img at bounding box center [779, 73] width 1559 height 148
click at [382, 226] on h3 "Media Hub" at bounding box center [379, 224] width 76 height 24
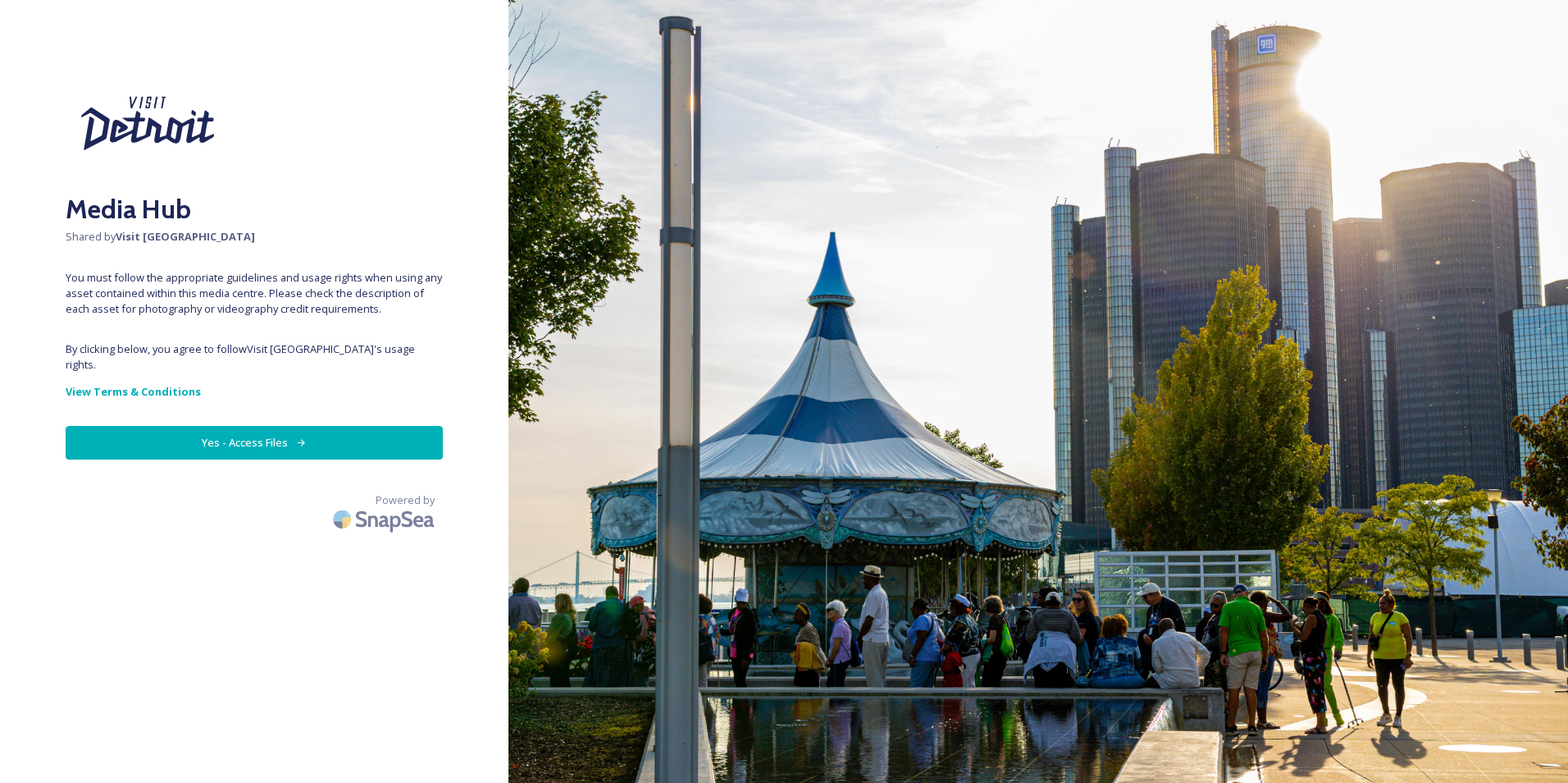
click at [210, 442] on button "Yes - Access Files" at bounding box center [254, 443] width 377 height 34
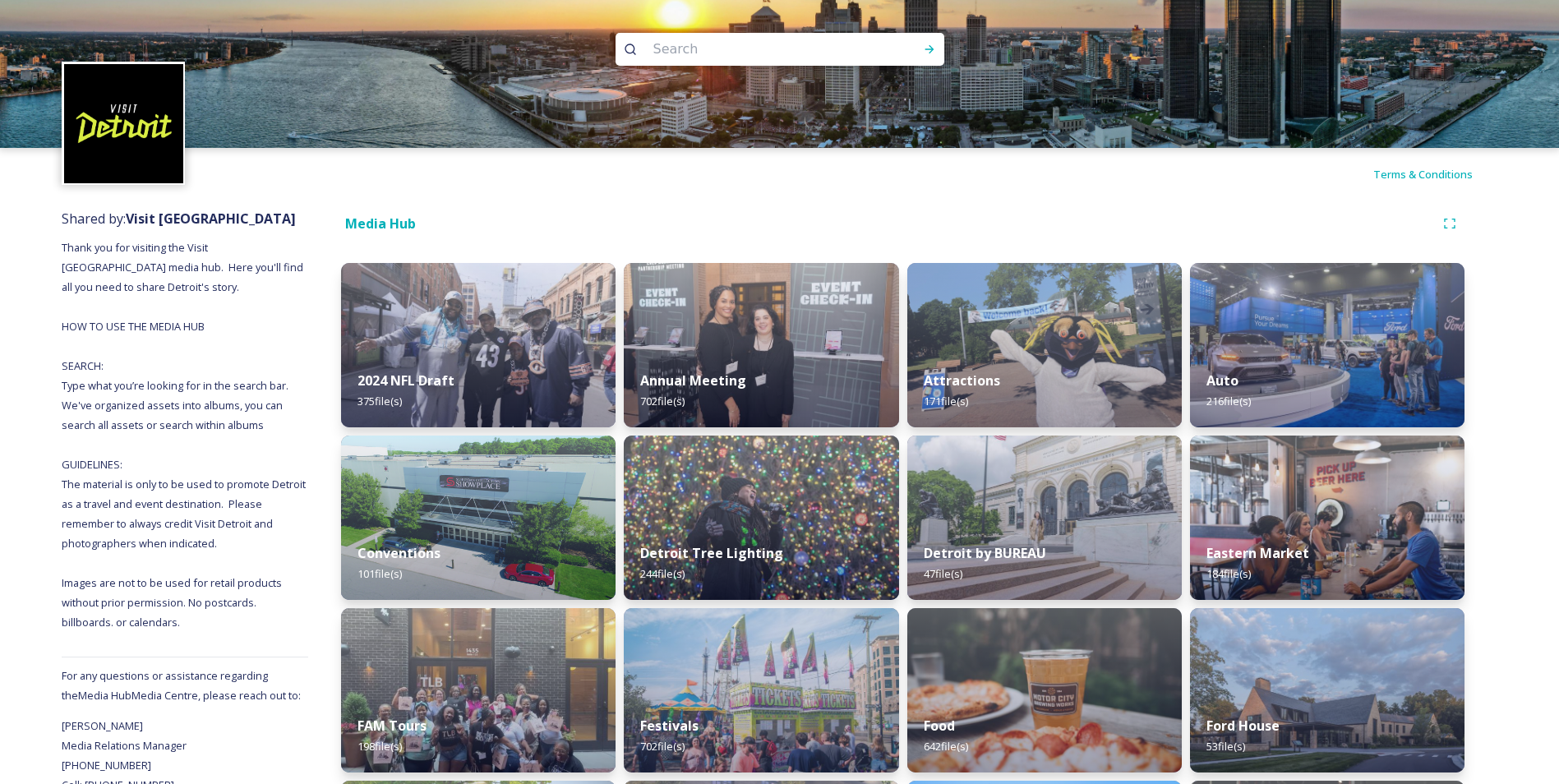
click at [736, 58] on input at bounding box center [758, 49] width 225 height 36
type input "street"
click at [930, 46] on icon at bounding box center [930, 49] width 13 height 13
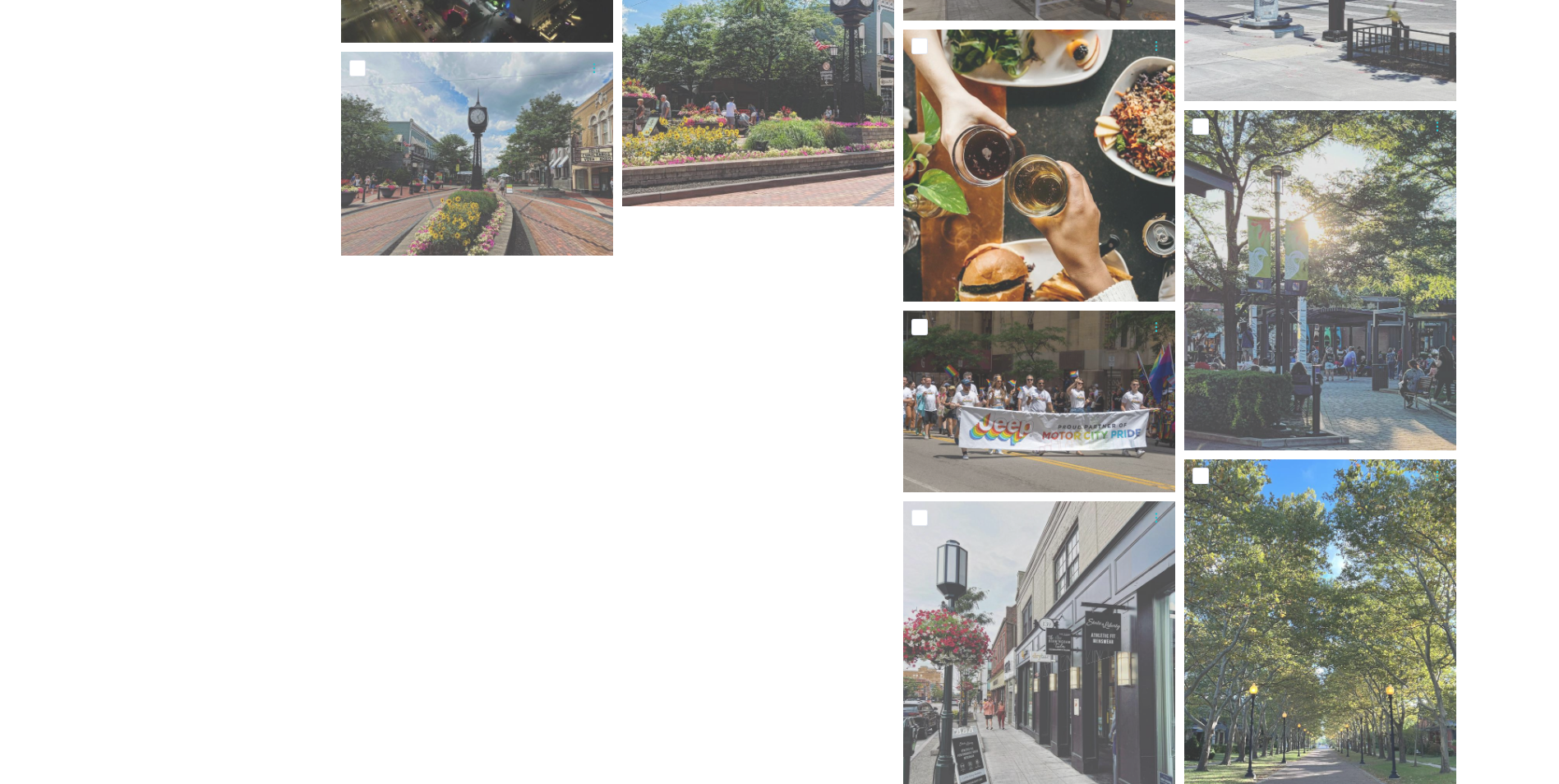
scroll to position [2392, 0]
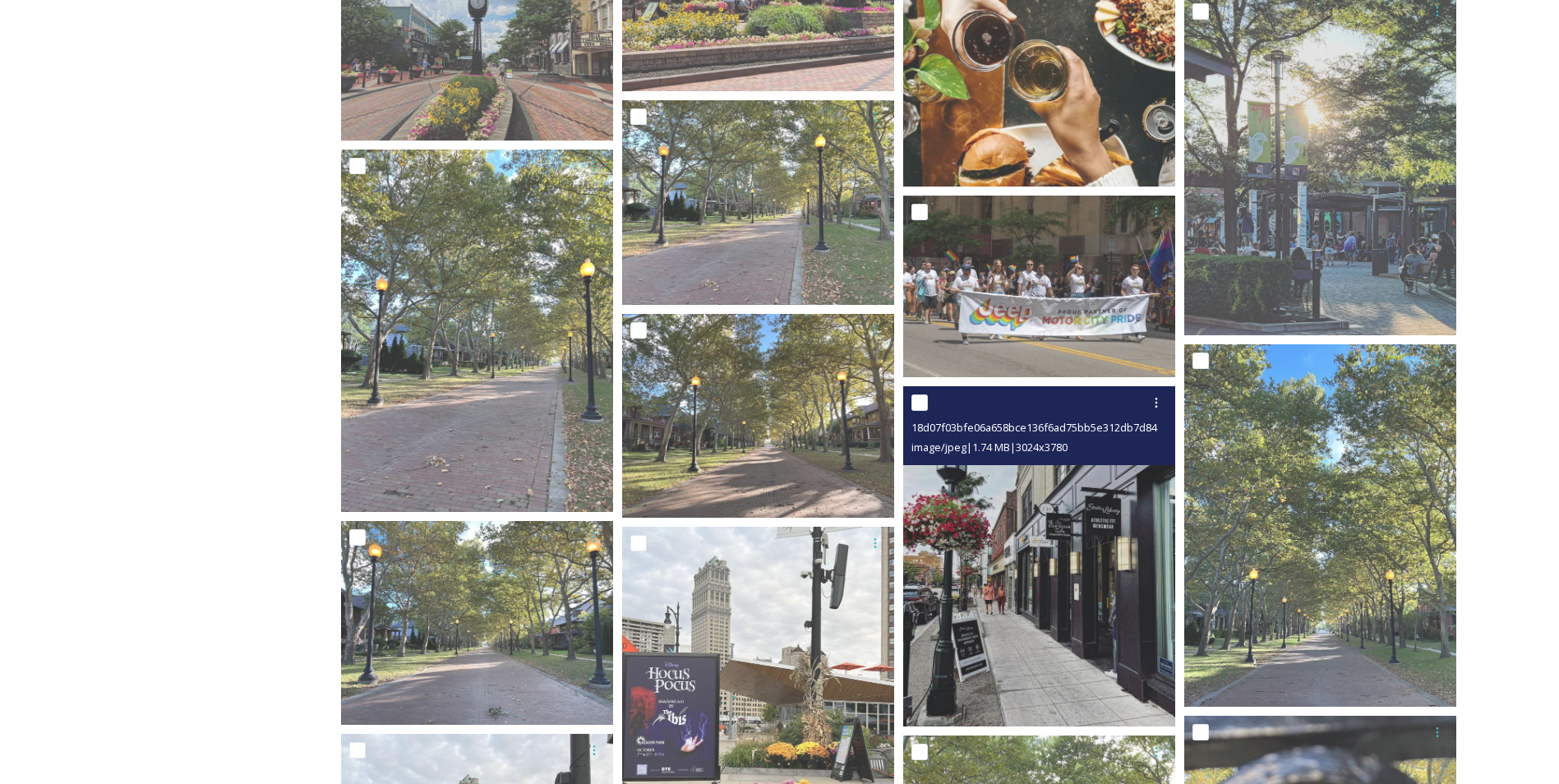
click at [961, 492] on img at bounding box center [1038, 556] width 272 height 340
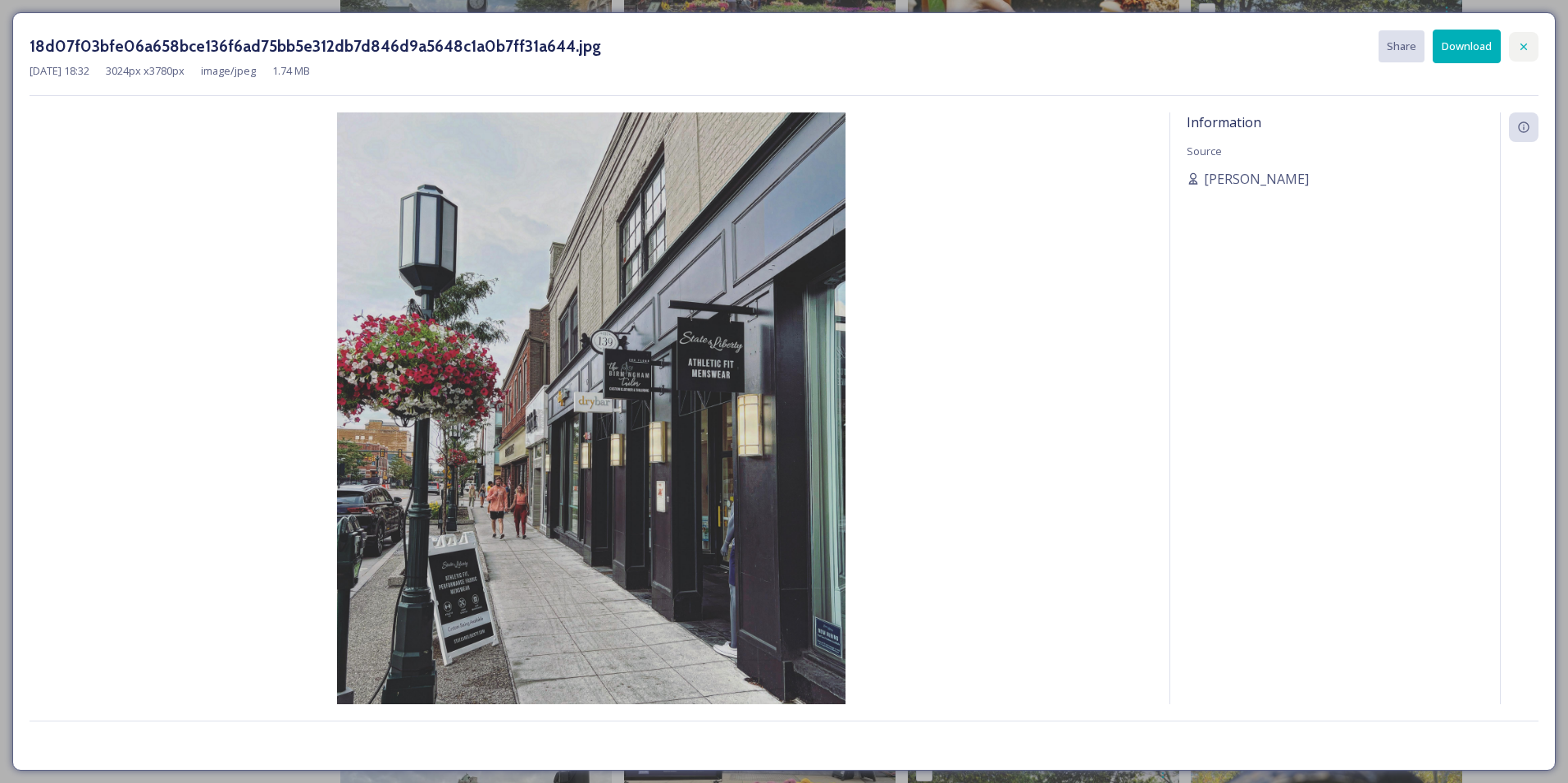
click at [1515, 45] on div at bounding box center [1523, 46] width 29 height 29
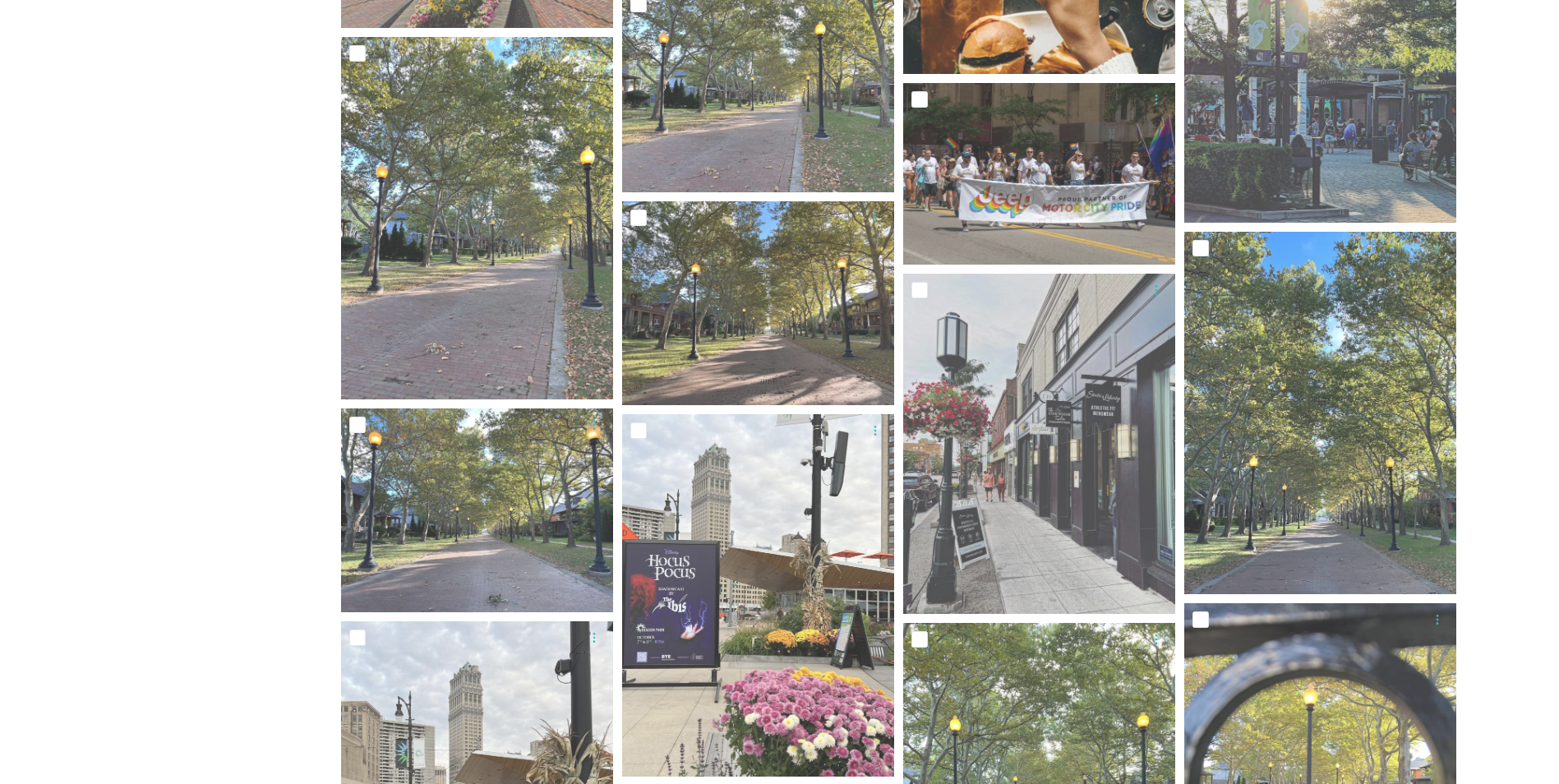
scroll to position [2638, 0]
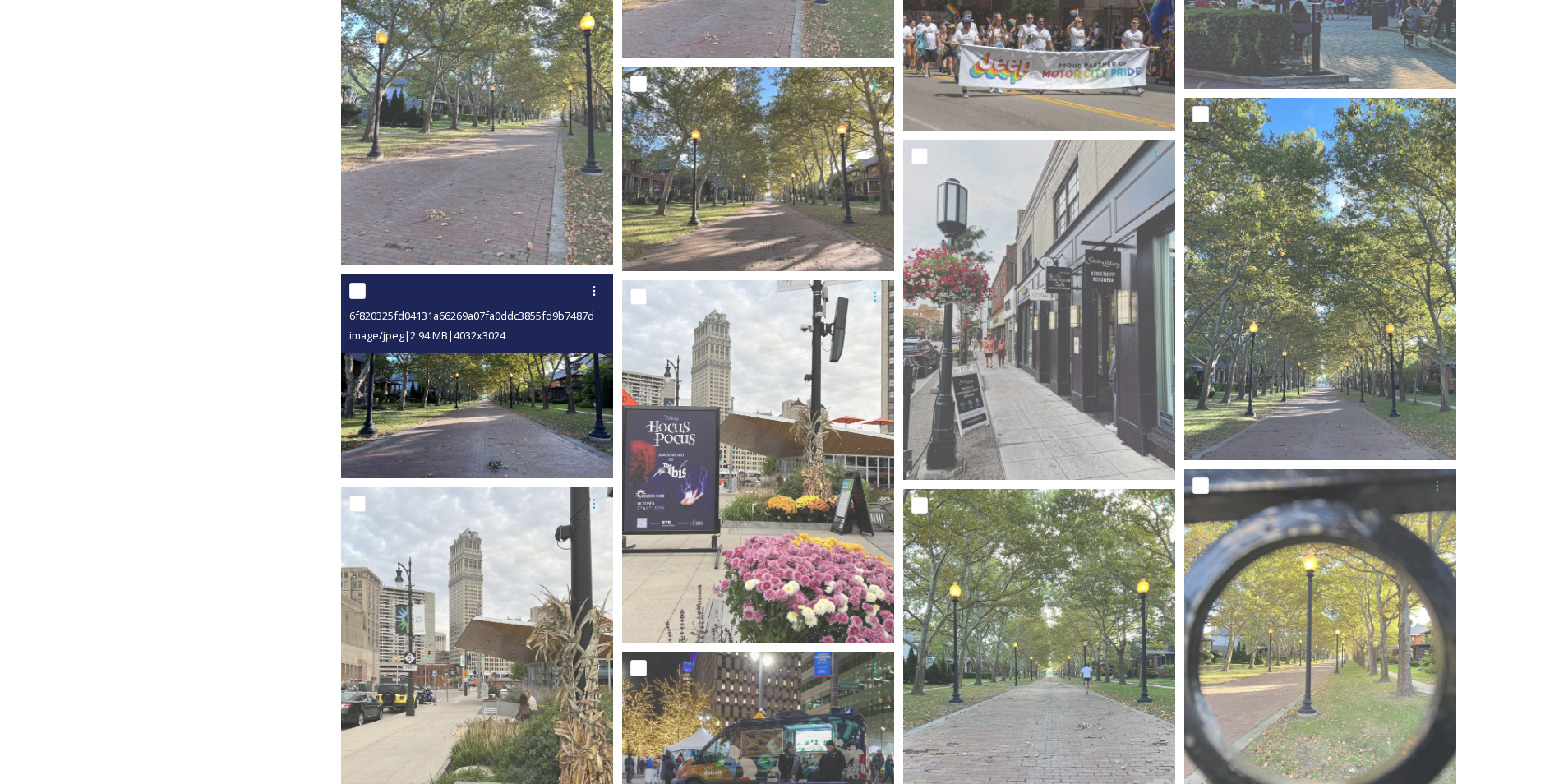
click at [490, 450] on img at bounding box center [476, 376] width 272 height 204
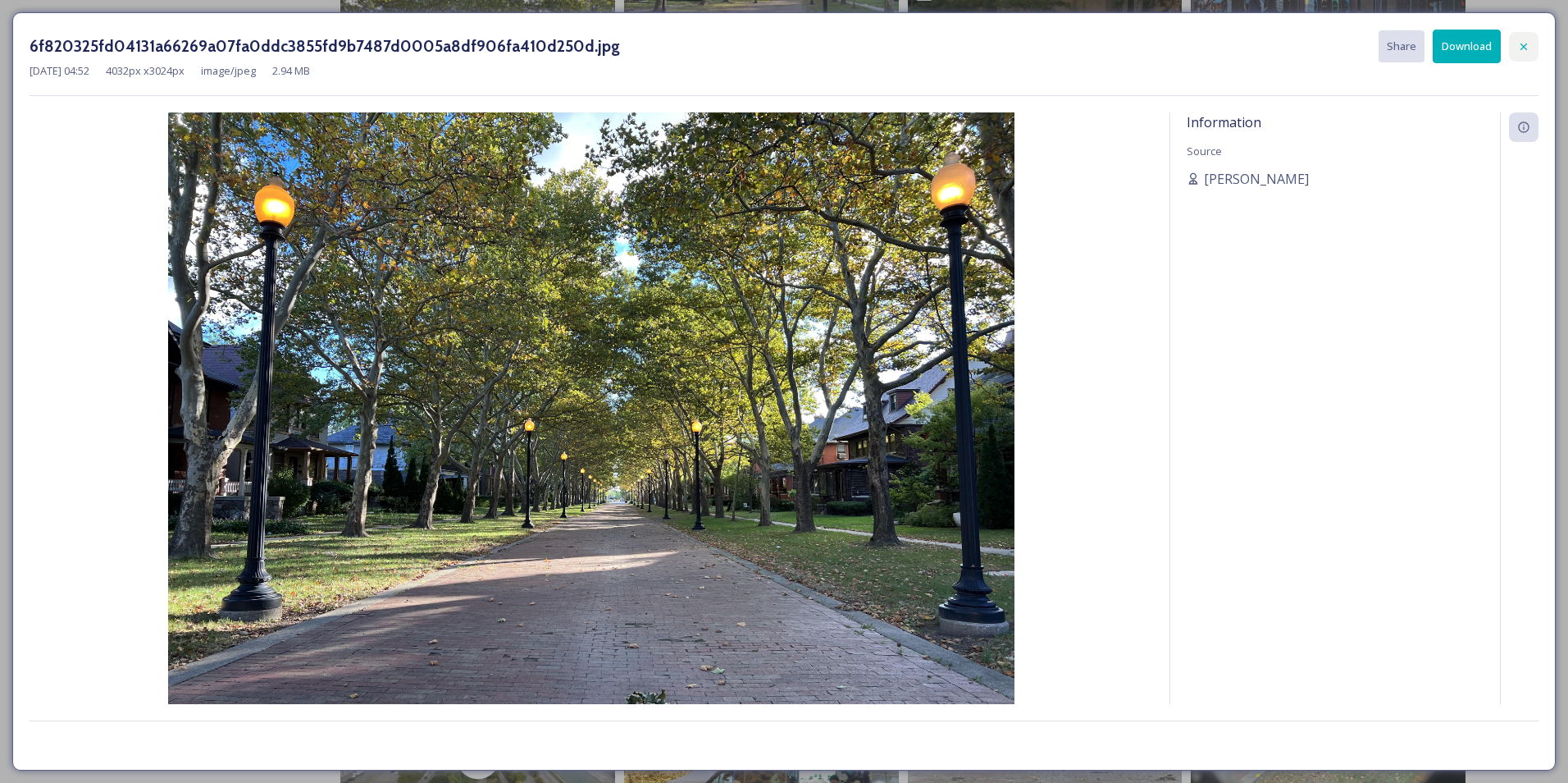
click at [1519, 57] on div at bounding box center [1523, 46] width 29 height 29
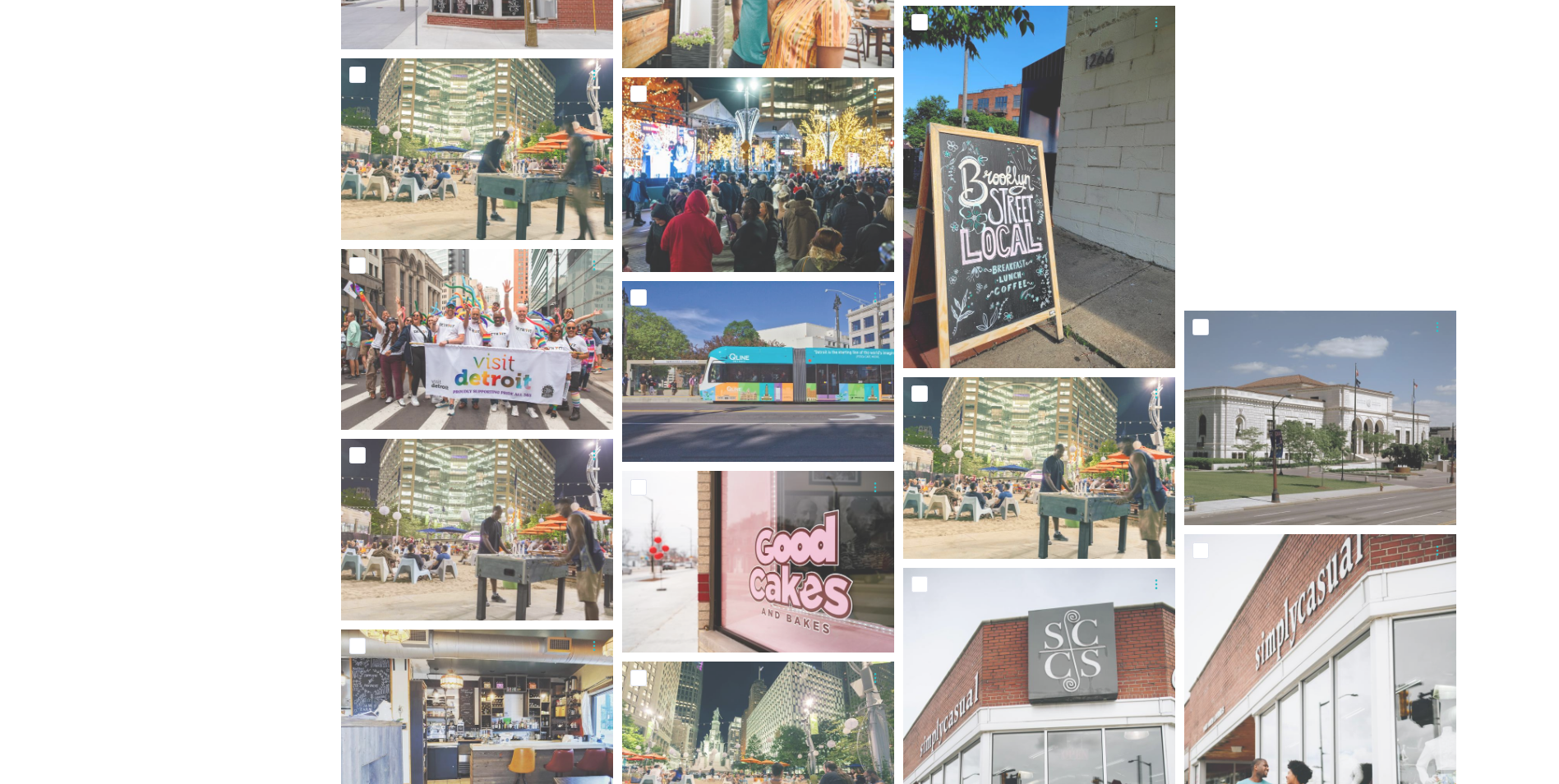
scroll to position [12662, 0]
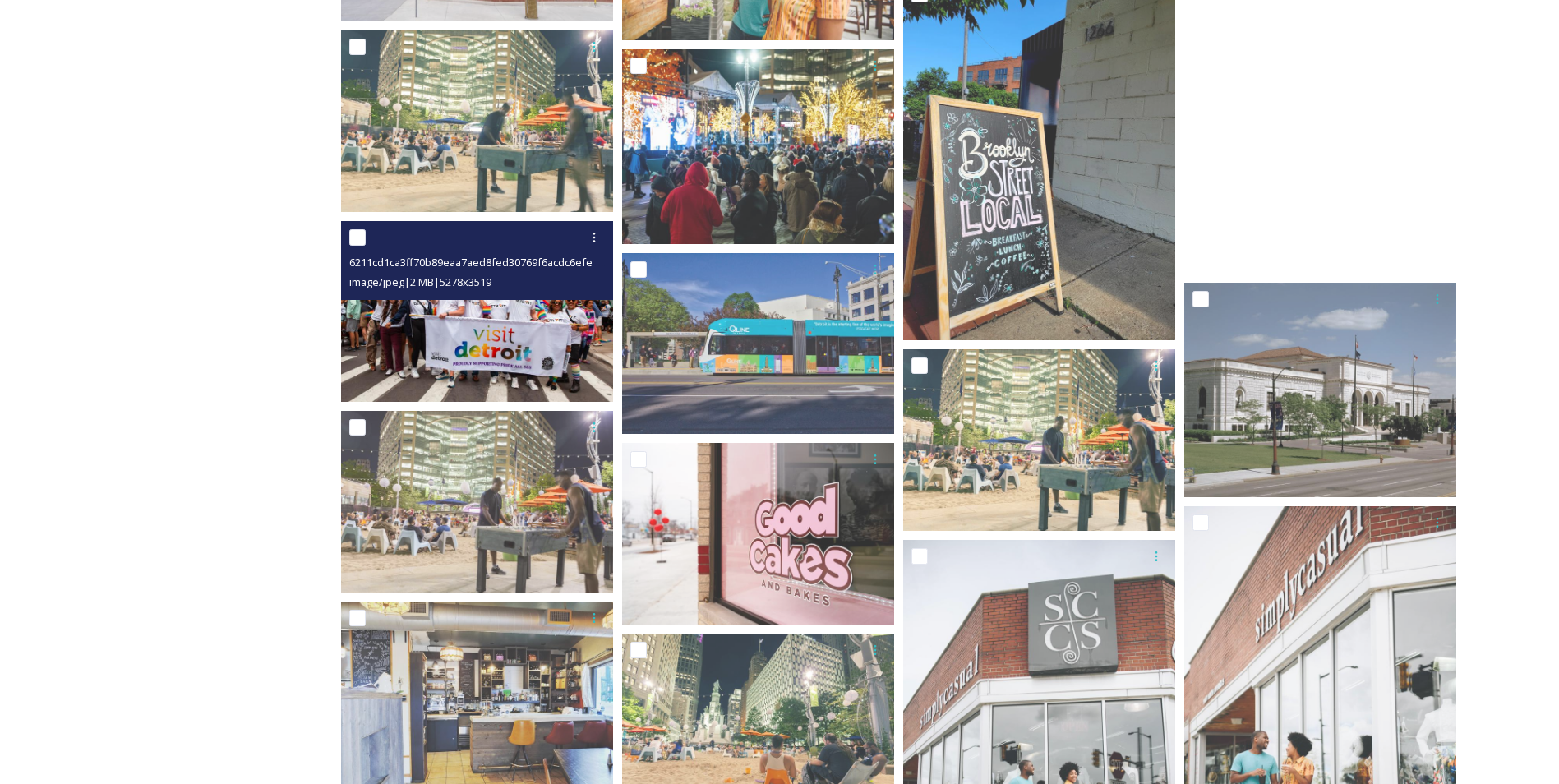
click at [405, 338] on img at bounding box center [476, 311] width 272 height 181
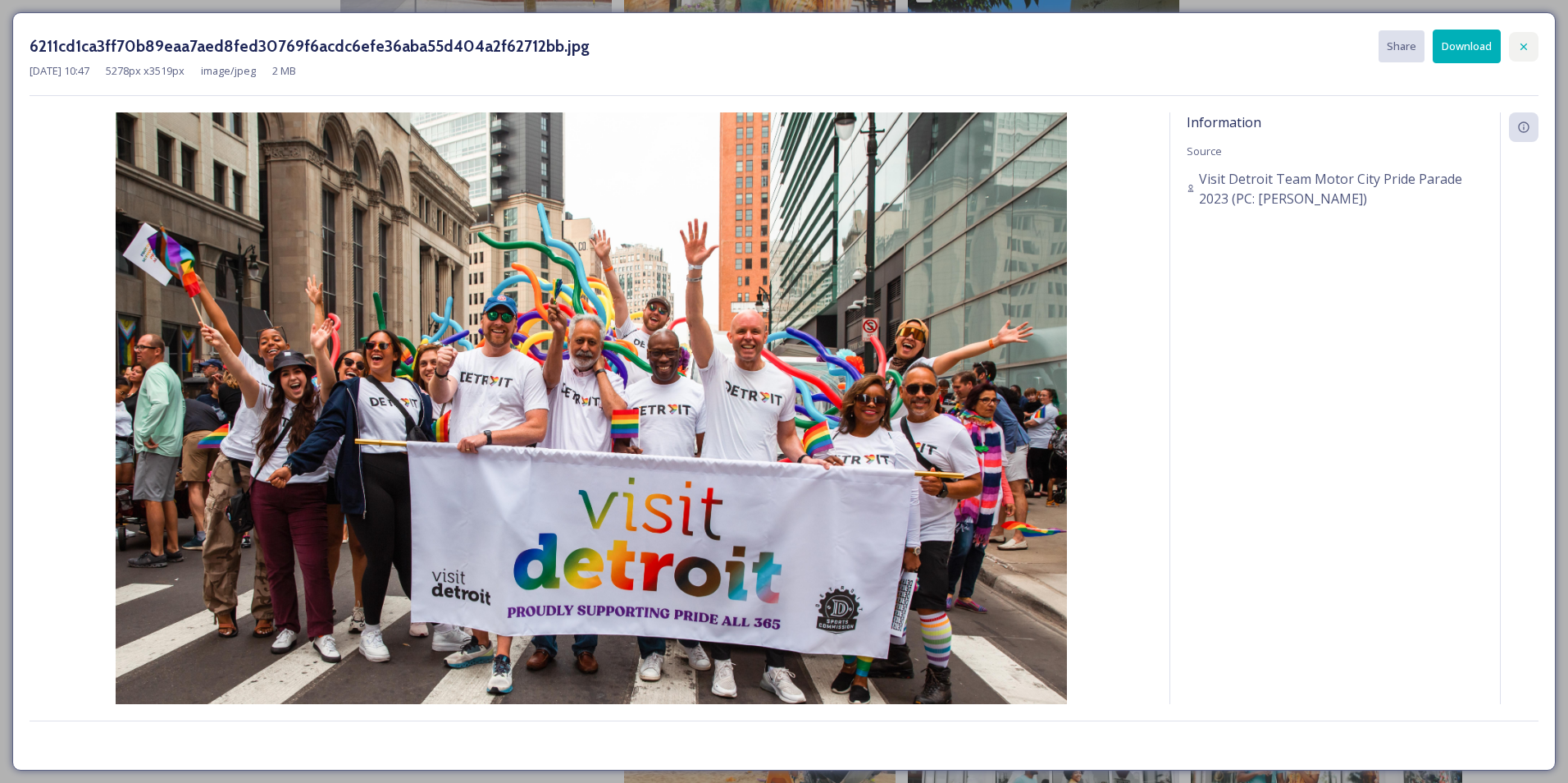
click at [1518, 41] on icon at bounding box center [1524, 46] width 13 height 13
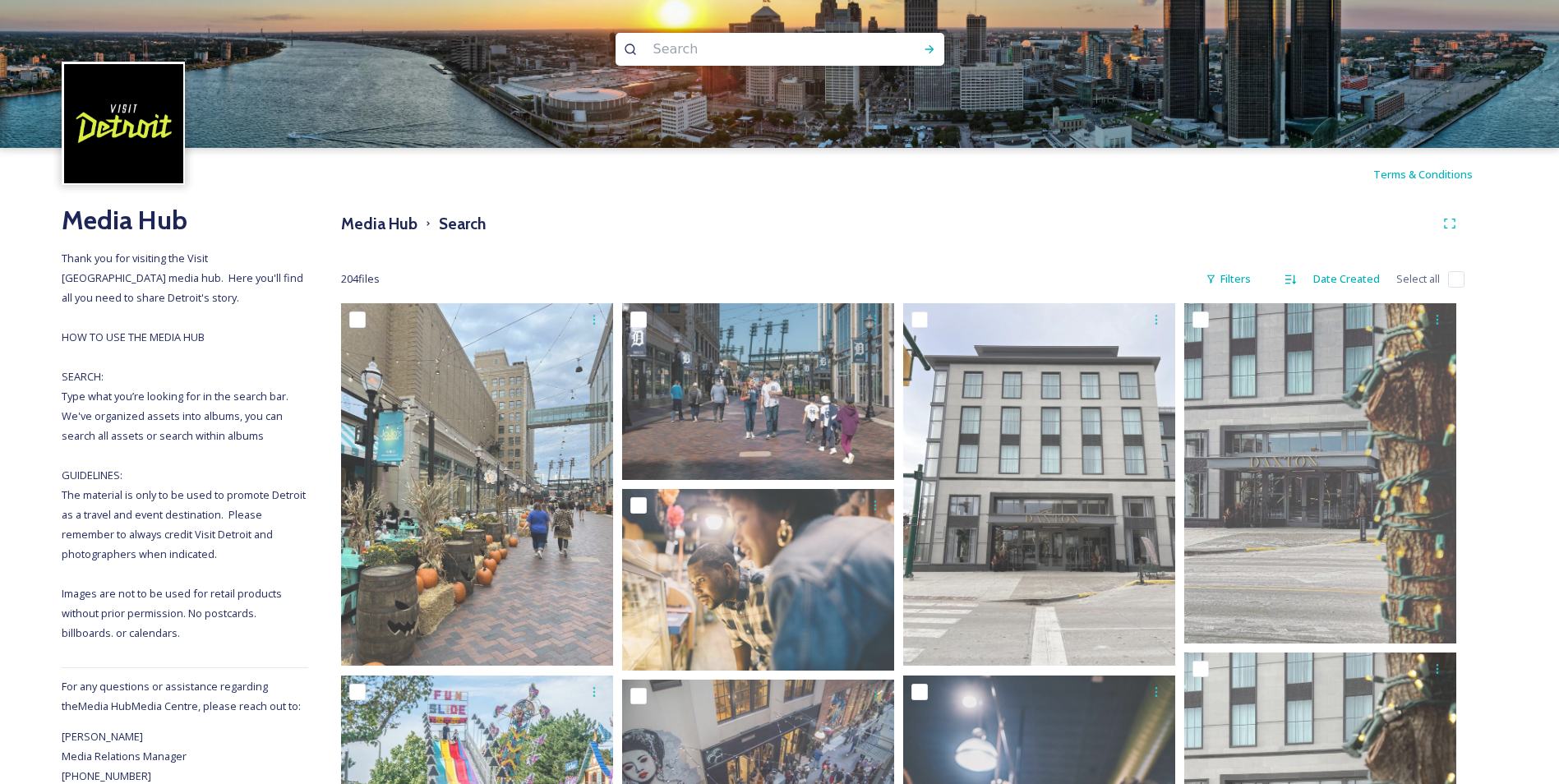
click at [691, 45] on input at bounding box center [758, 49] width 225 height 36
click at [929, 40] on div "Run Search" at bounding box center [929, 49] width 29 height 29
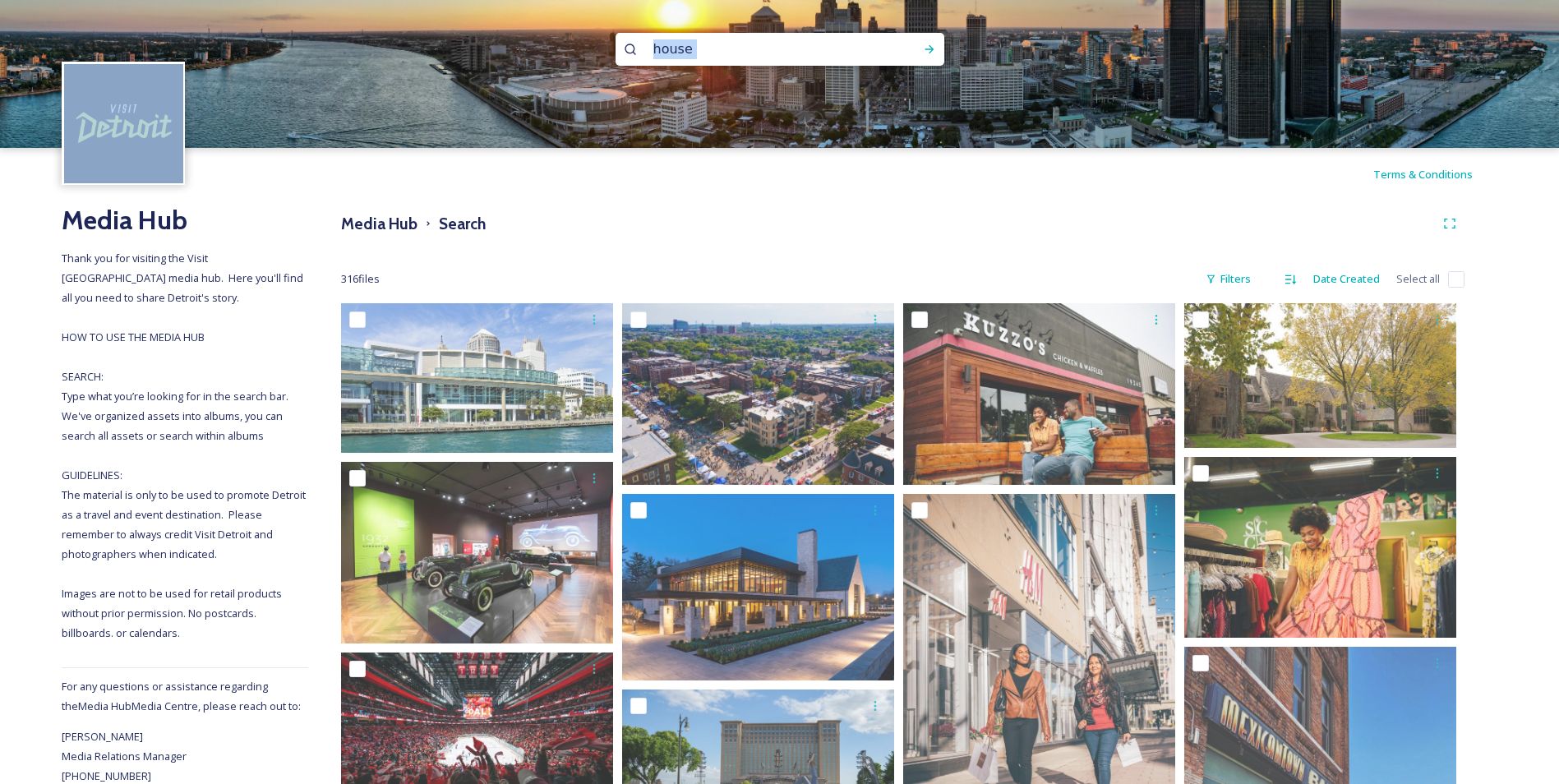
drag, startPoint x: 878, startPoint y: 58, endPoint x: 813, endPoint y: 51, distance: 65.4
click at [813, 51] on div "house" at bounding box center [779, 49] width 328 height 33
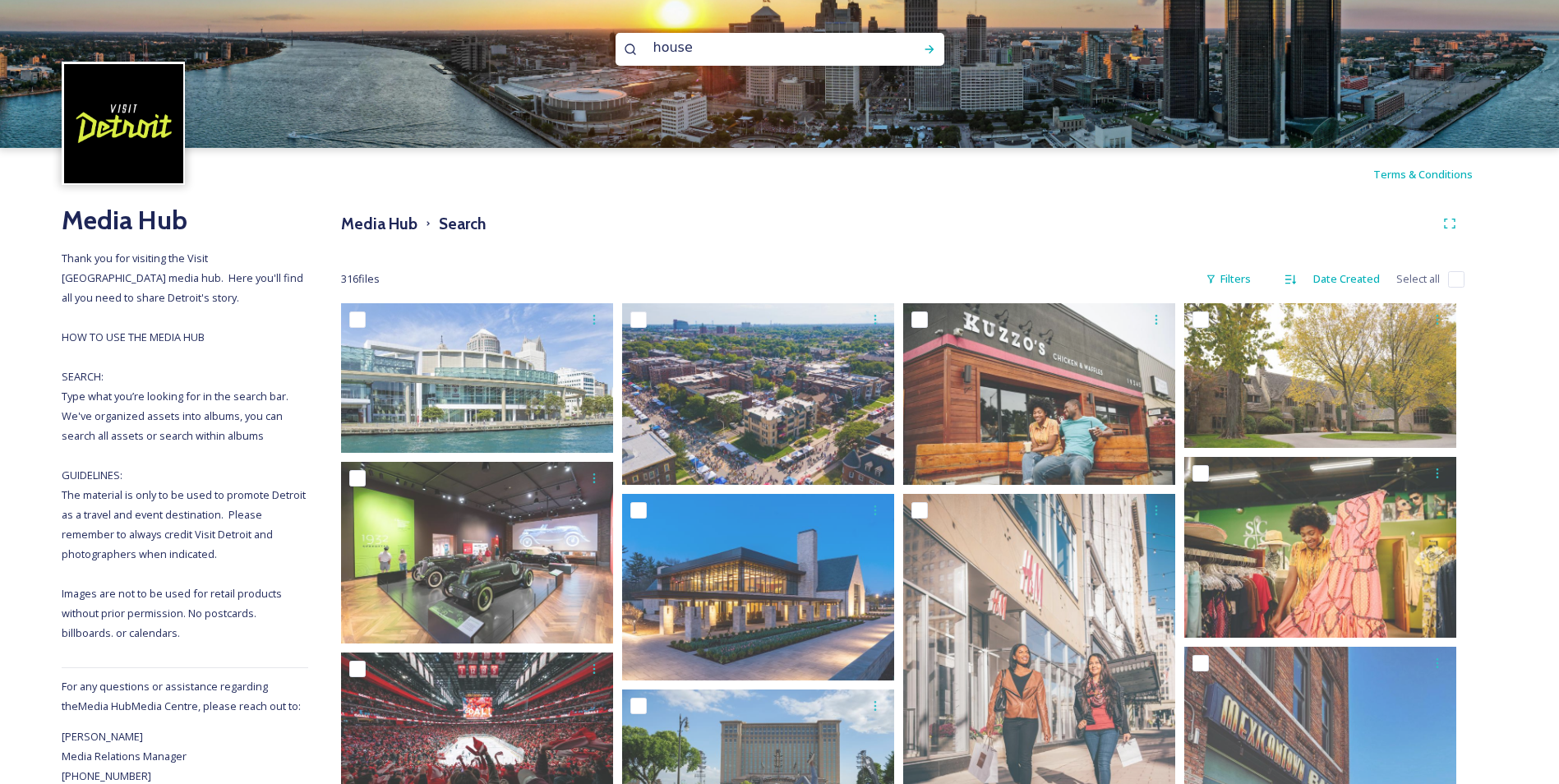
drag, startPoint x: 718, startPoint y: 52, endPoint x: 548, endPoint y: 51, distance: 170.0
click at [549, 51] on div "house" at bounding box center [779, 73] width 1559 height 148
click at [930, 60] on div "Run Search" at bounding box center [929, 49] width 29 height 29
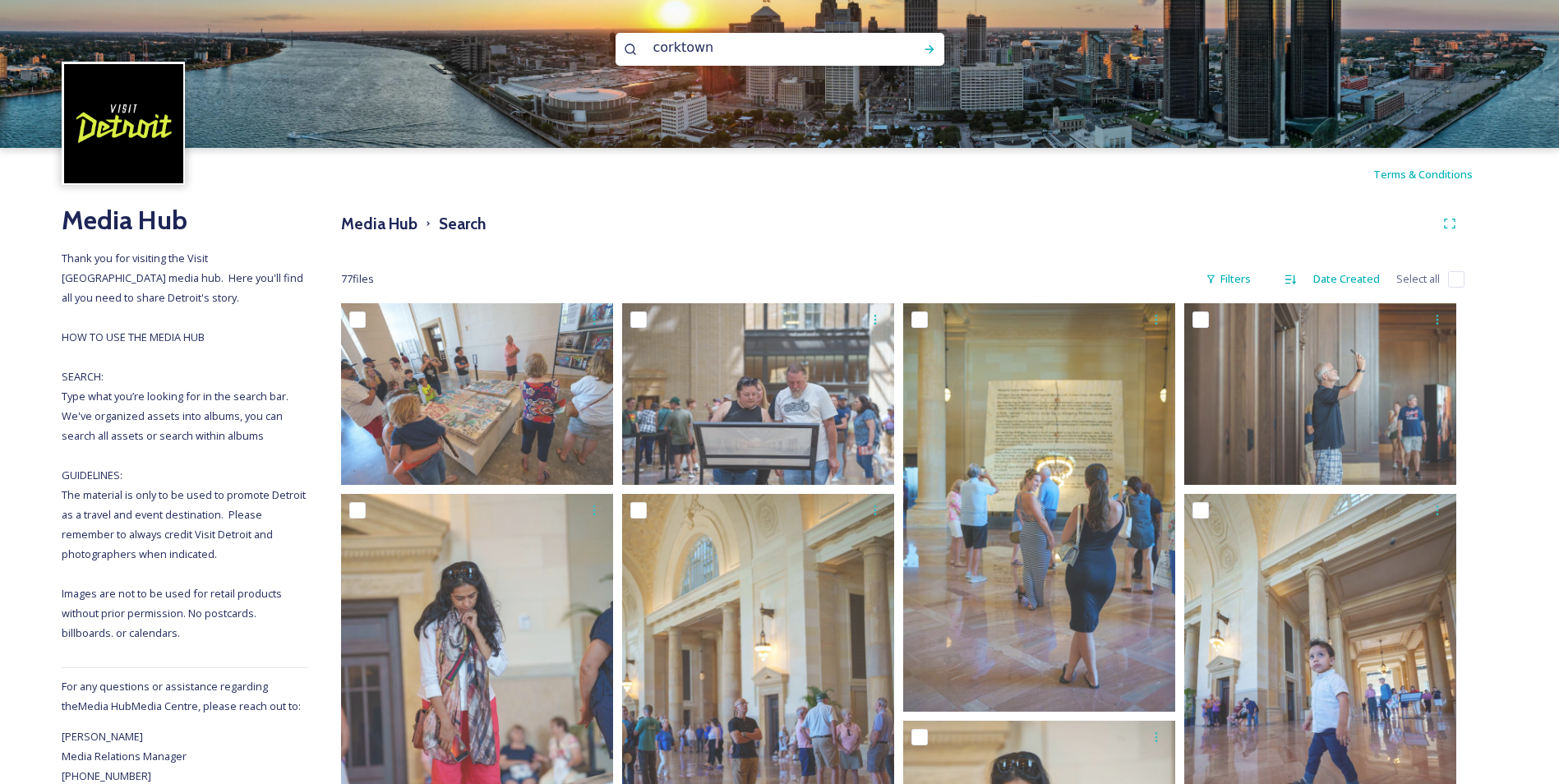
drag, startPoint x: 838, startPoint y: 54, endPoint x: 485, endPoint y: 73, distance: 353.5
click at [485, 73] on div "corktown" at bounding box center [779, 73] width 1559 height 148
click at [932, 46] on icon at bounding box center [930, 49] width 13 height 13
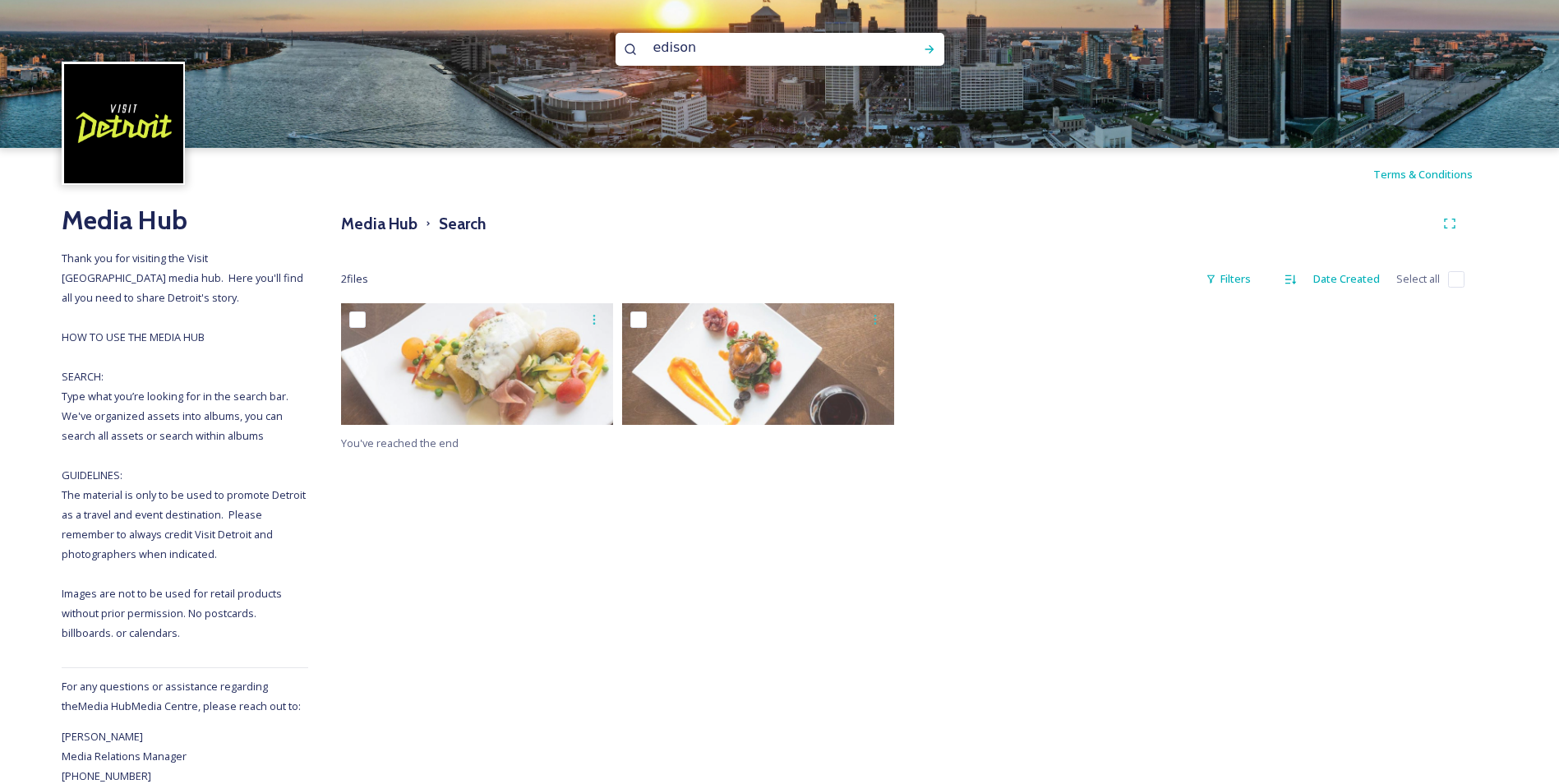
drag, startPoint x: 708, startPoint y: 51, endPoint x: 492, endPoint y: 81, distance: 218.1
click at [496, 81] on div "edison" at bounding box center [779, 73] width 1559 height 148
drag, startPoint x: 711, startPoint y: 40, endPoint x: 571, endPoint y: 53, distance: 140.6
click at [571, 53] on div "[DEMOGRAPHIC_DATA]" at bounding box center [779, 73] width 1559 height 148
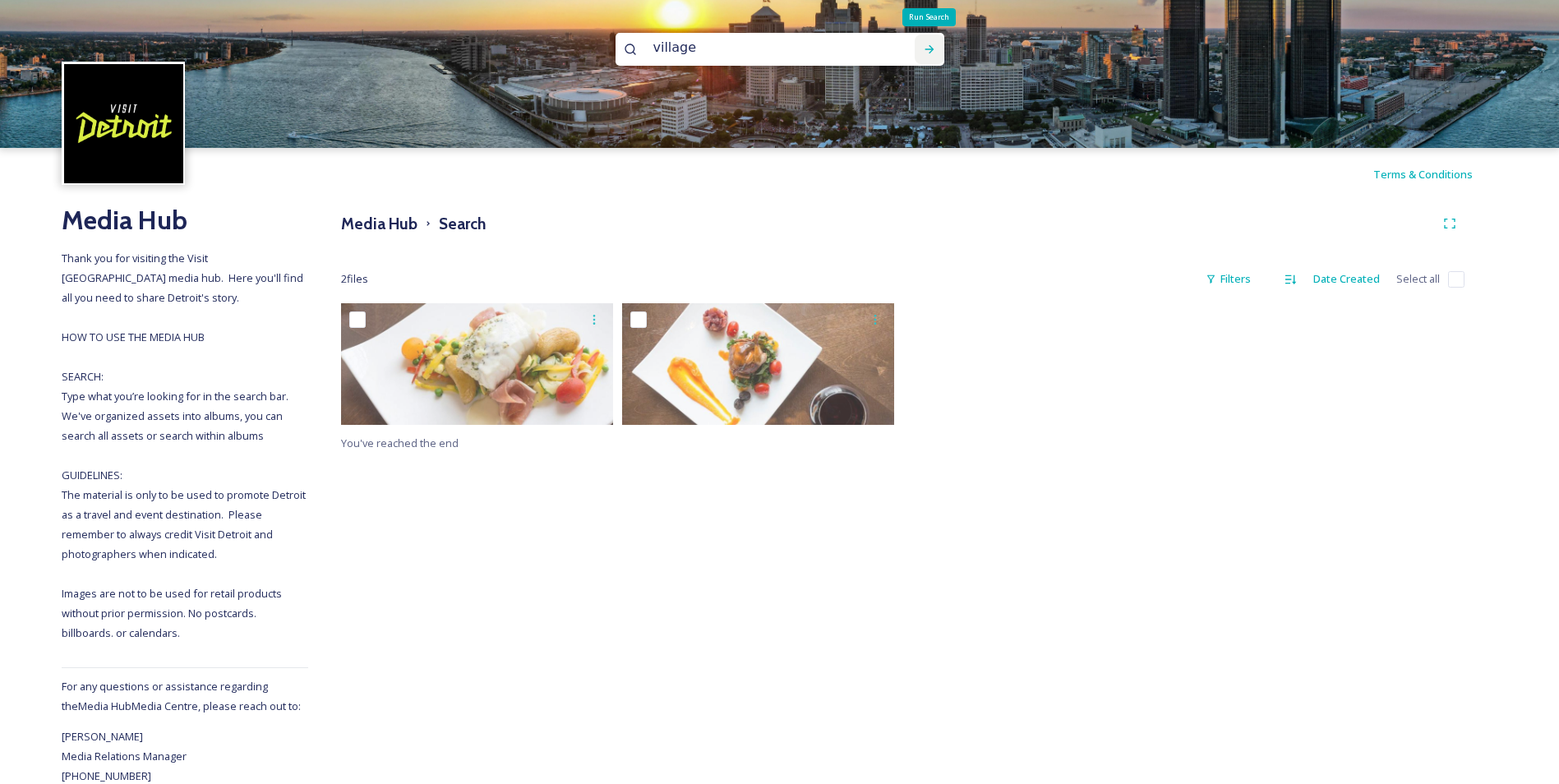
click at [927, 47] on icon at bounding box center [930, 49] width 13 height 13
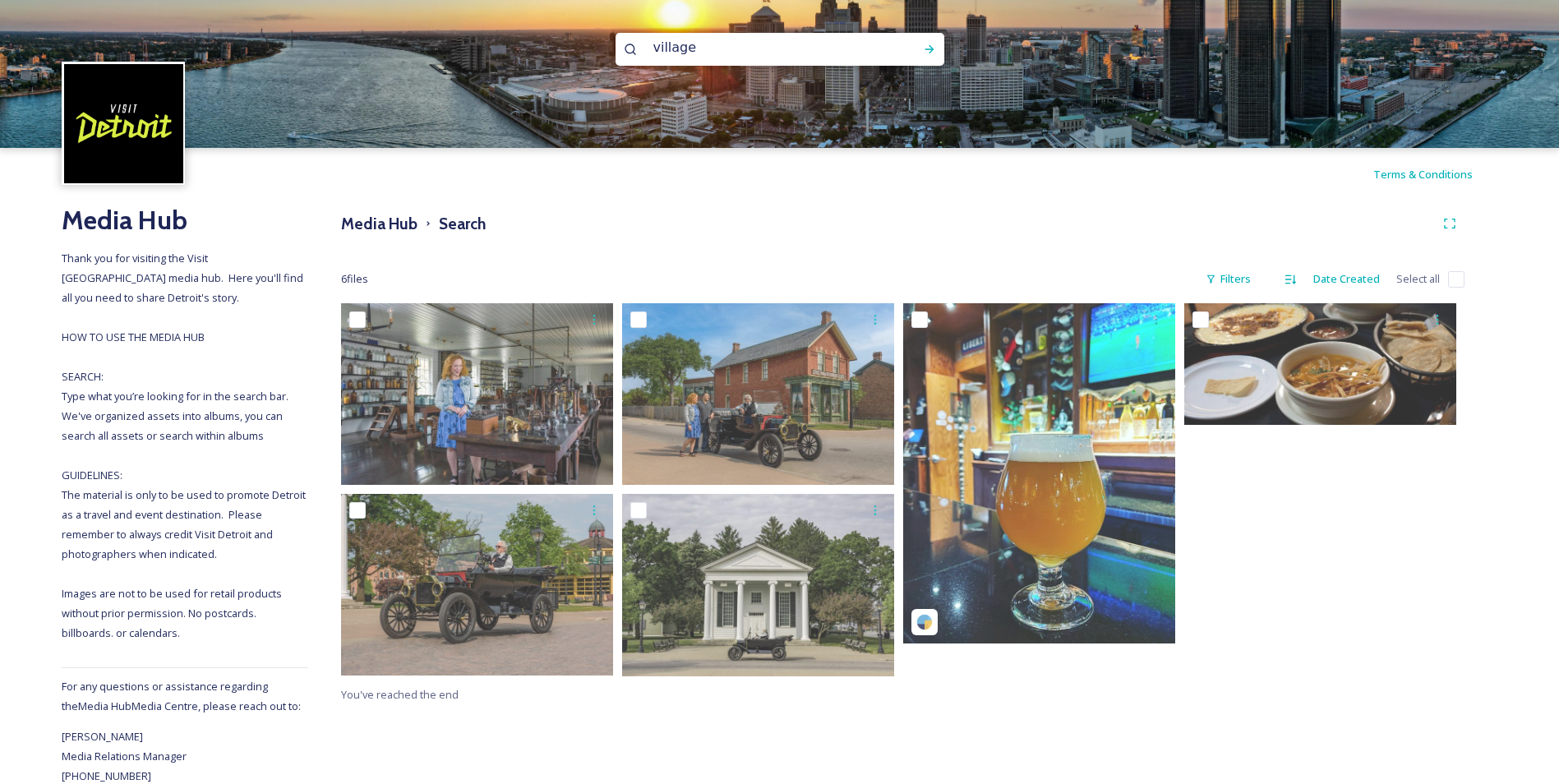
drag, startPoint x: 704, startPoint y: 55, endPoint x: 623, endPoint y: 59, distance: 81.1
click at [623, 59] on div "village" at bounding box center [779, 49] width 328 height 33
type input "[GEOGRAPHIC_DATA]"
click at [932, 59] on div "Run Search" at bounding box center [929, 49] width 29 height 29
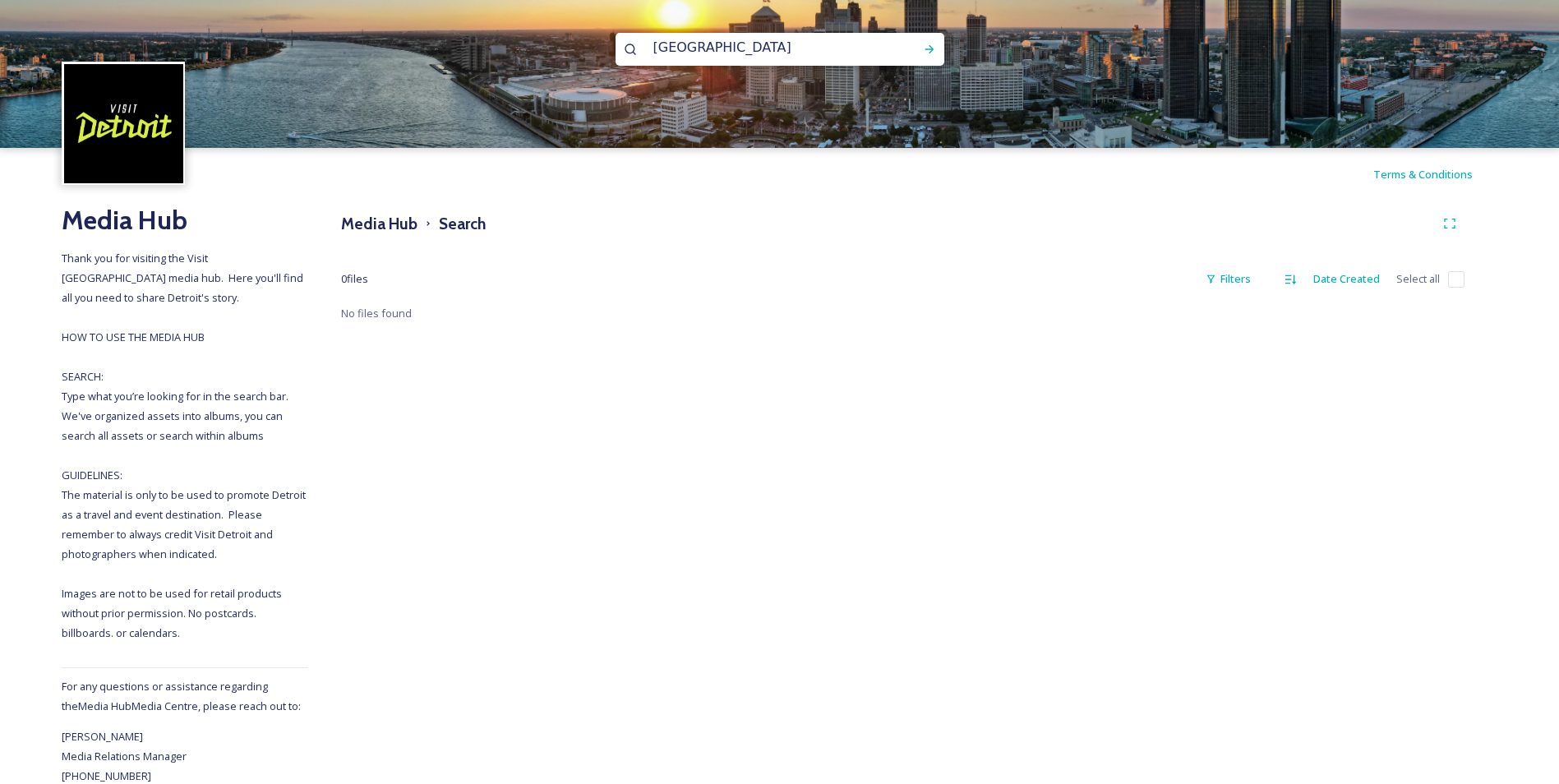
drag, startPoint x: 719, startPoint y: 51, endPoint x: 606, endPoint y: 63, distance: 113.6
click at [606, 63] on div "[GEOGRAPHIC_DATA]" at bounding box center [779, 73] width 1559 height 148
click at [367, 229] on h3 "Media Hub" at bounding box center [379, 224] width 76 height 24
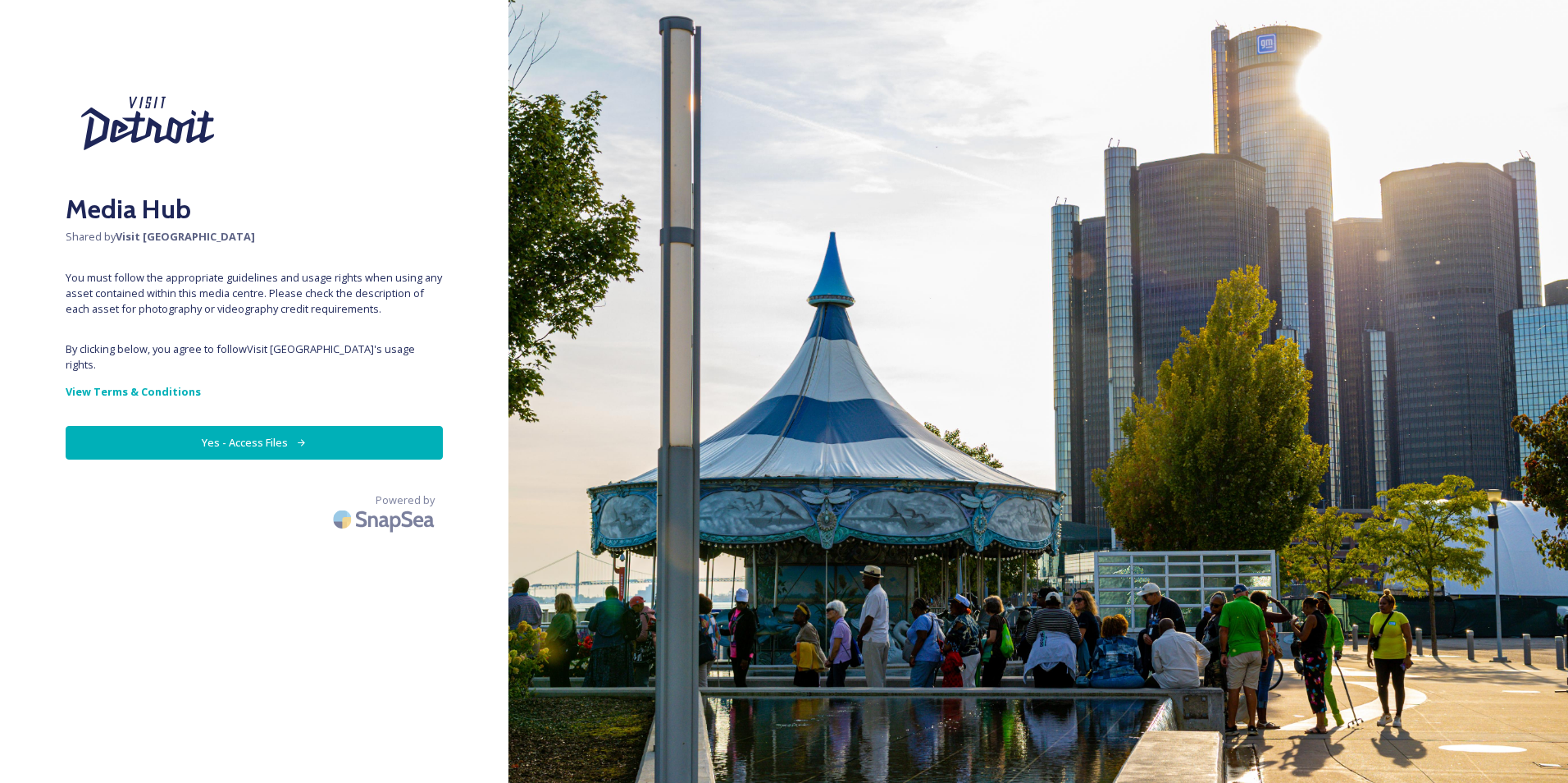
click at [260, 433] on button "Yes - Access Files" at bounding box center [254, 443] width 377 height 34
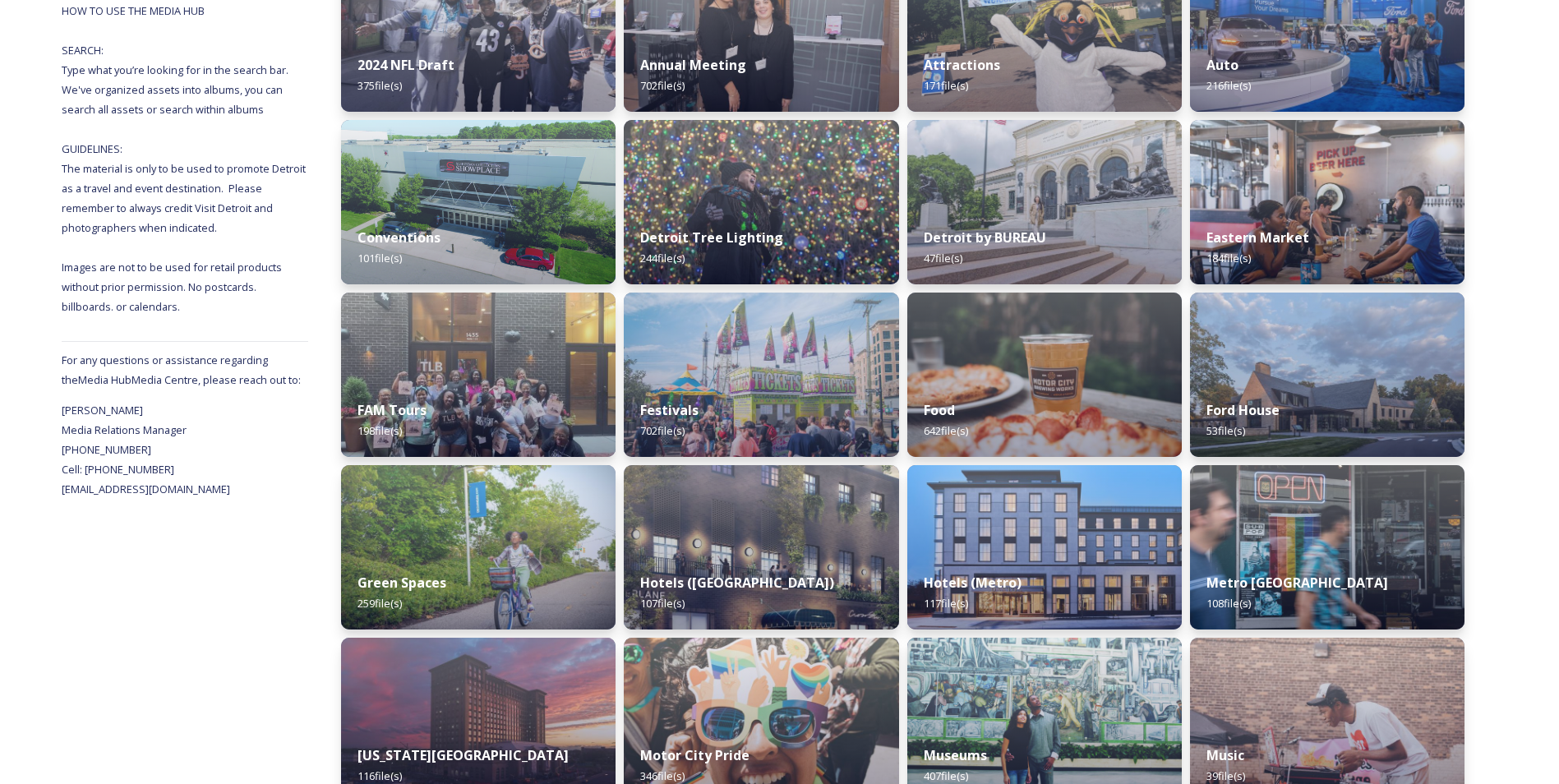
scroll to position [165, 0]
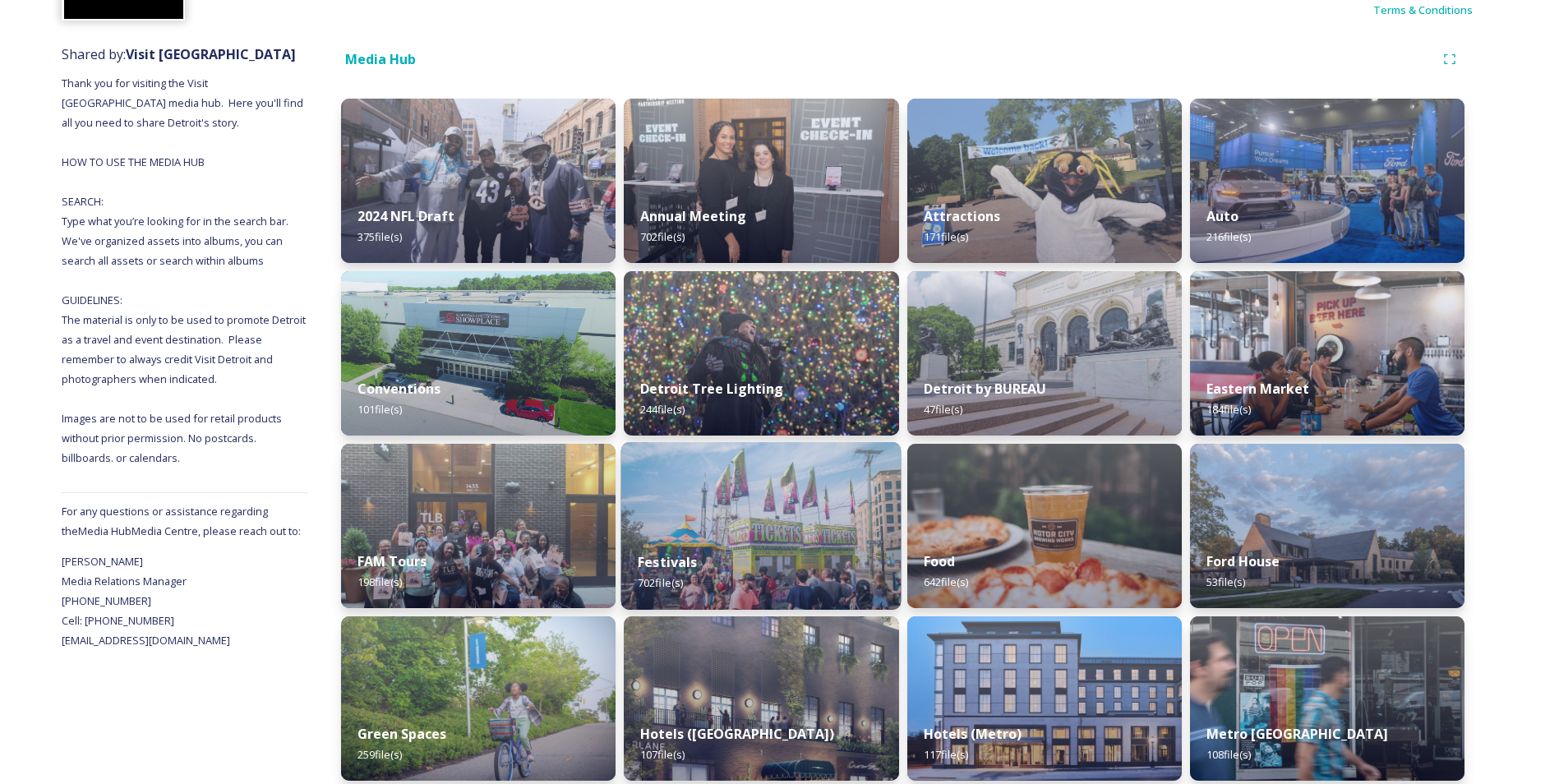
click at [762, 475] on img at bounding box center [761, 526] width 281 height 167
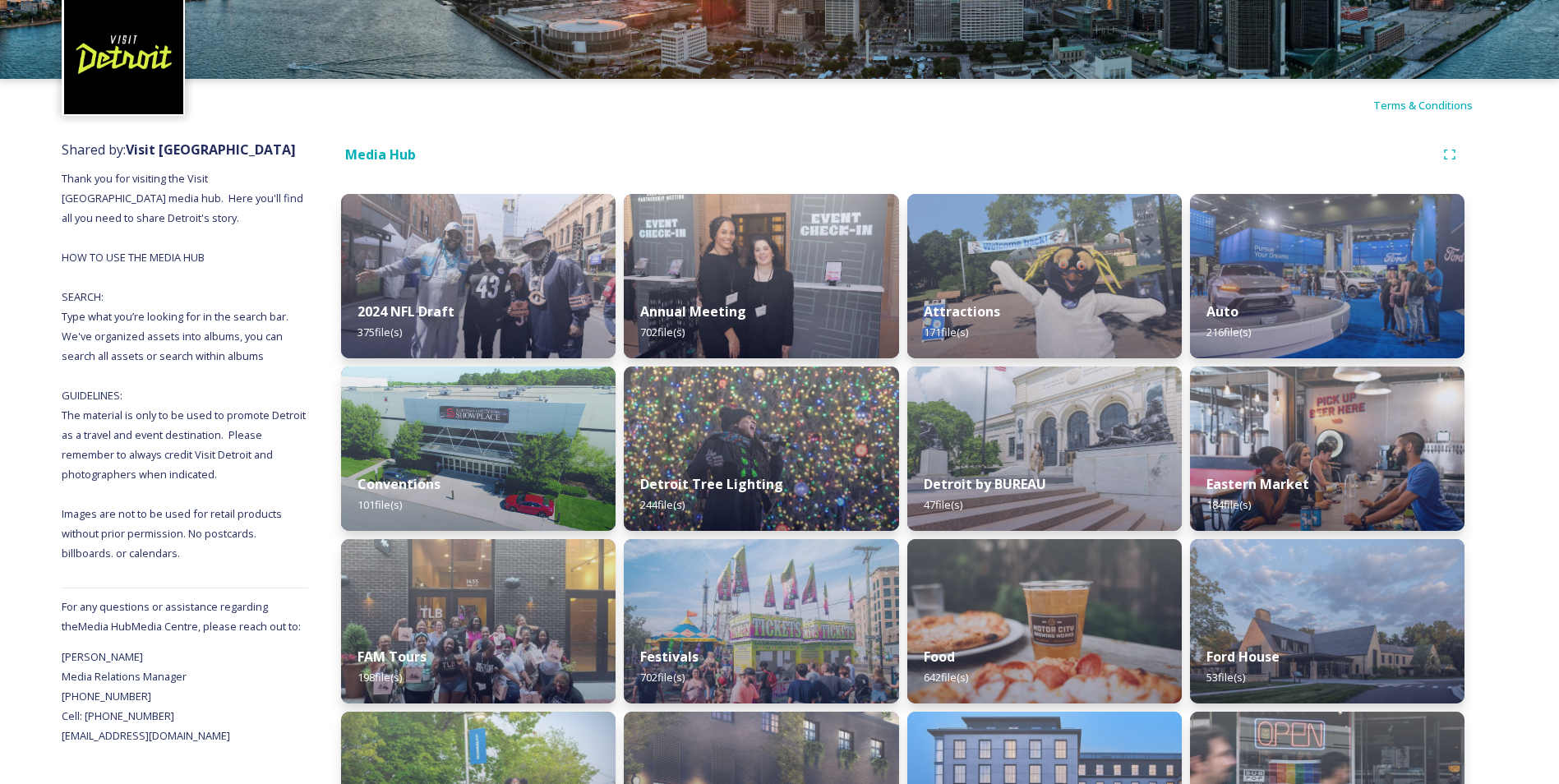
scroll to position [165, 0]
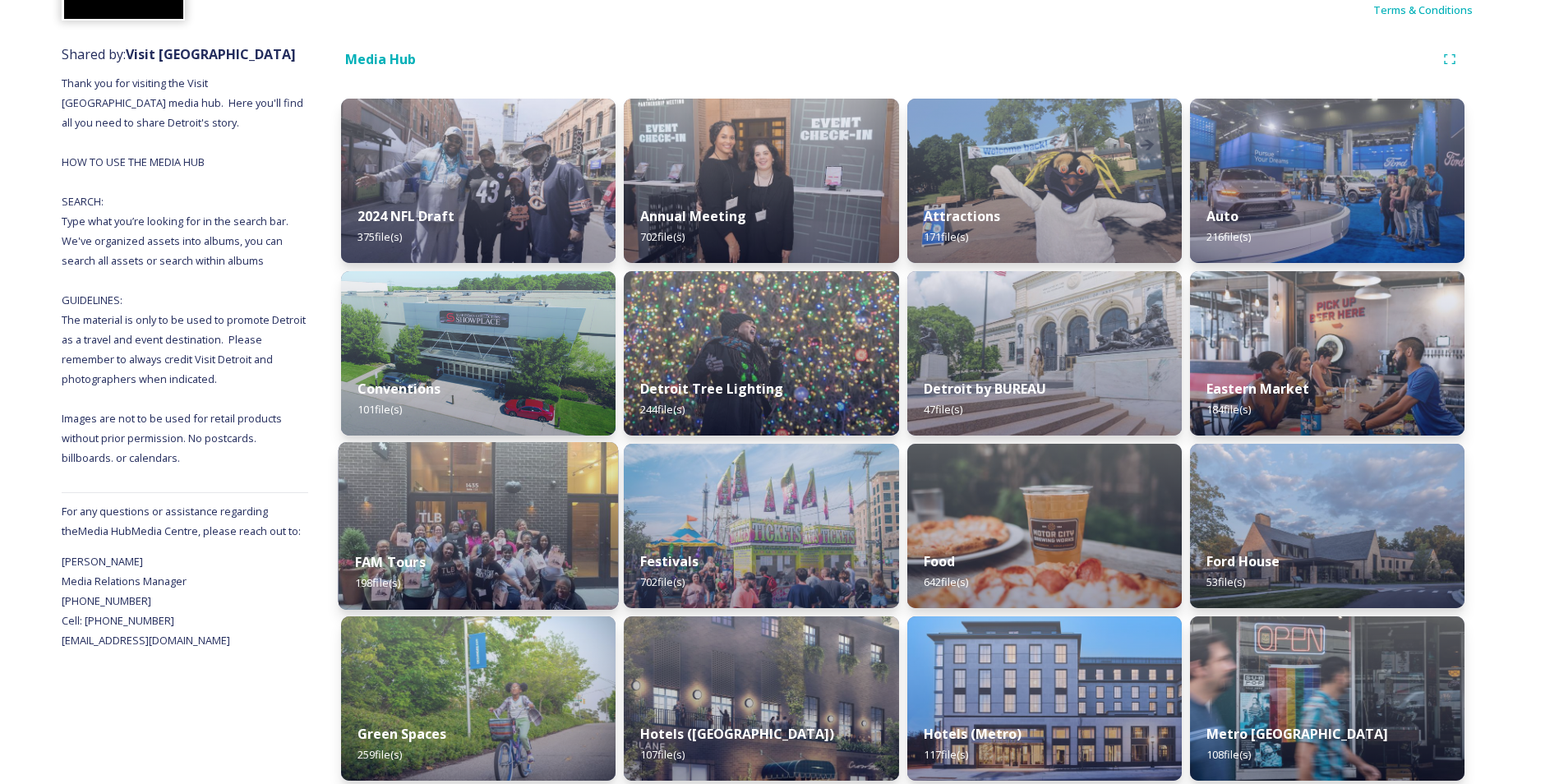
click at [444, 518] on img at bounding box center [479, 526] width 281 height 167
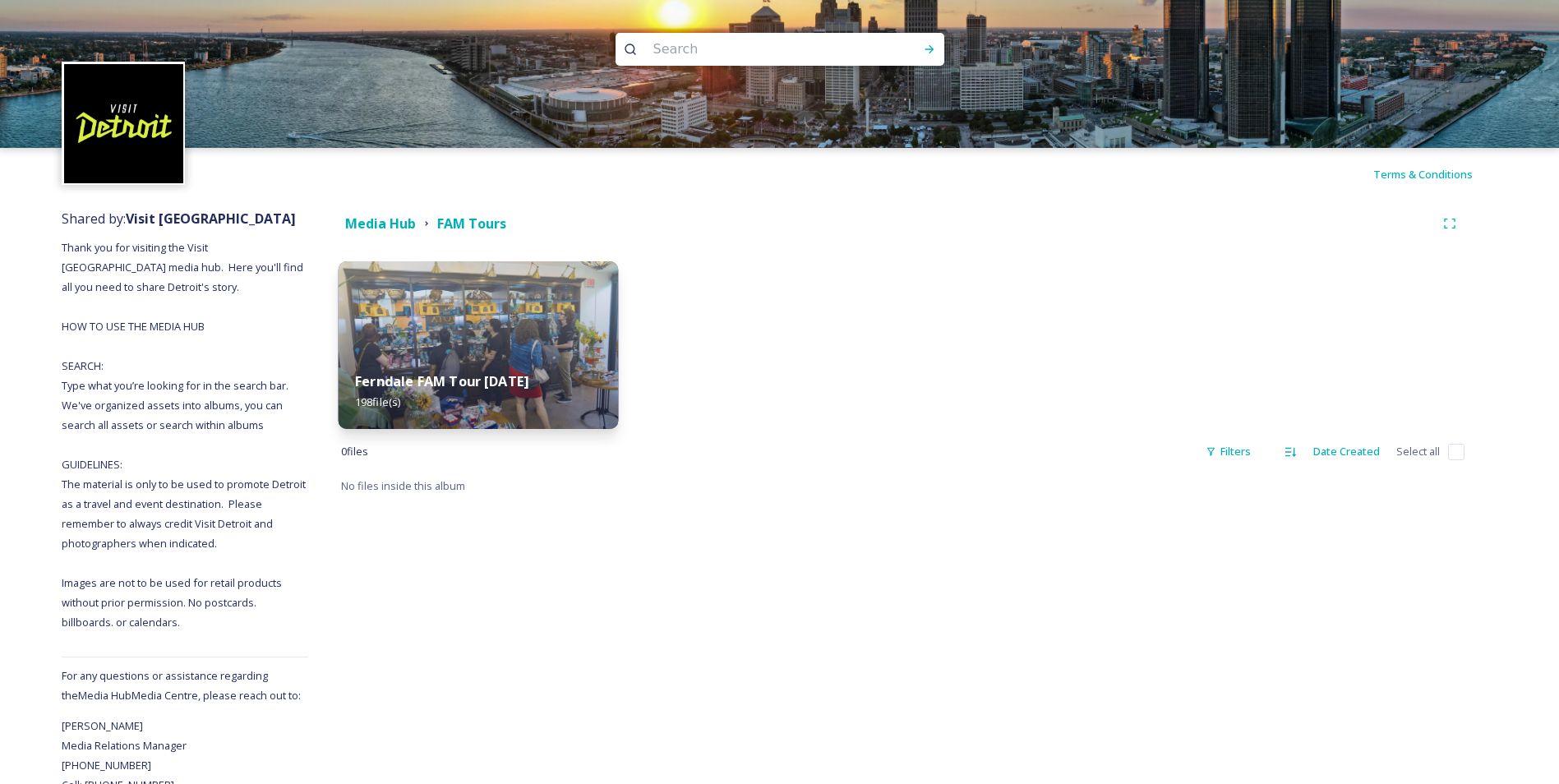
click at [485, 350] on img at bounding box center [479, 344] width 281 height 167
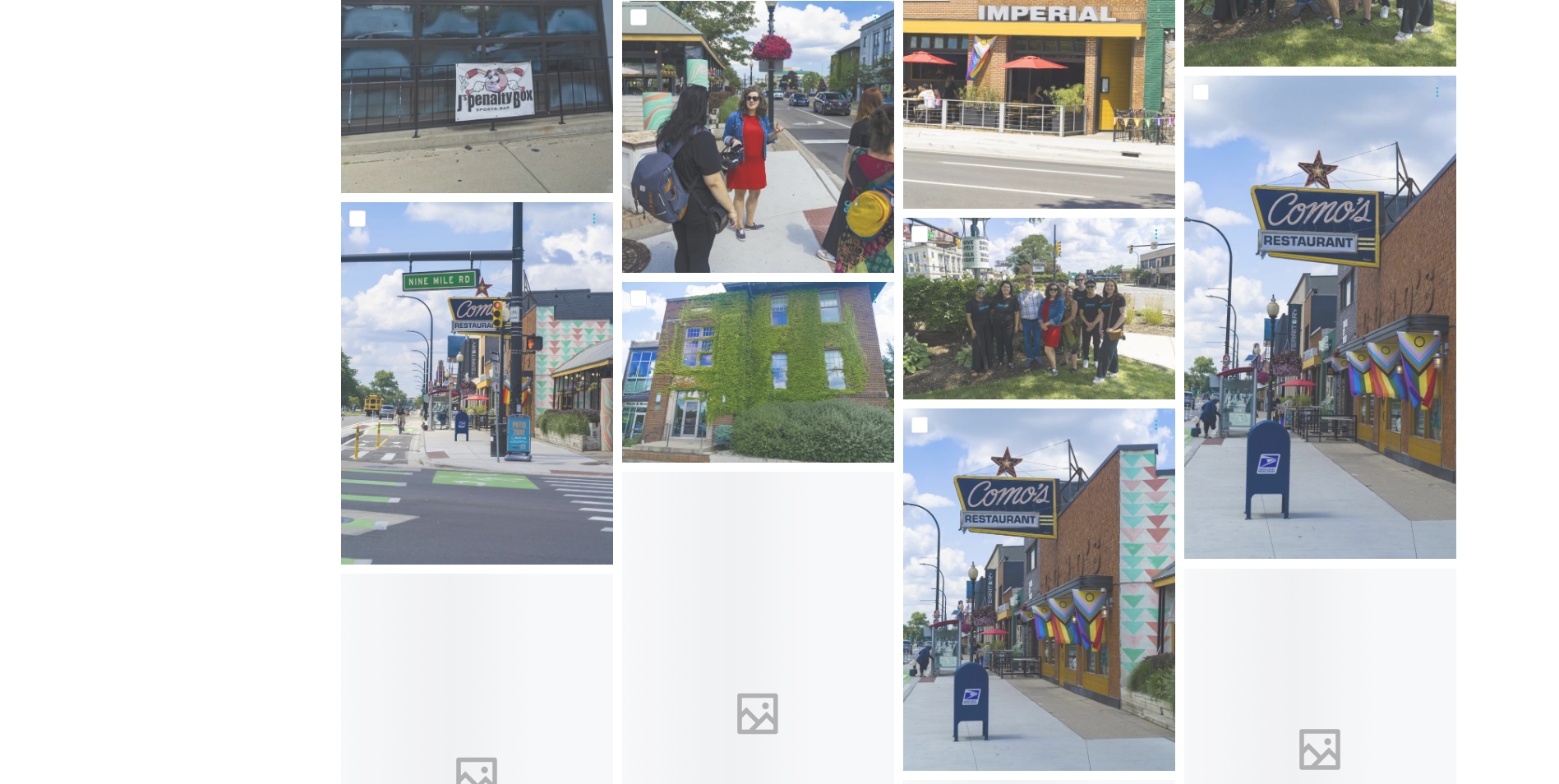
scroll to position [10680, 0]
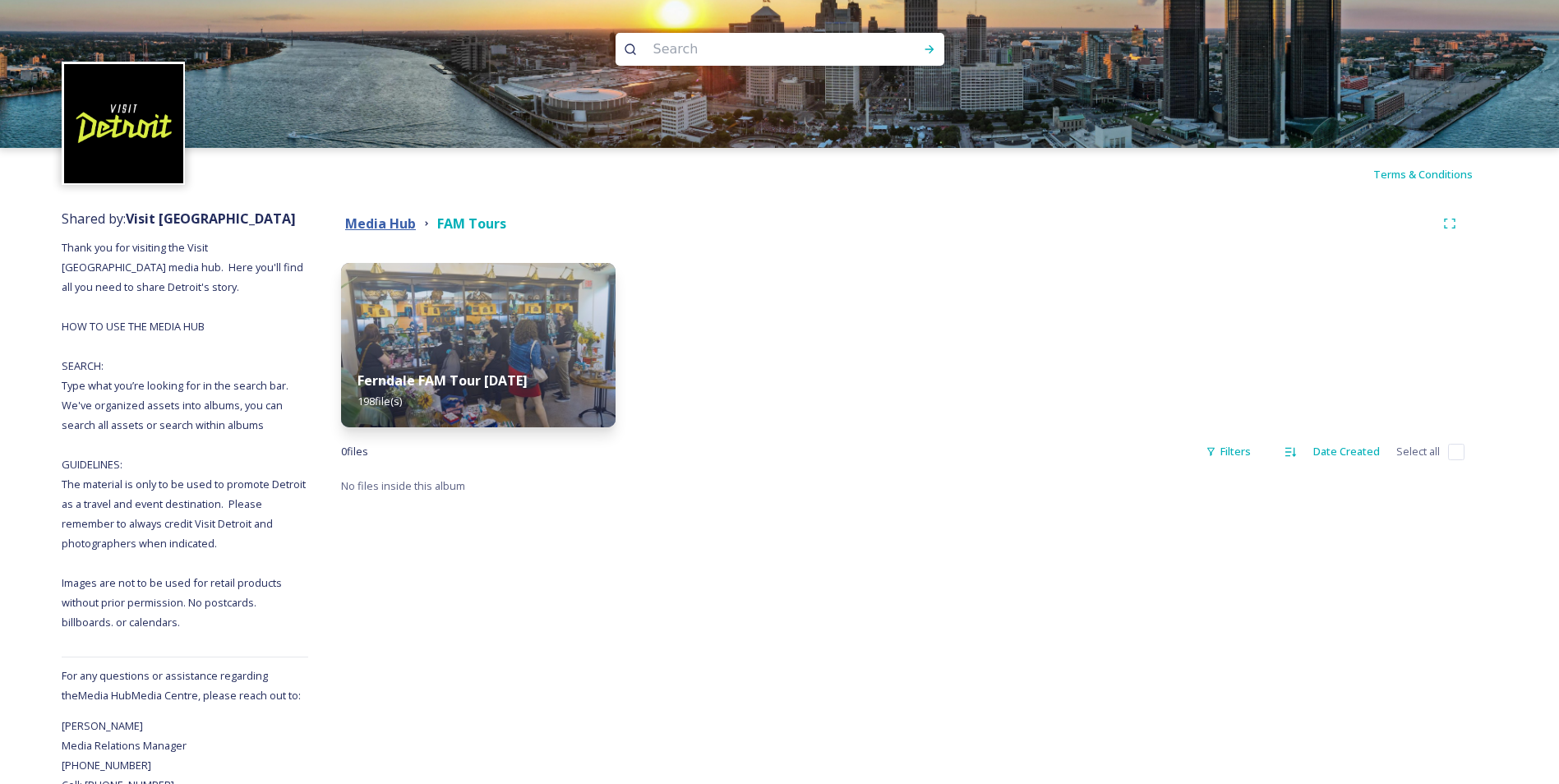
click at [360, 226] on strong "Media Hub" at bounding box center [381, 223] width 71 height 18
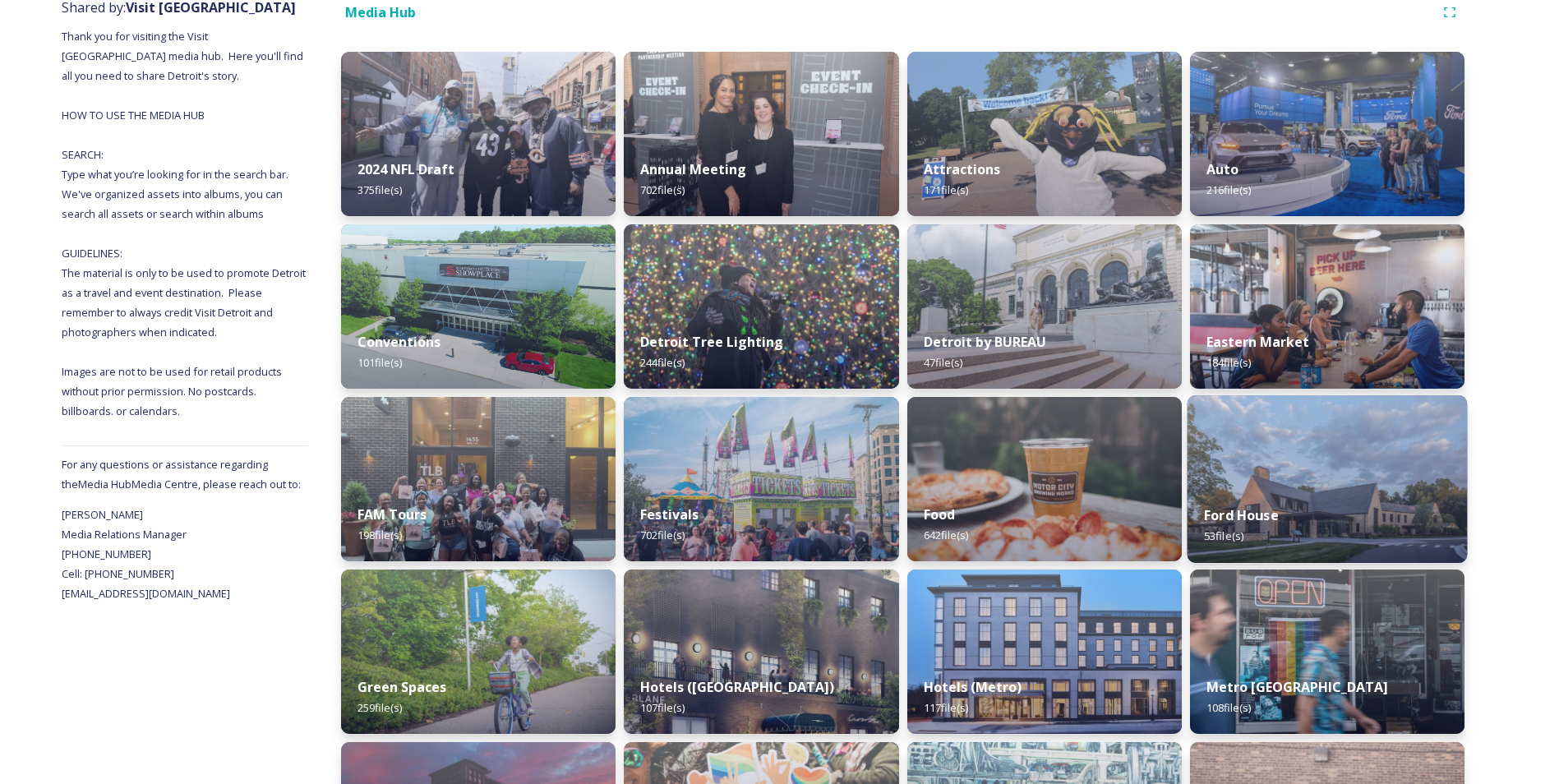
scroll to position [247, 0]
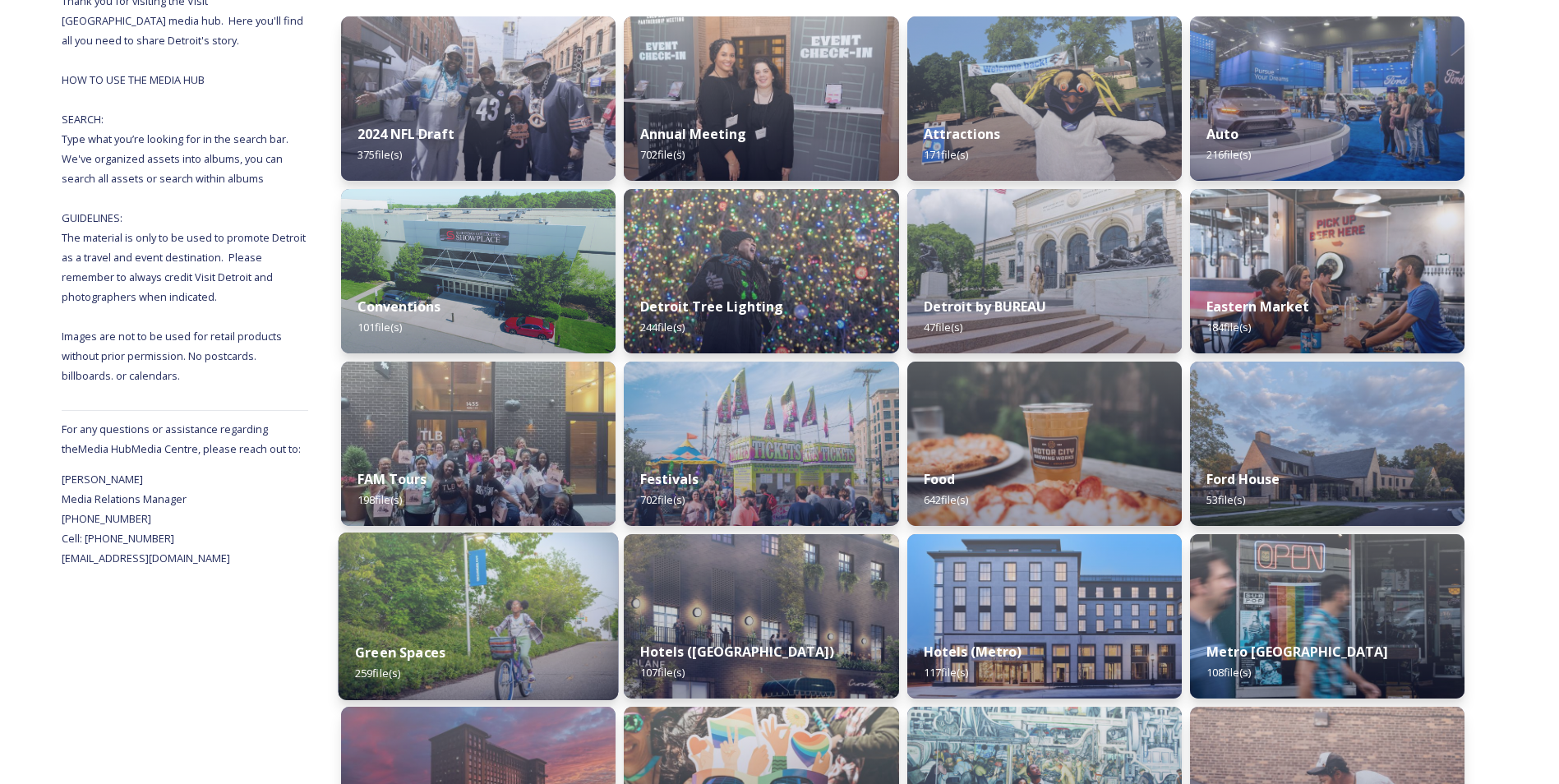
click at [470, 603] on img at bounding box center [479, 616] width 281 height 167
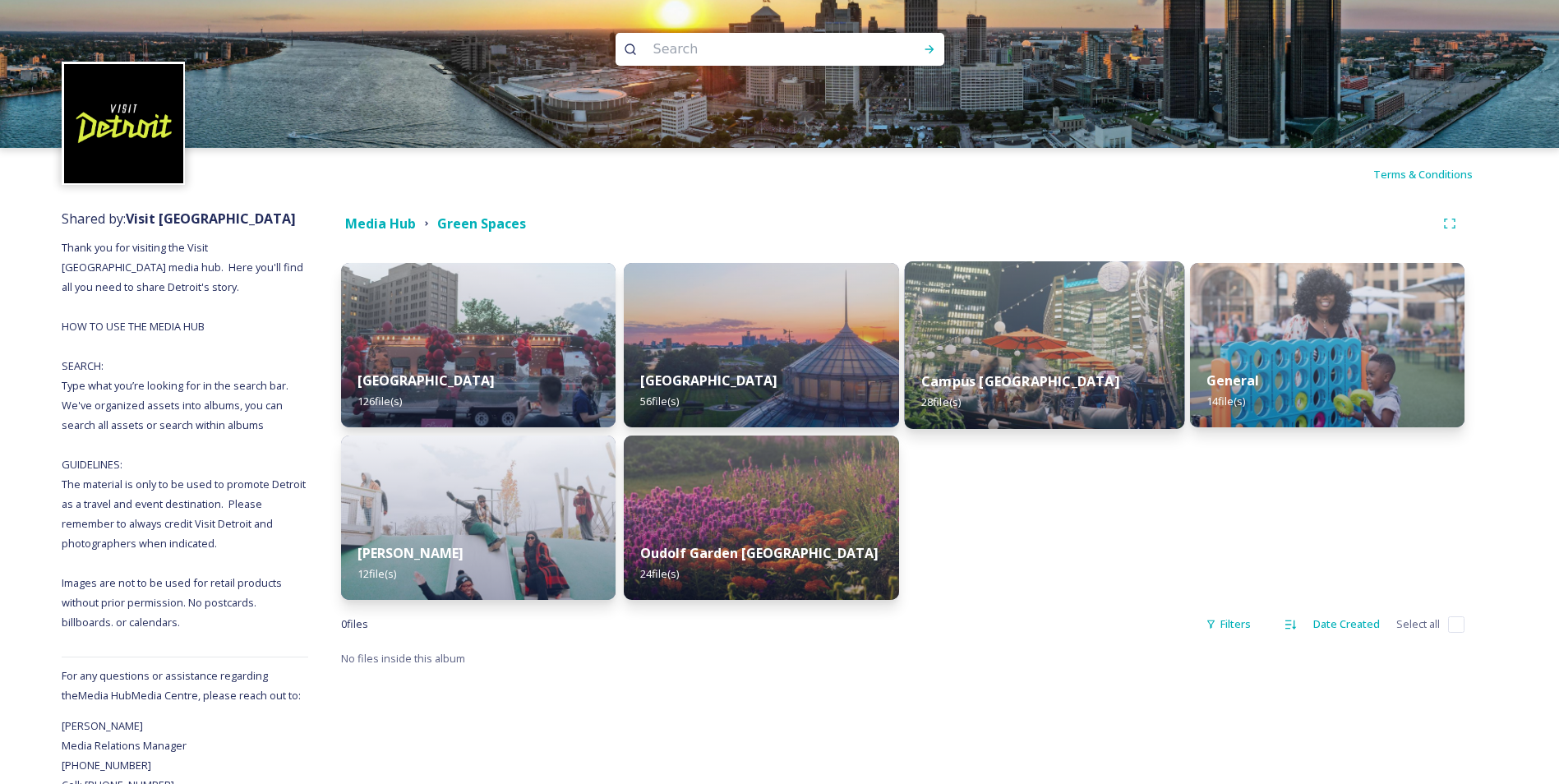
click at [962, 381] on strong "Campus [GEOGRAPHIC_DATA]" at bounding box center [1021, 381] width 198 height 18
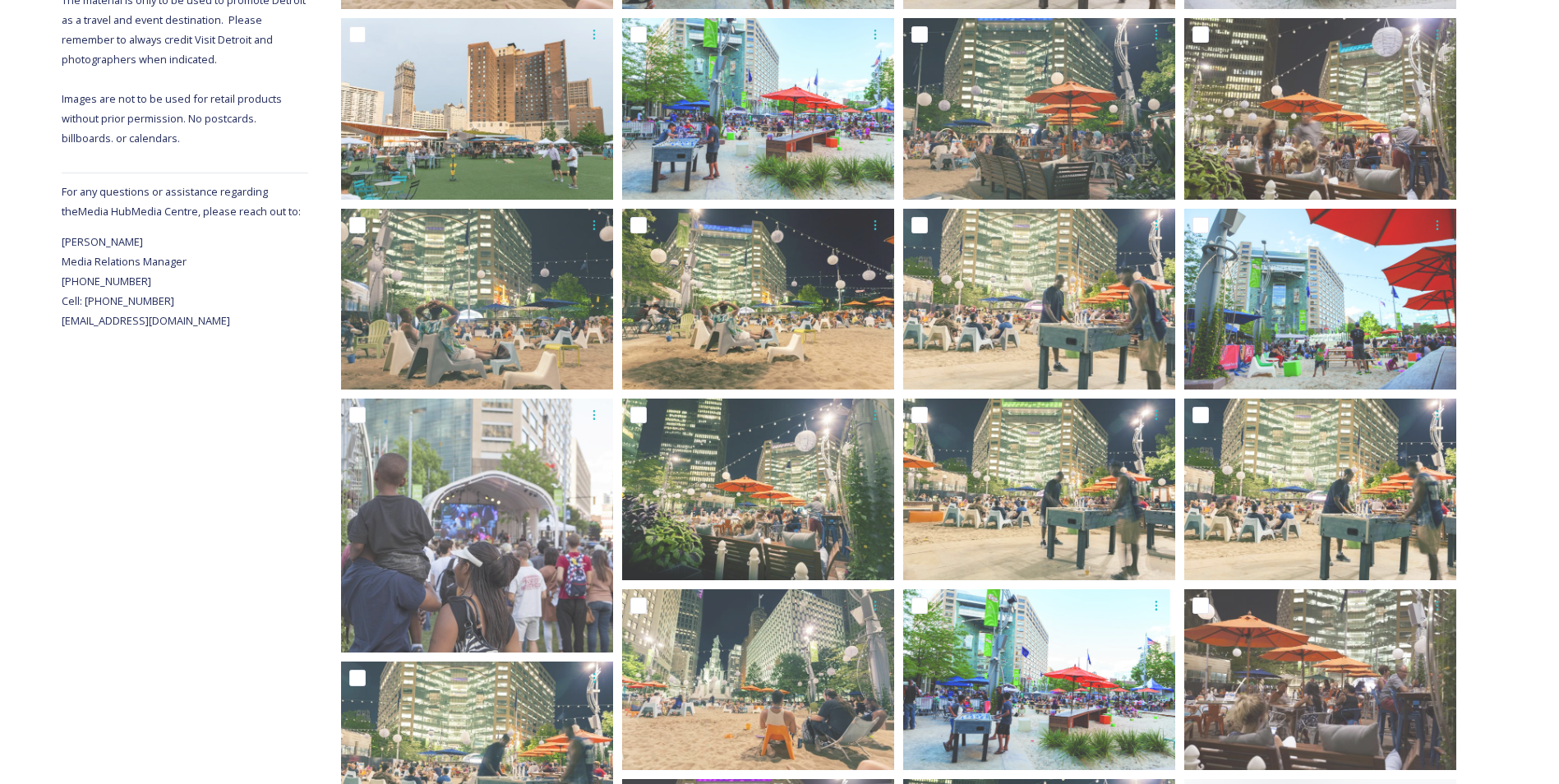
scroll to position [493, 0]
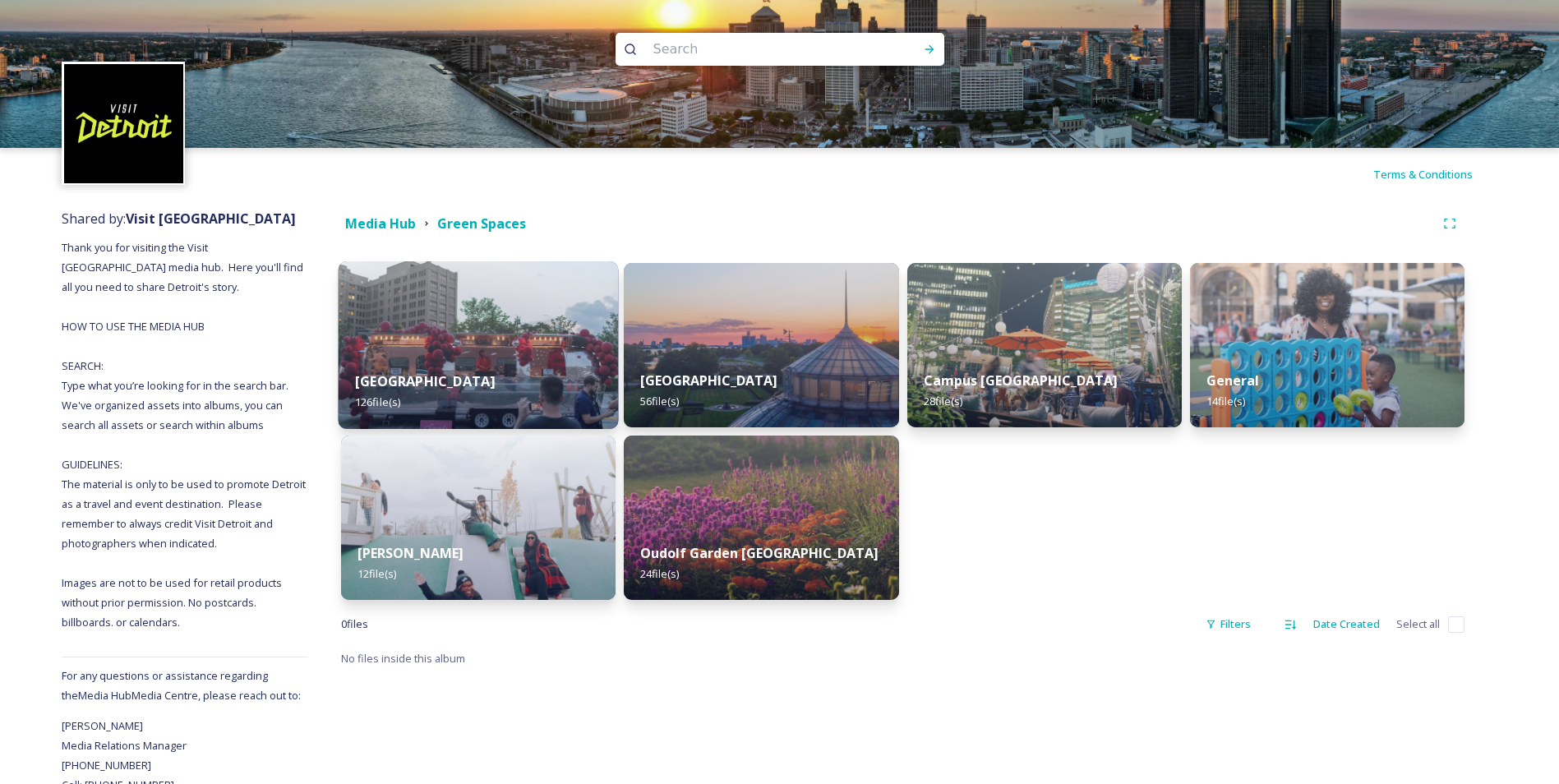
click at [464, 335] on img at bounding box center [479, 344] width 281 height 167
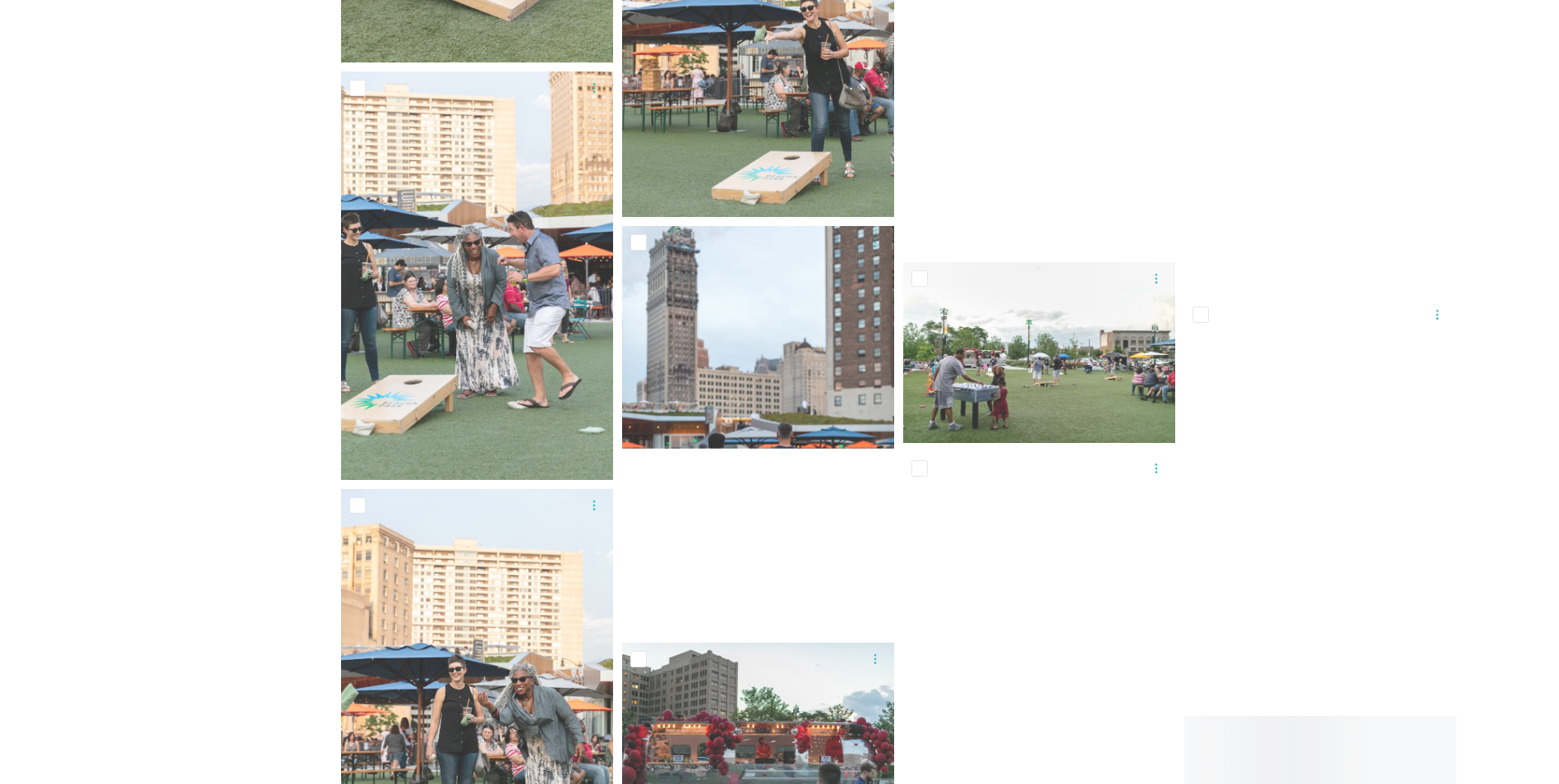
scroll to position [10763, 0]
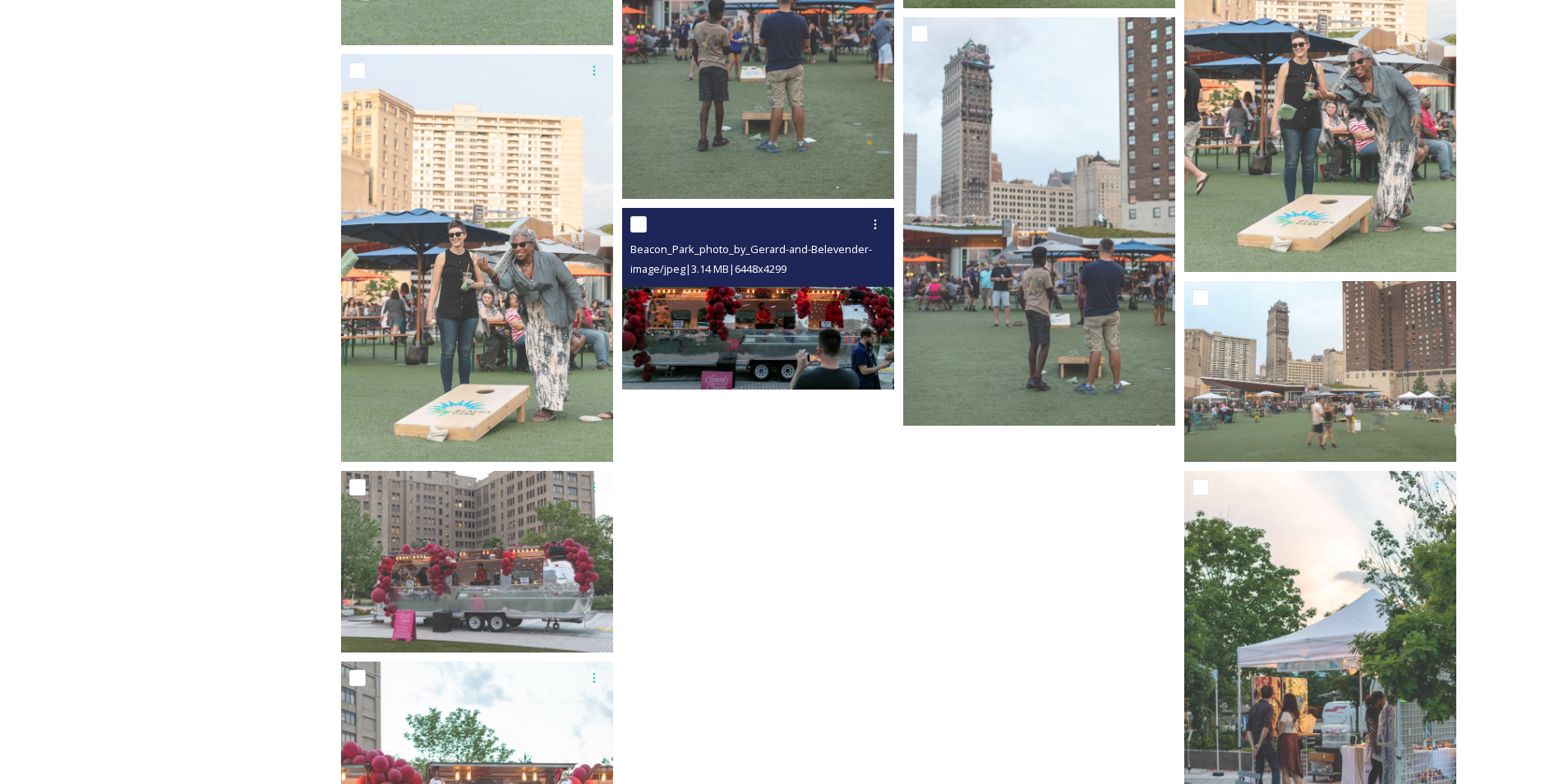
click at [752, 334] on img at bounding box center [758, 298] width 272 height 181
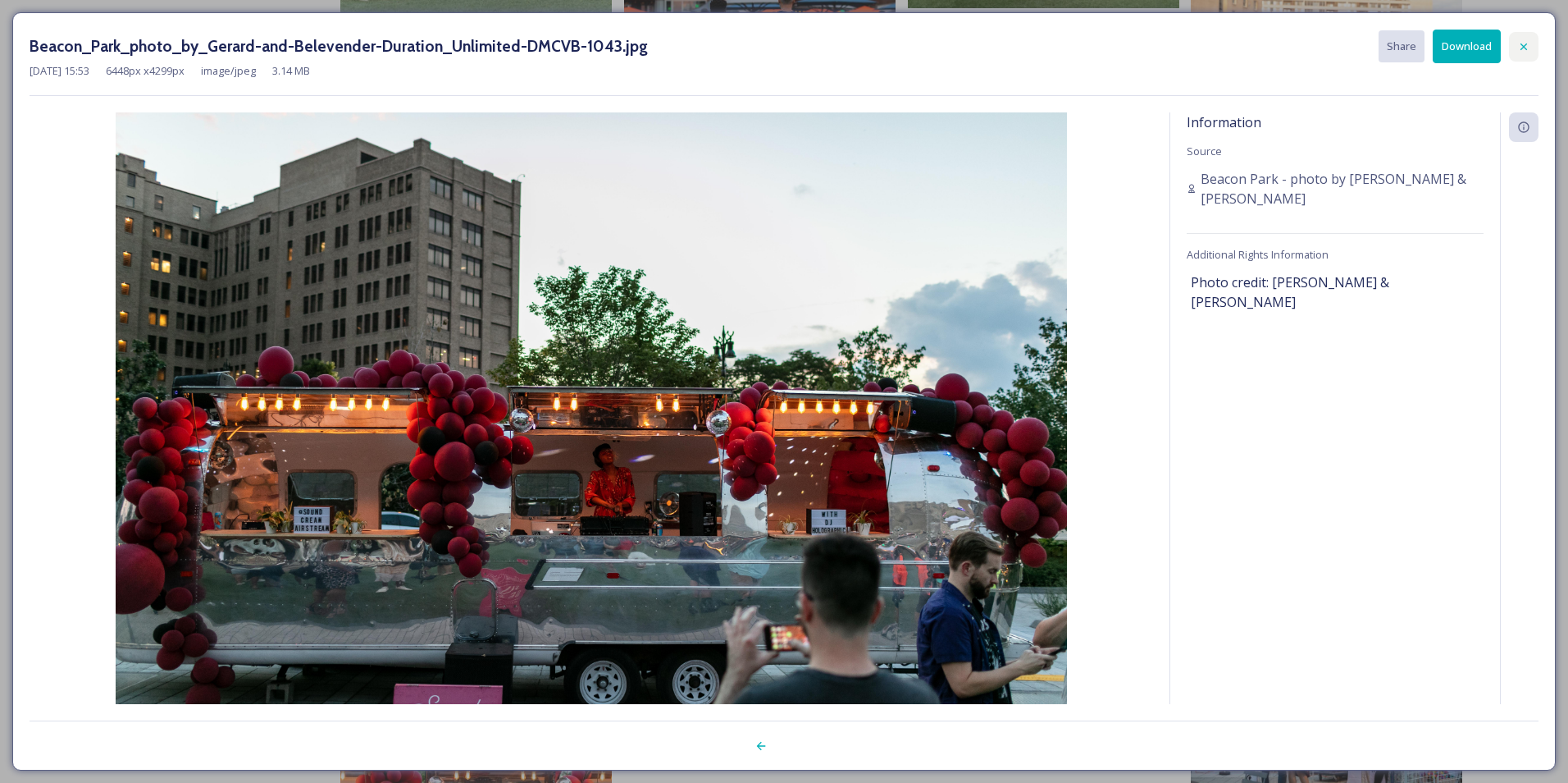
click at [1527, 47] on icon at bounding box center [1524, 46] width 13 height 13
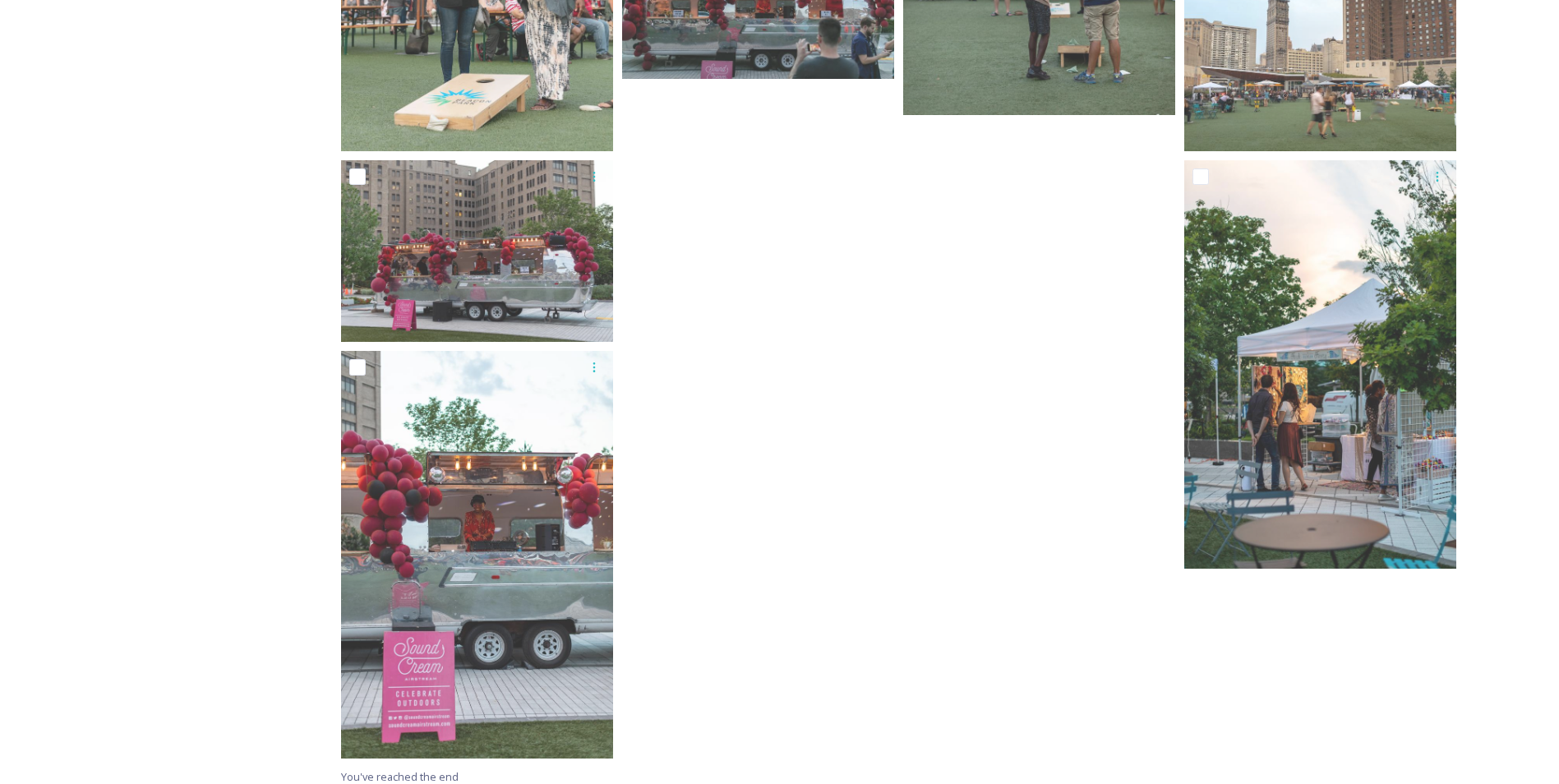
scroll to position [11084, 0]
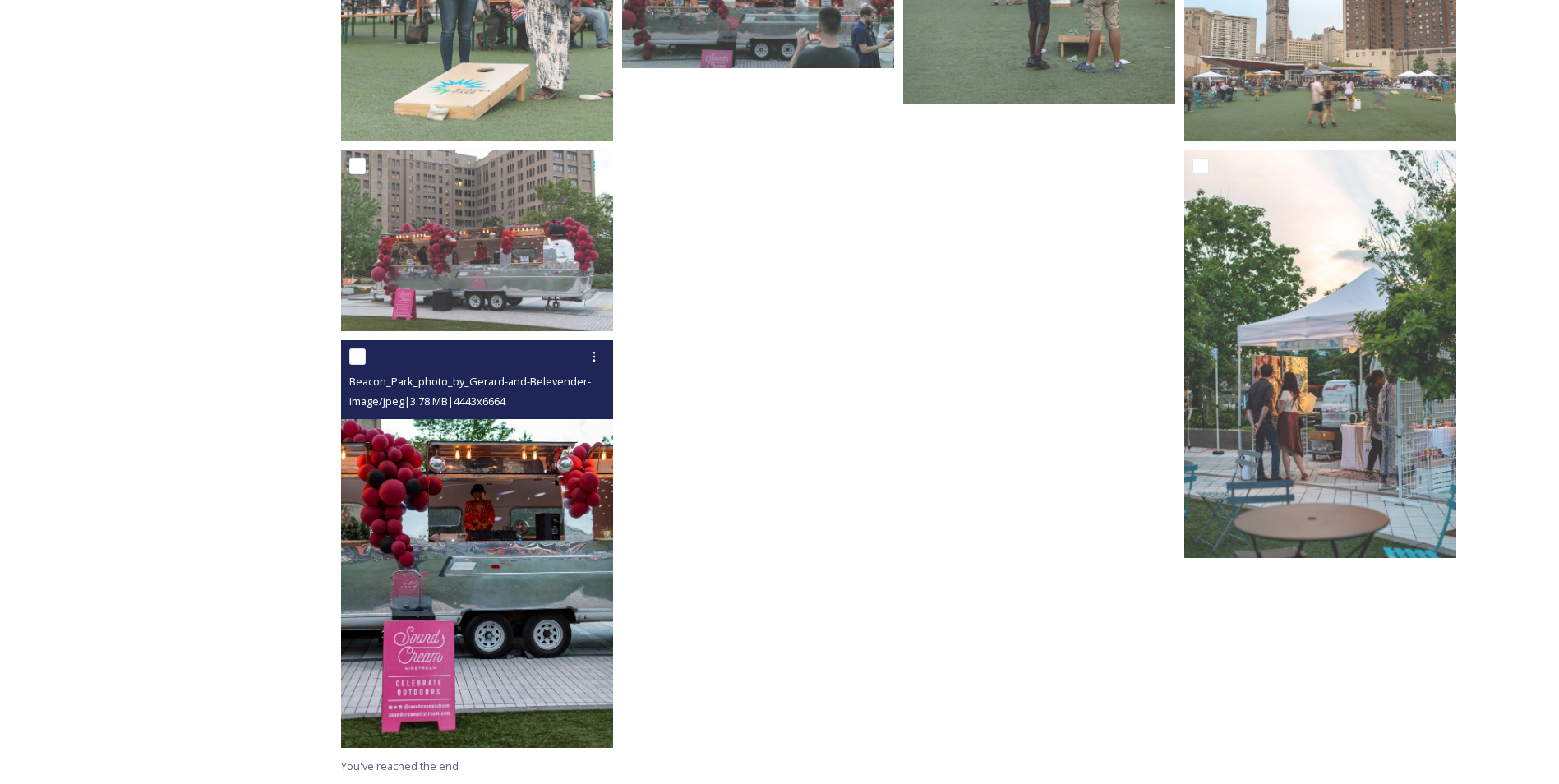
click at [564, 631] on img at bounding box center [476, 543] width 272 height 408
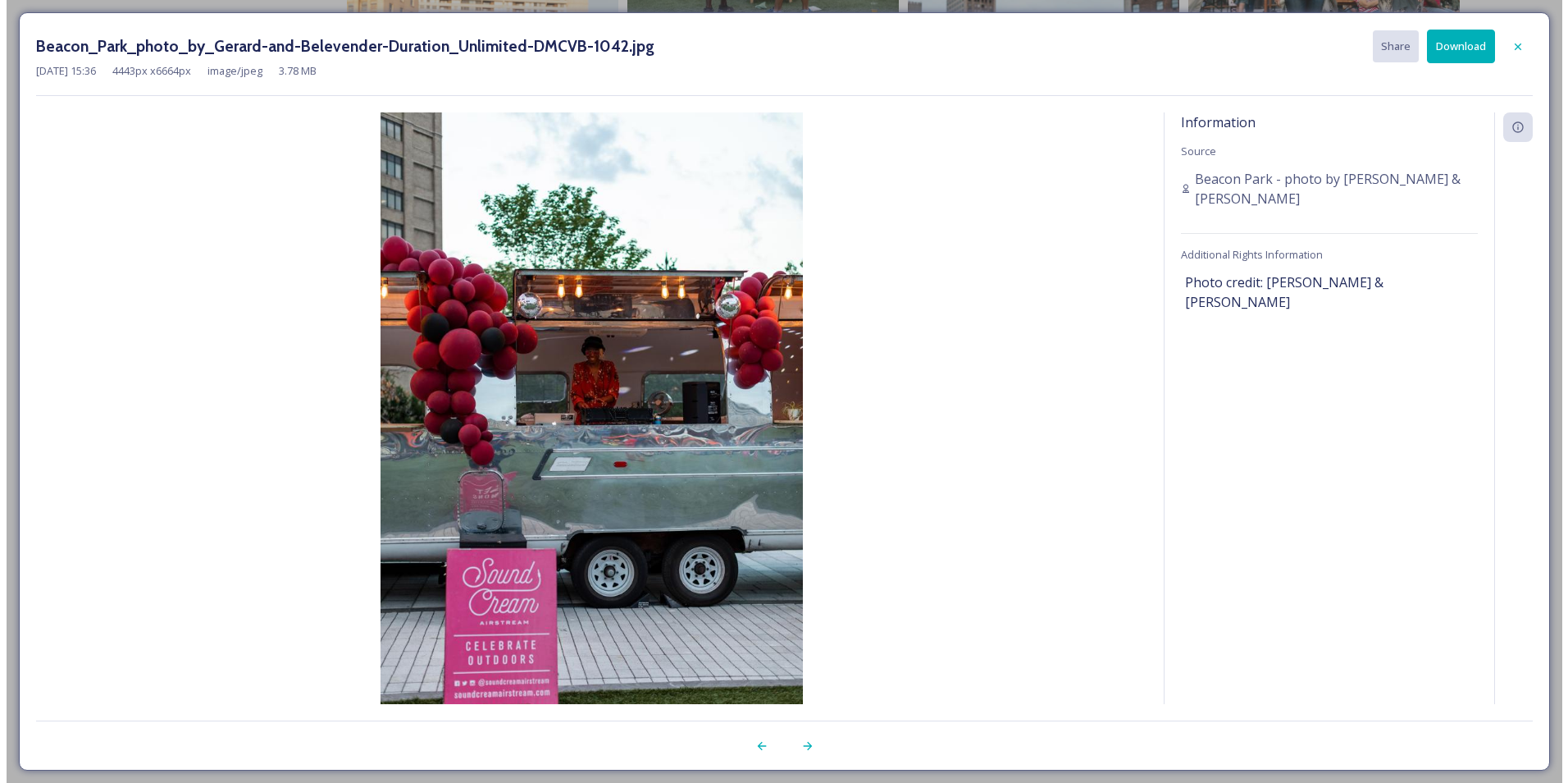
scroll to position [10881, 0]
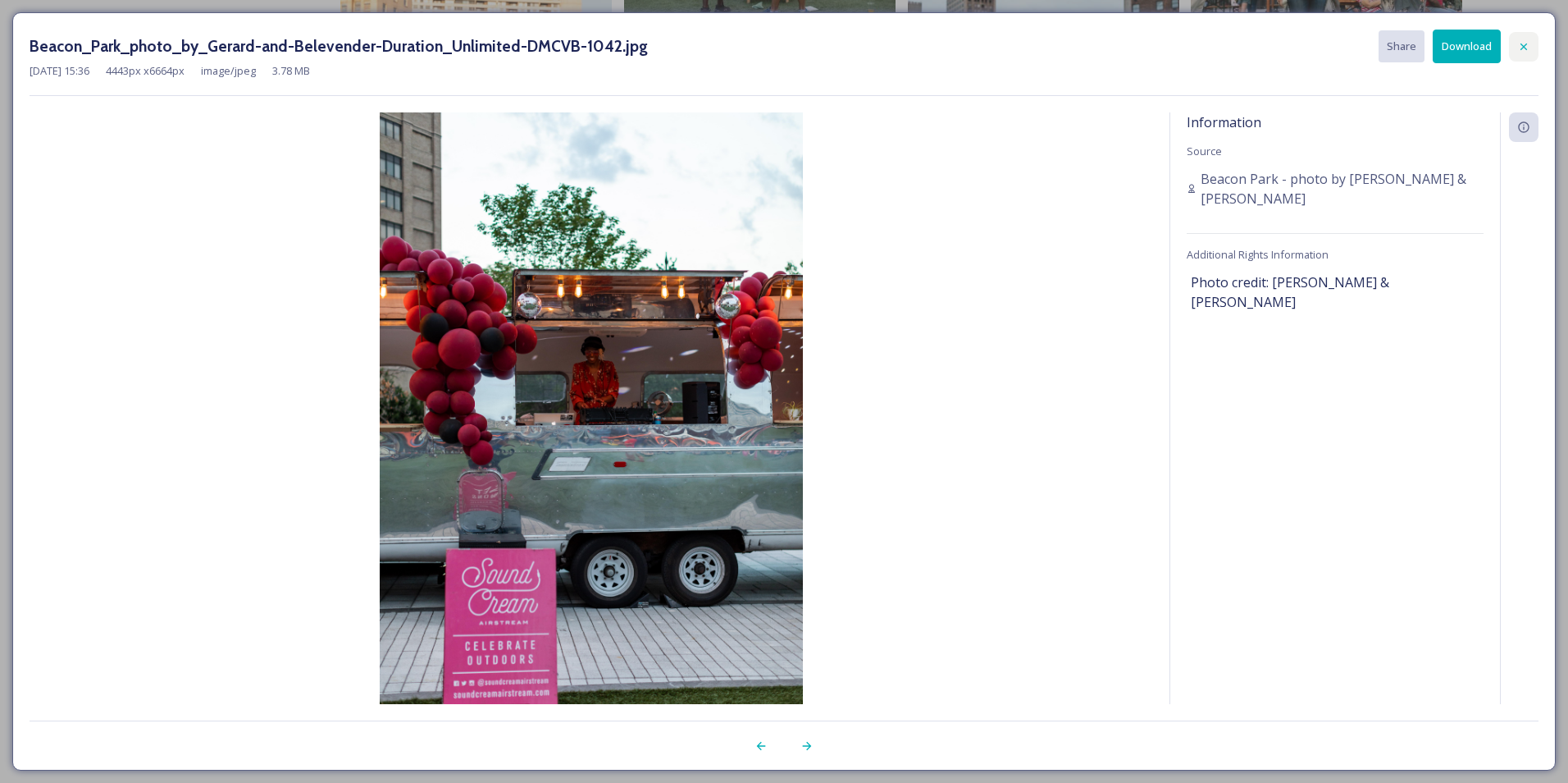
click at [1522, 46] on icon at bounding box center [1524, 46] width 13 height 13
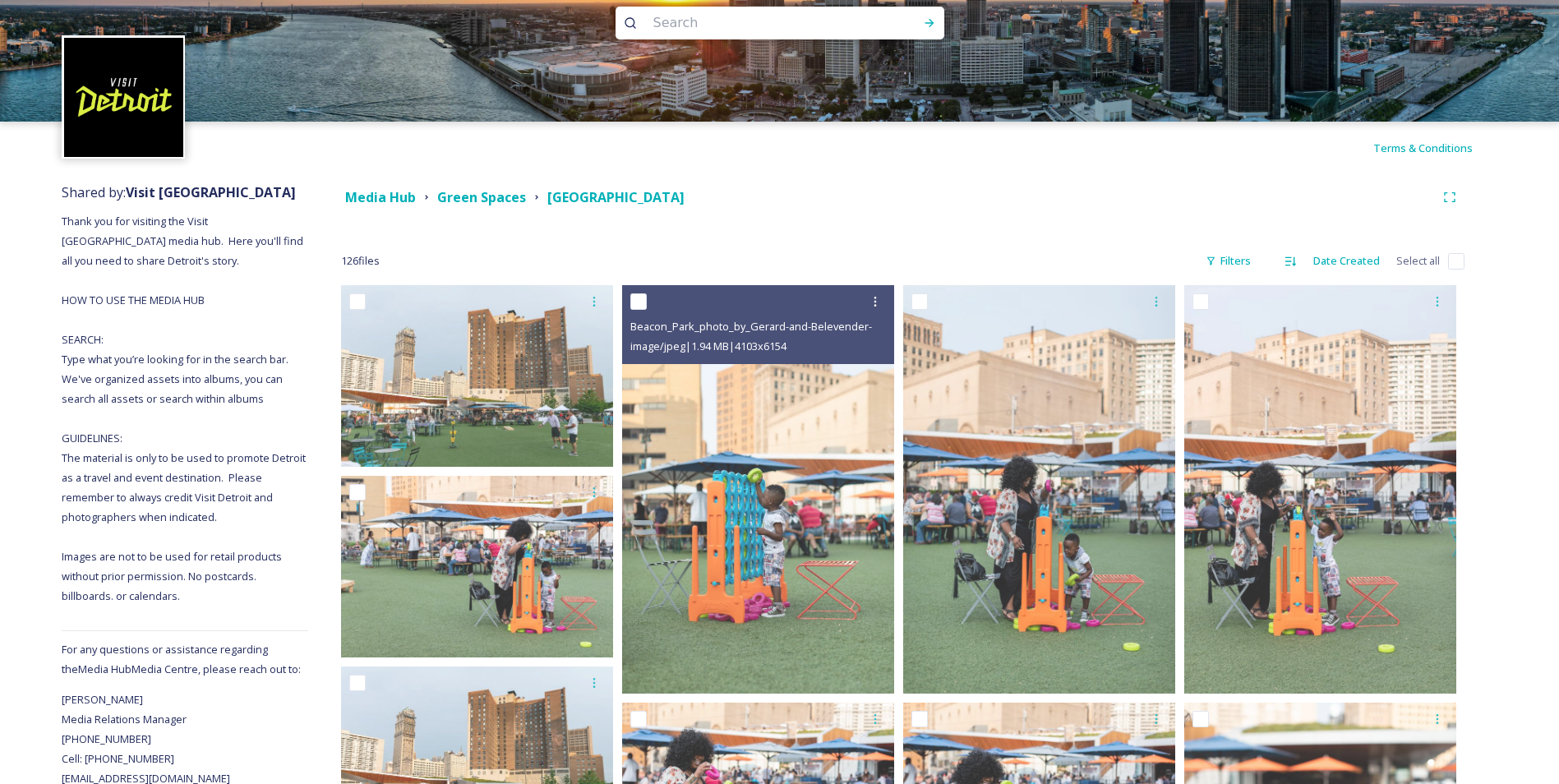
scroll to position [0, 0]
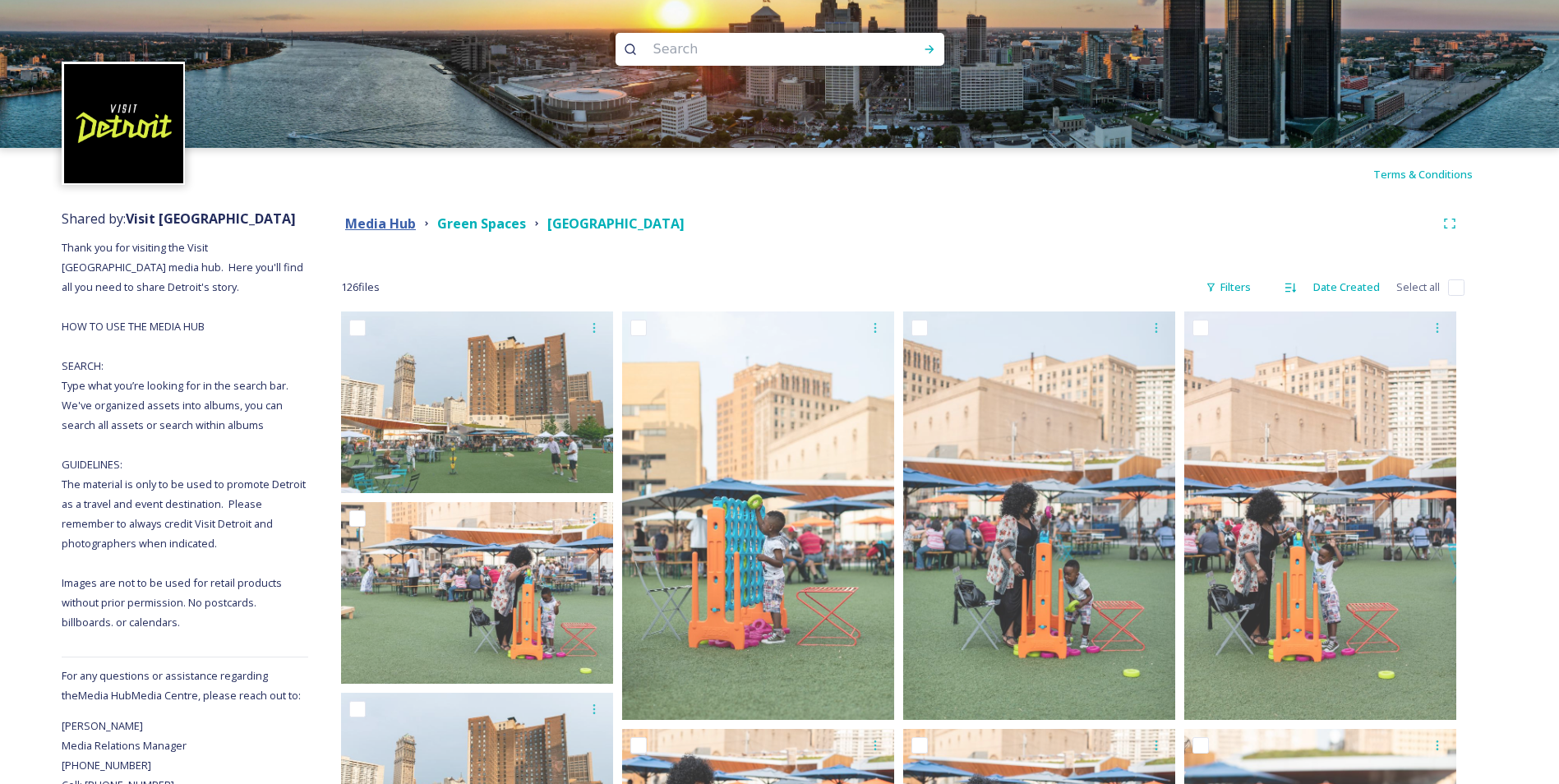
click at [384, 224] on strong "Media Hub" at bounding box center [381, 223] width 71 height 18
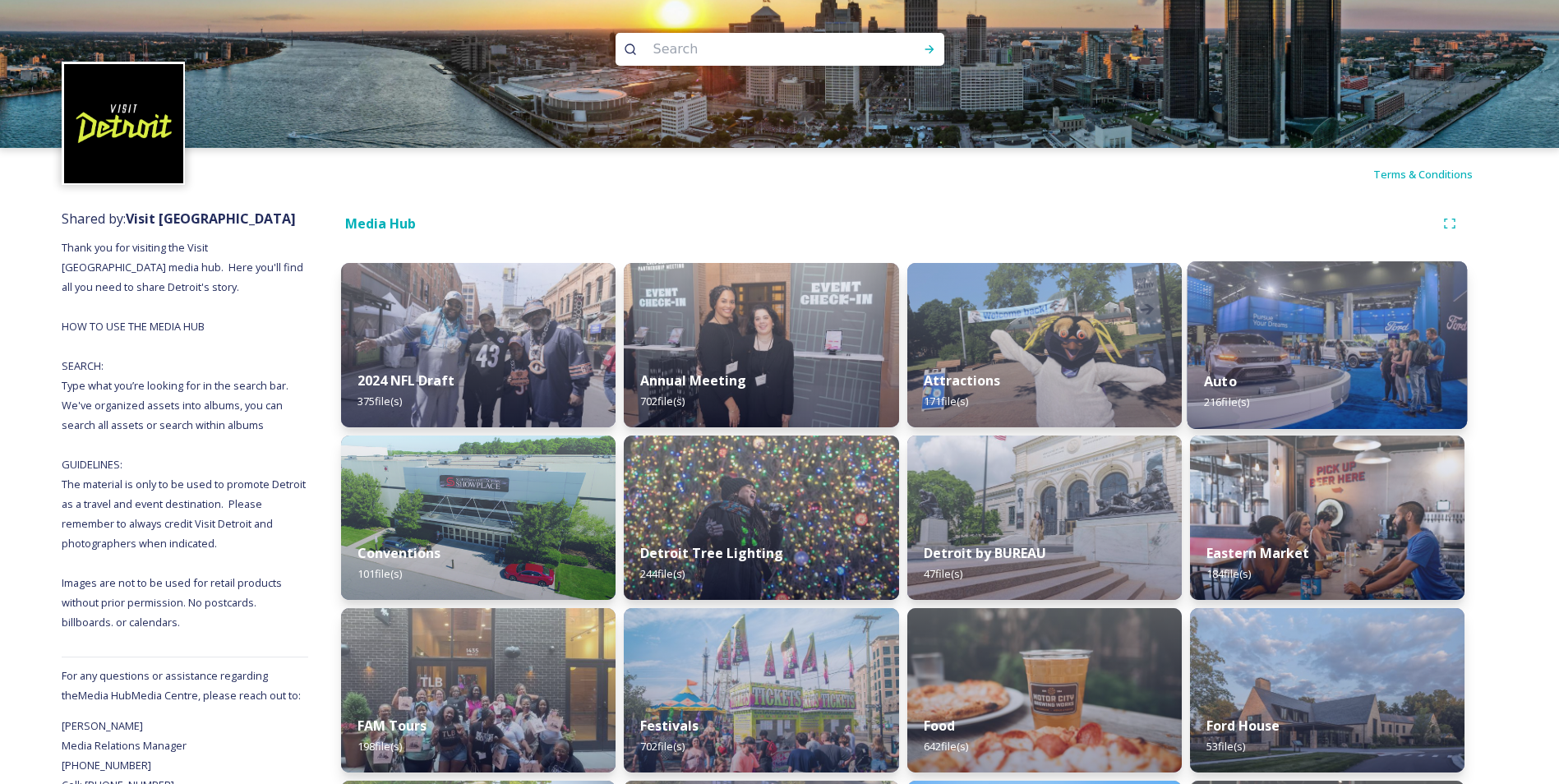
click at [1251, 361] on div "Auto 216 file(s)" at bounding box center [1327, 391] width 281 height 74
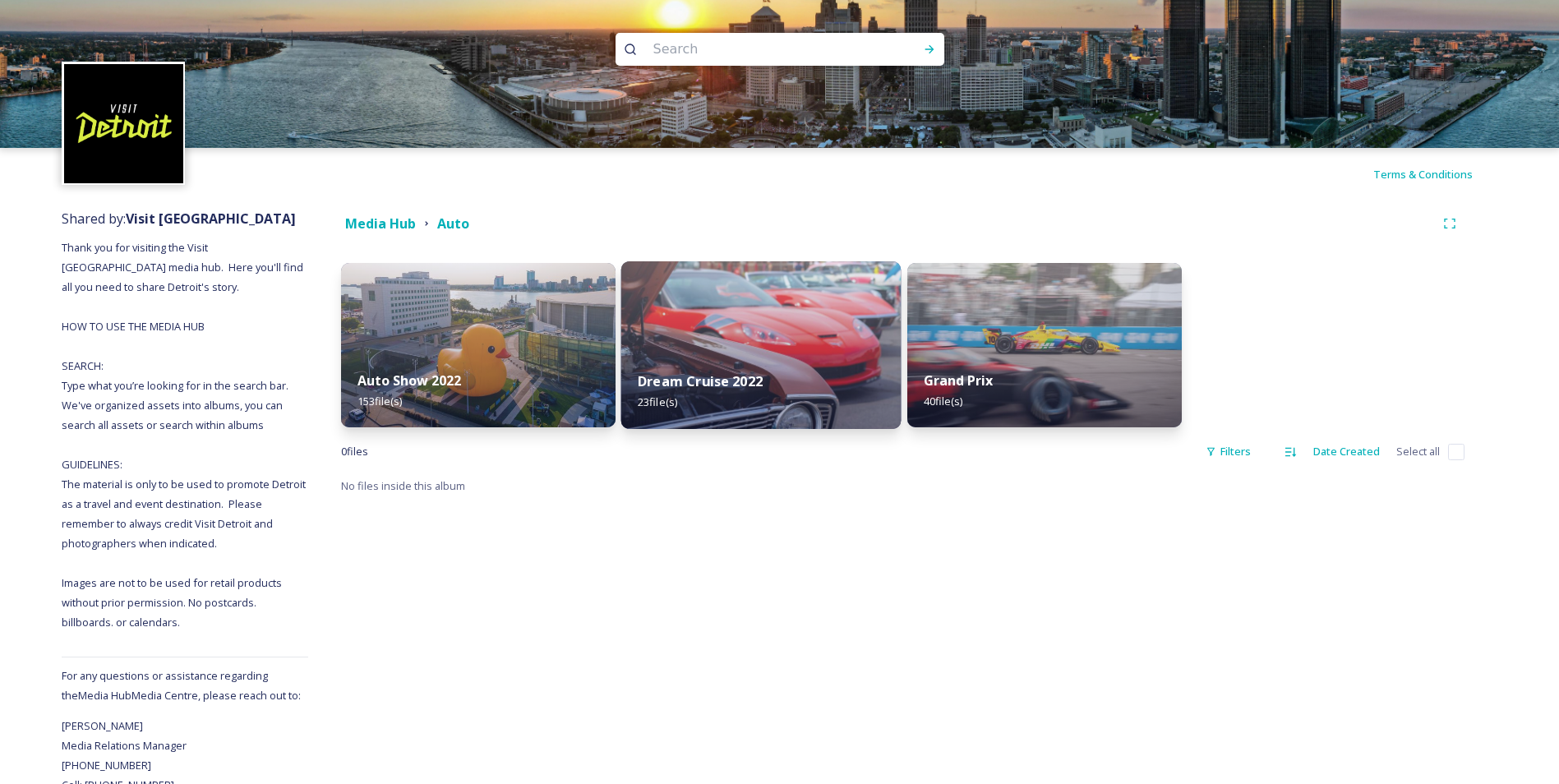
click at [763, 401] on div "Dream Cruise 2022 23 file(s)" at bounding box center [761, 391] width 281 height 74
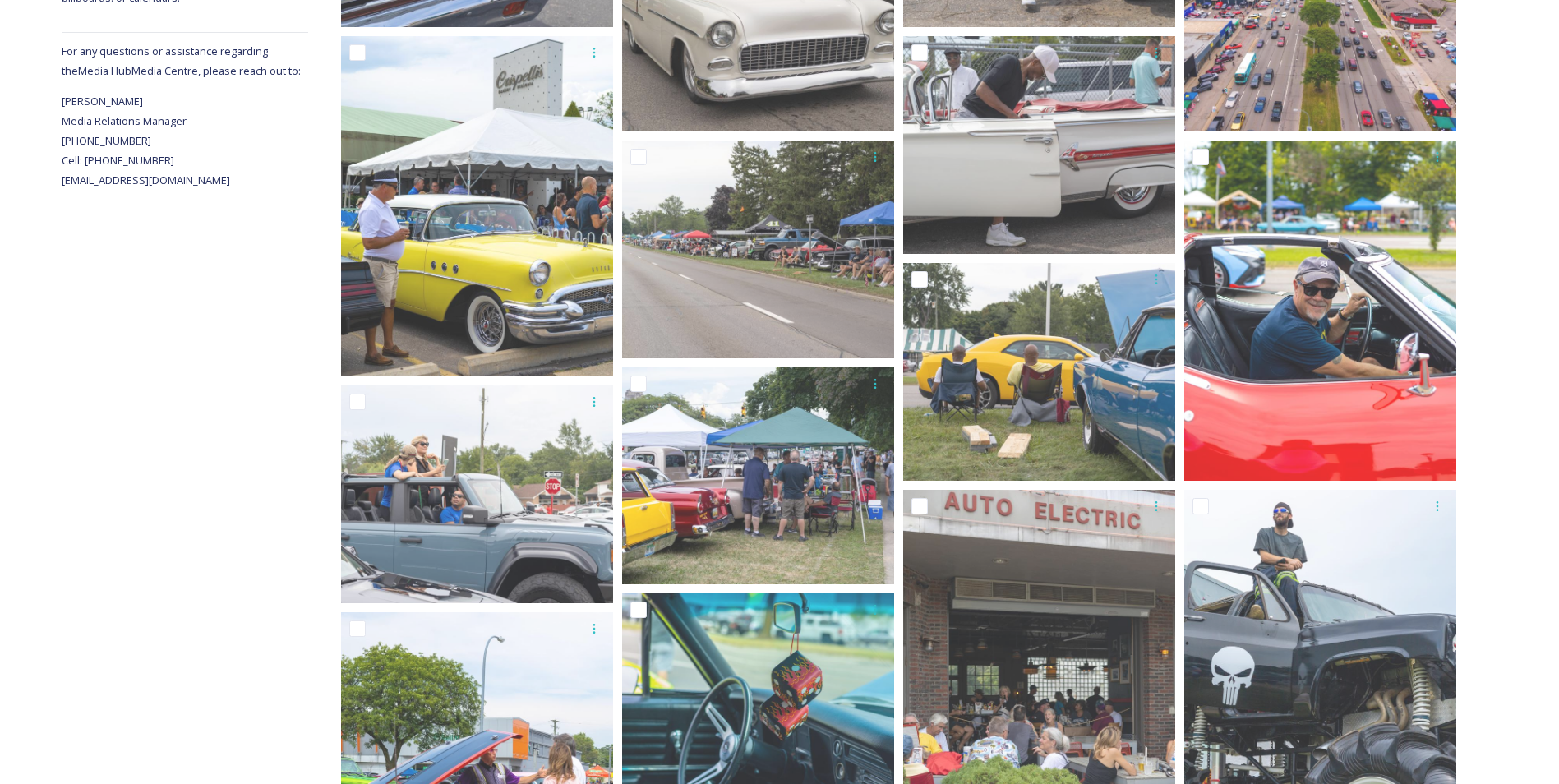
scroll to position [623, 0]
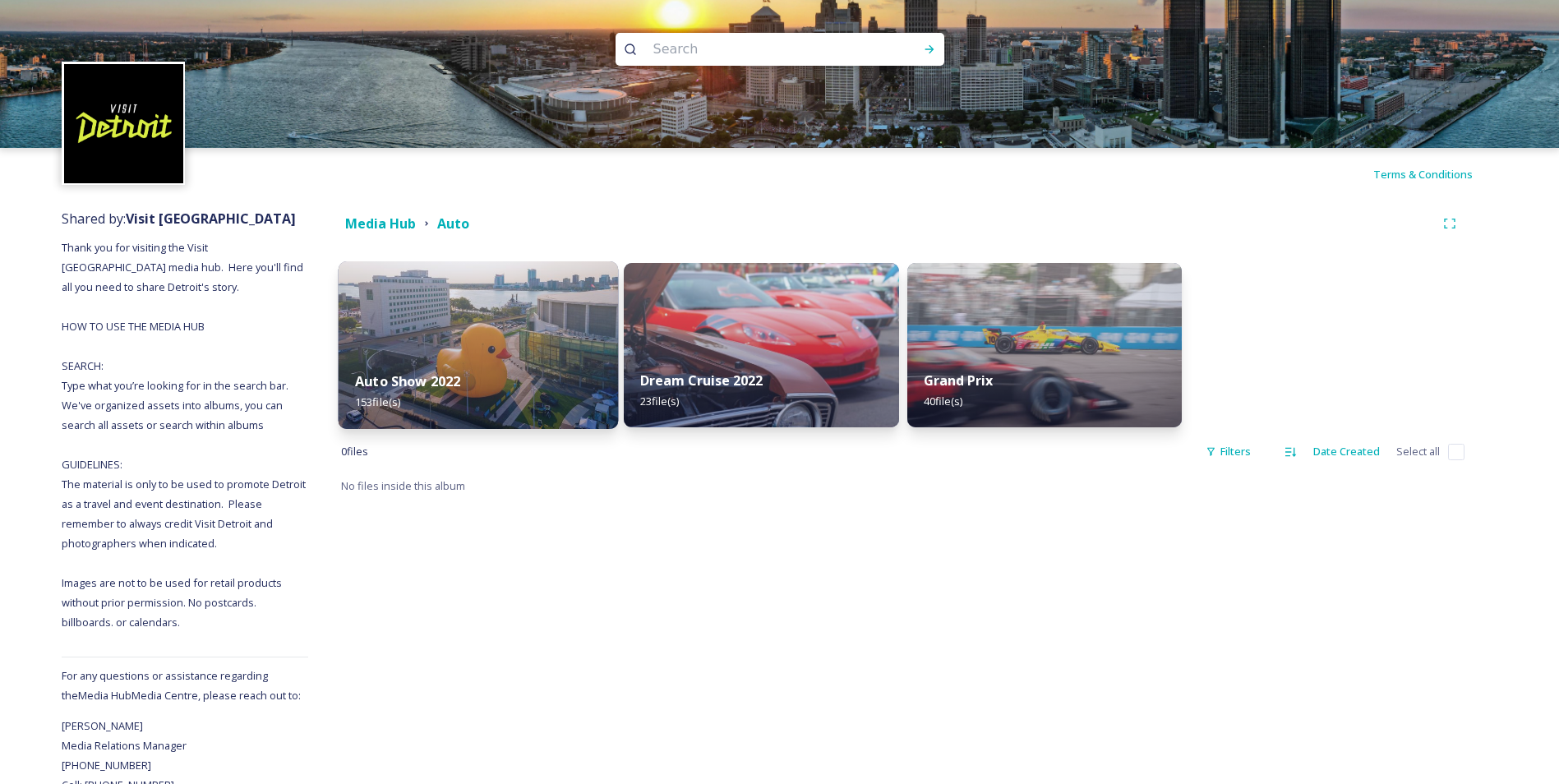
click at [474, 367] on div "Auto Show 2022 153 file(s)" at bounding box center [479, 391] width 281 height 74
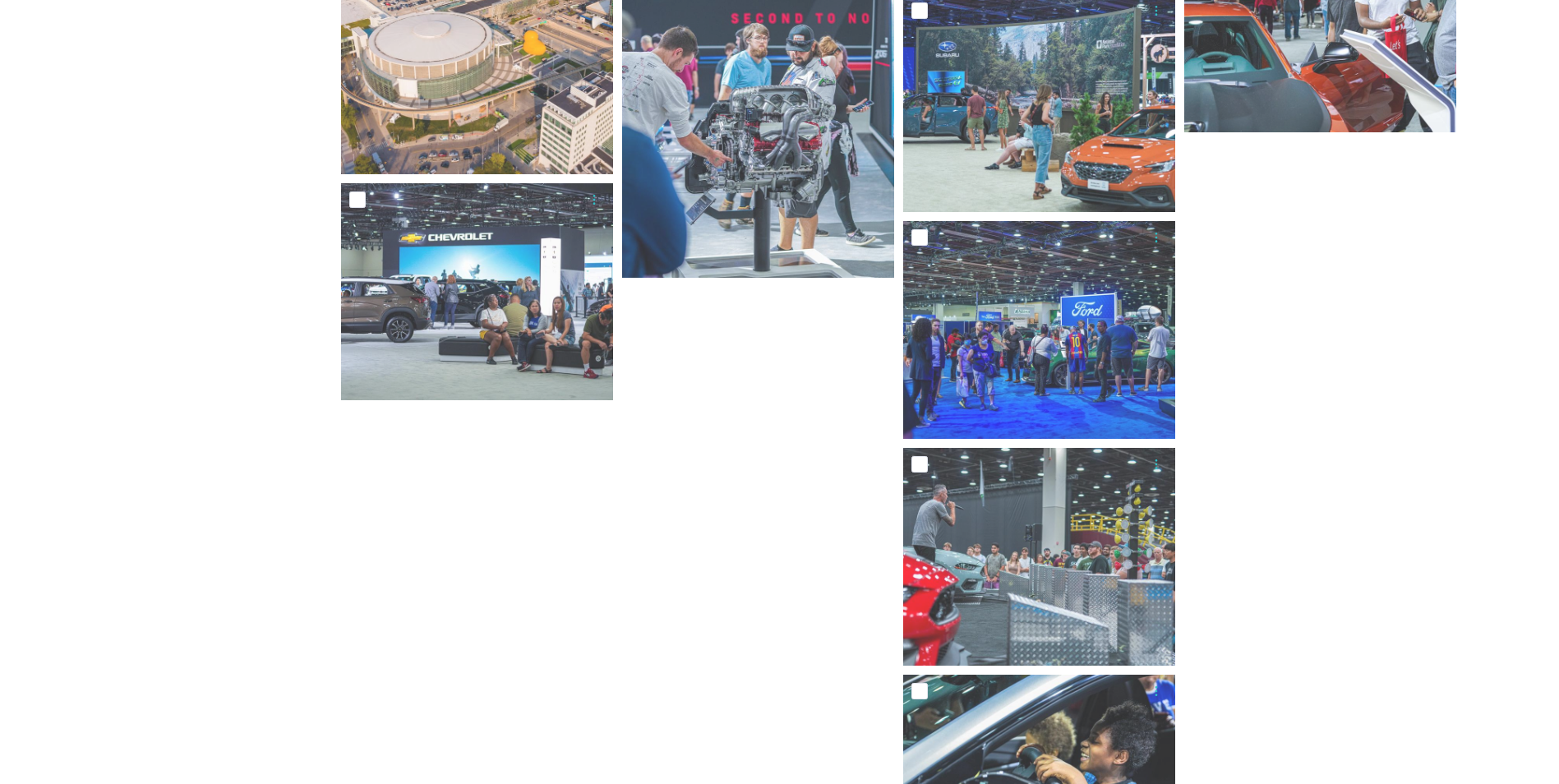
scroll to position [10250, 0]
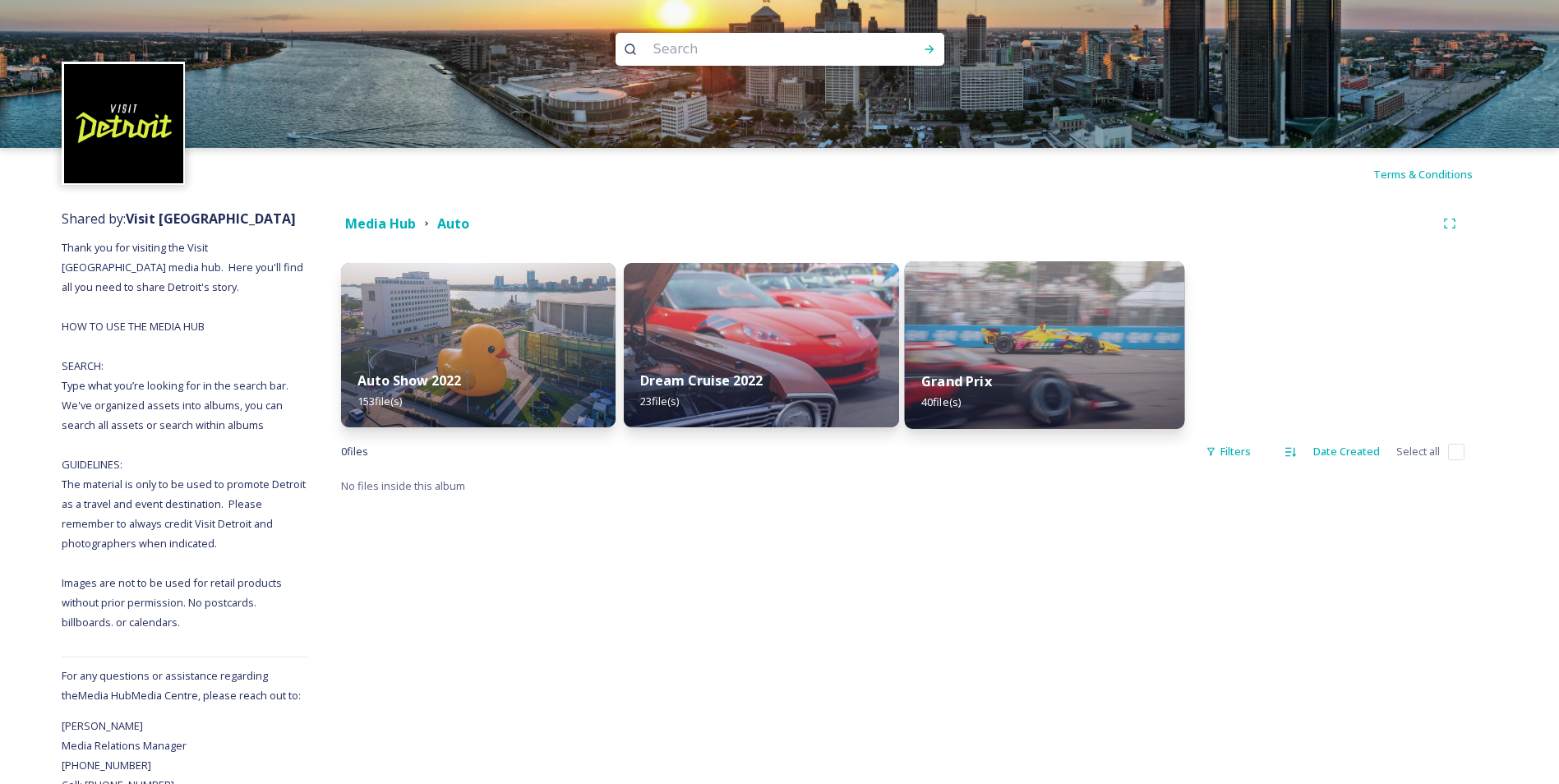
click at [1035, 312] on img at bounding box center [1044, 344] width 281 height 167
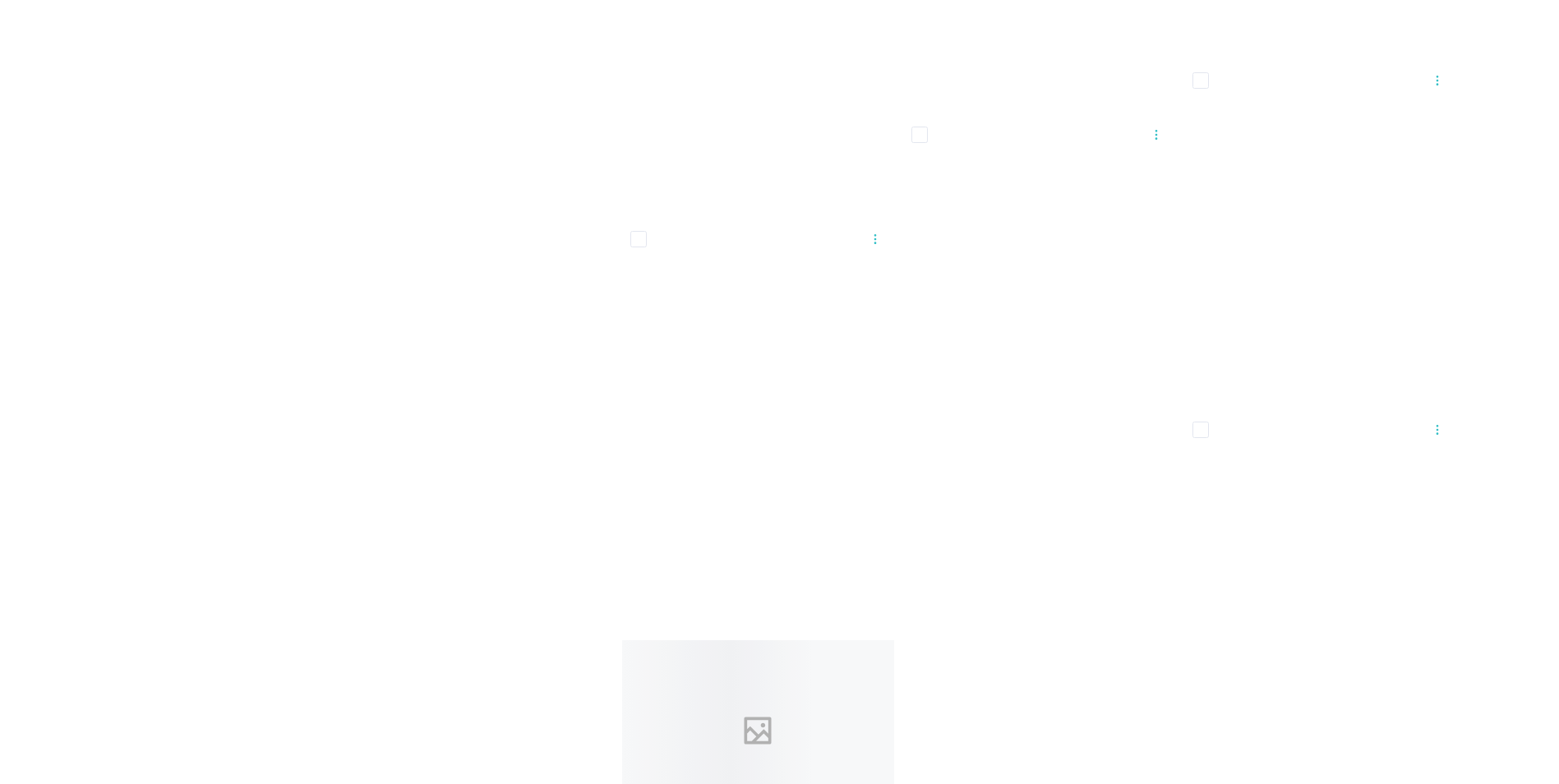
scroll to position [2523, 0]
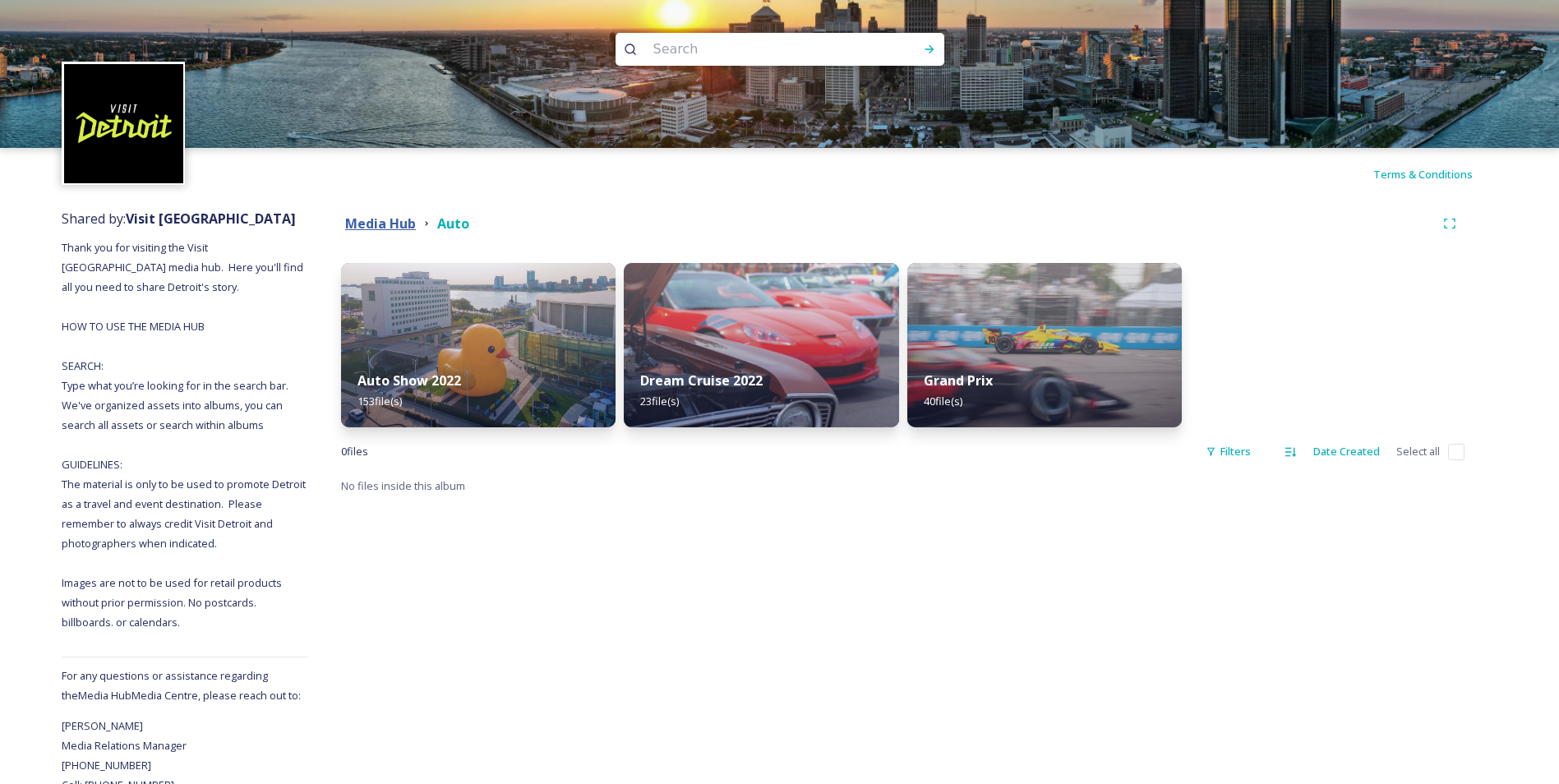
click at [362, 225] on strong "Media Hub" at bounding box center [381, 223] width 71 height 18
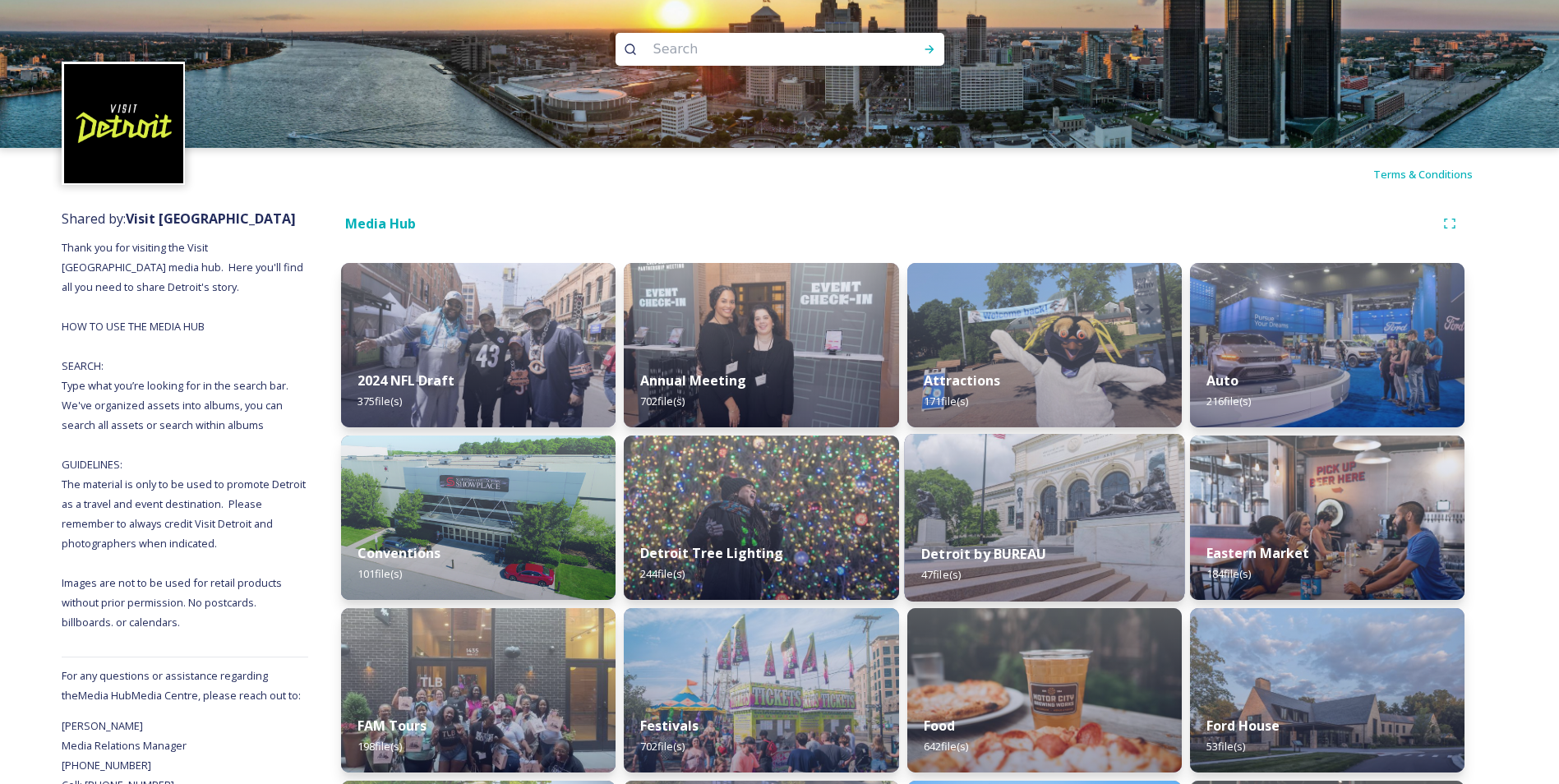
click at [1121, 547] on div "Detroit by BUREAU 47 file(s)" at bounding box center [1044, 564] width 281 height 74
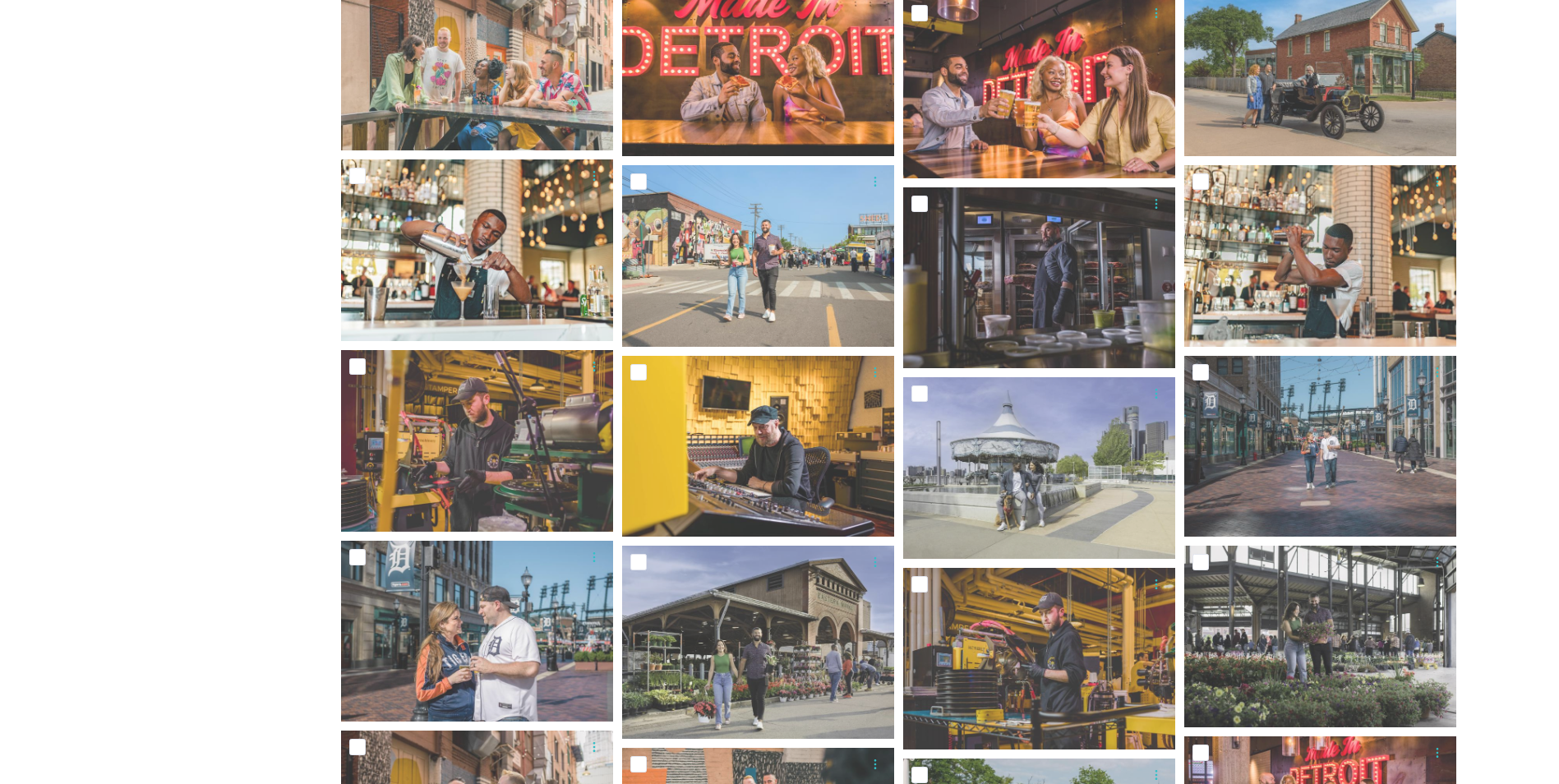
scroll to position [1287, 0]
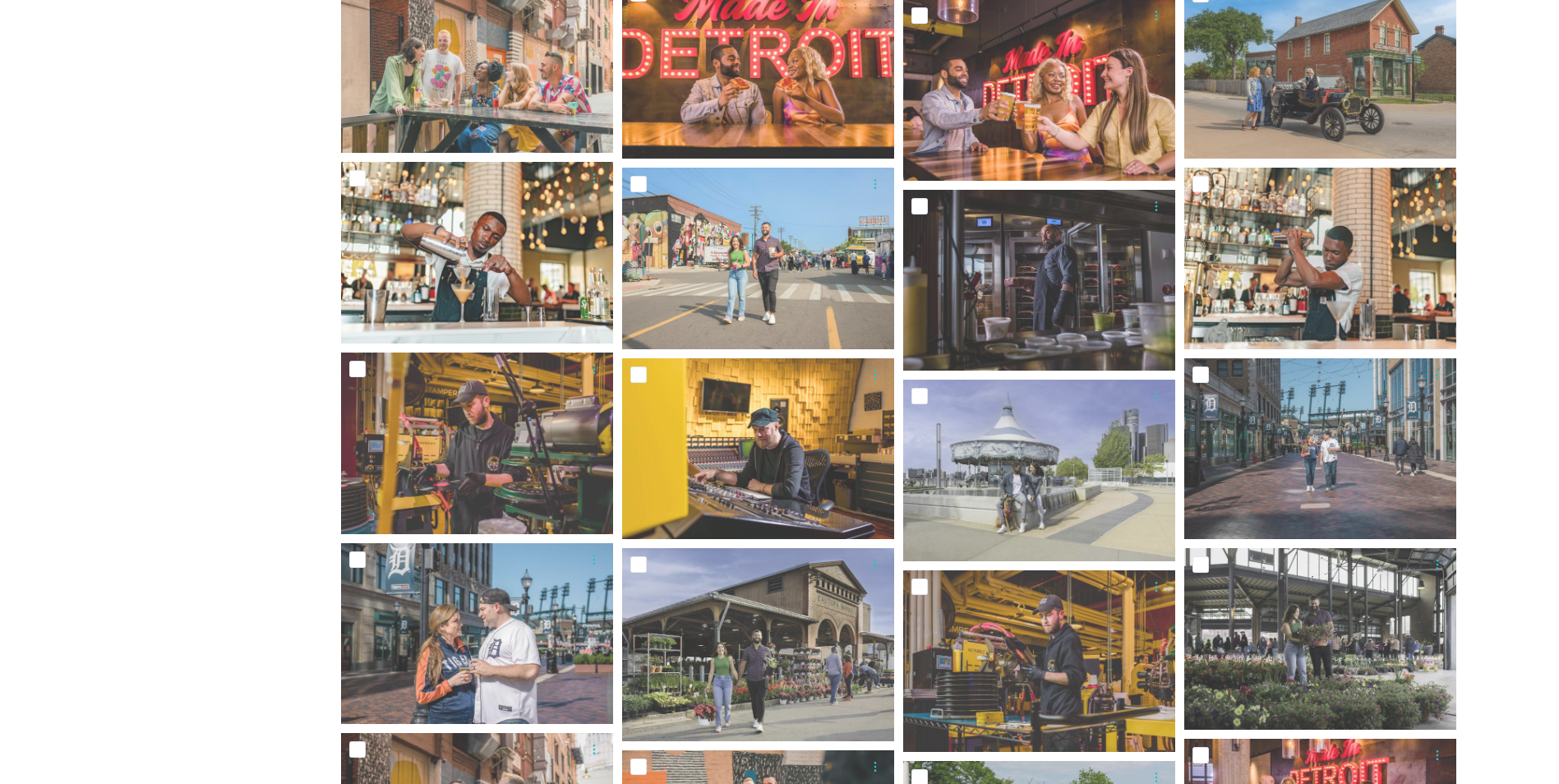
drag, startPoint x: 1535, startPoint y: 573, endPoint x: 1531, endPoint y: 183, distance: 390.0
click at [1531, 183] on div "Shared by: Visit [GEOGRAPHIC_DATA] Thank you for visiting the Visit [GEOGRAPHIC…" at bounding box center [779, 136] width 1559 height 2445
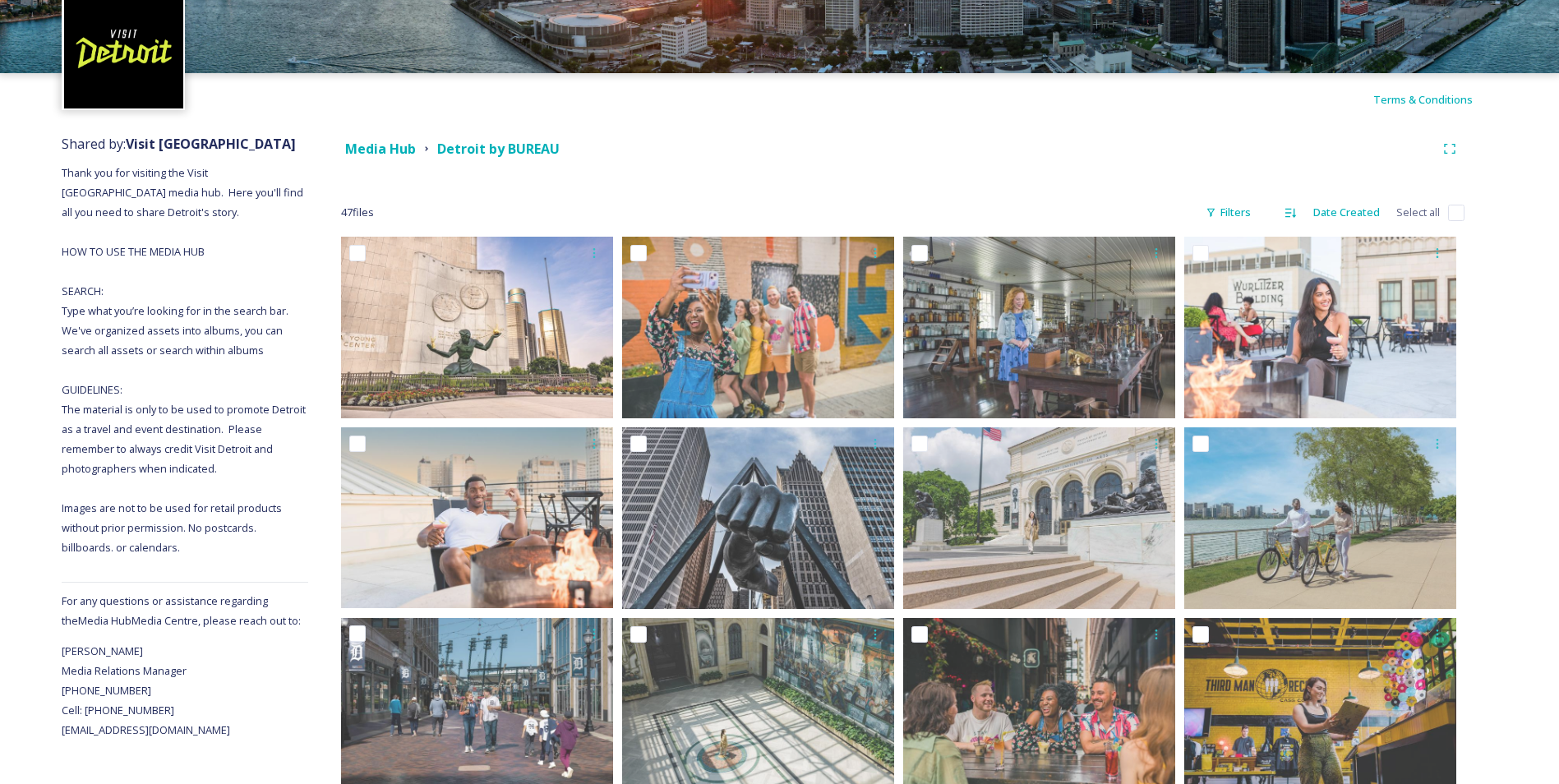
scroll to position [0, 0]
